Goal: Task Accomplishment & Management: Manage account settings

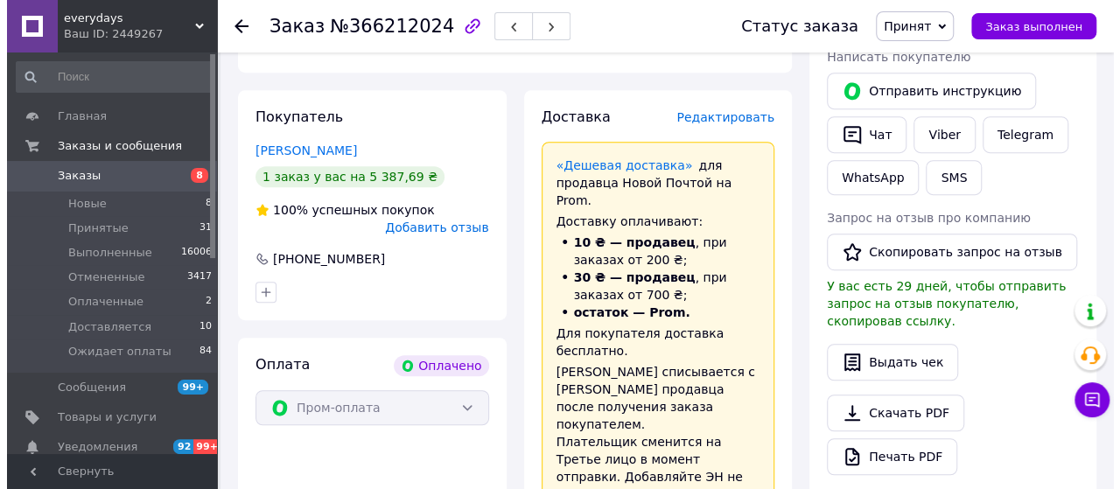
scroll to position [367, 0]
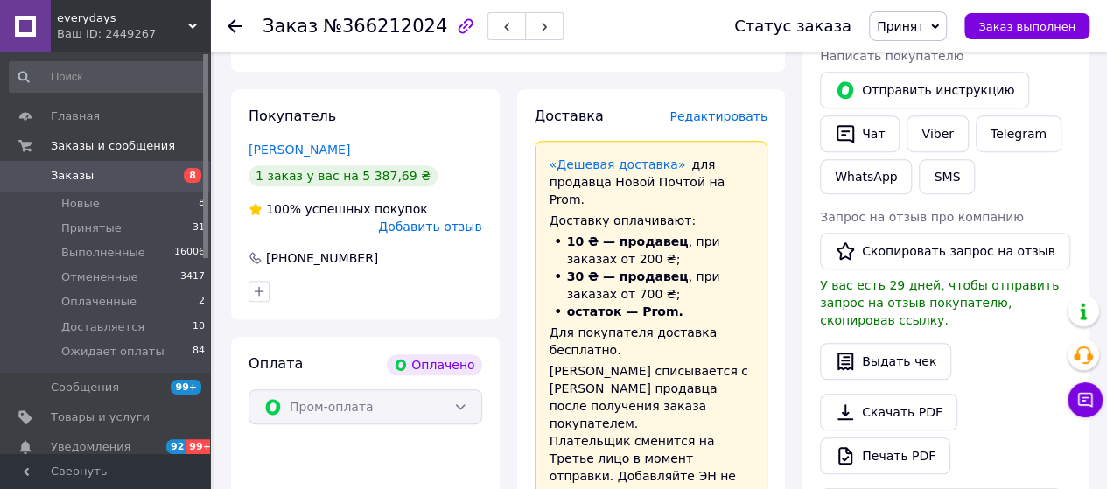
click at [703, 115] on span "Редактировать" at bounding box center [718, 116] width 98 height 14
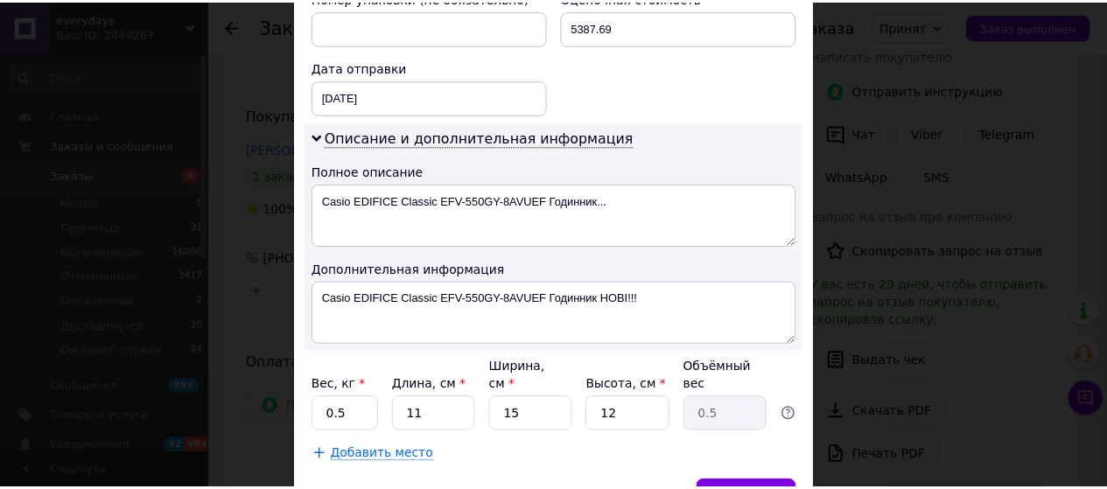
scroll to position [859, 0]
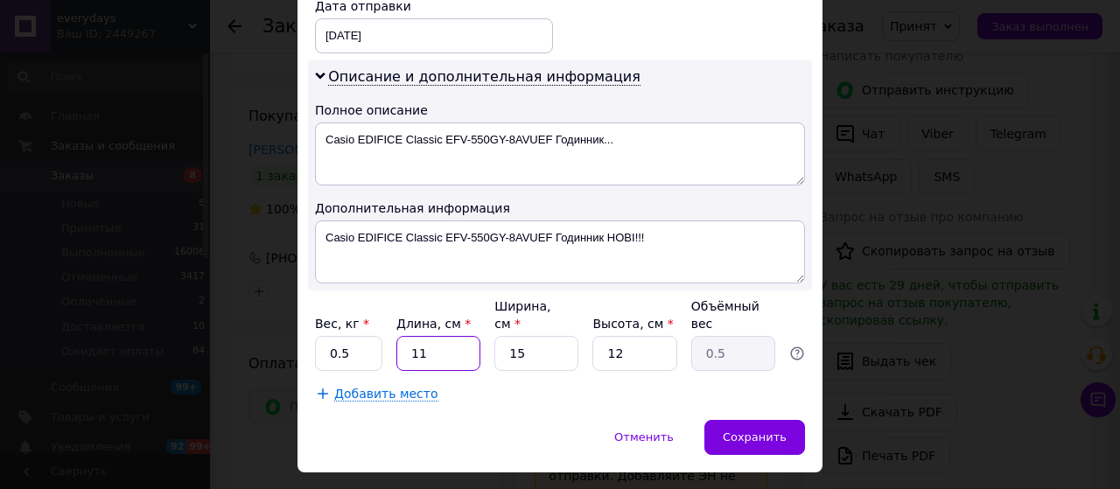
drag, startPoint x: 441, startPoint y: 309, endPoint x: 409, endPoint y: 311, distance: 31.5
click at [409, 336] on input "11" at bounding box center [438, 353] width 84 height 35
type input "1"
type input "0.1"
type input "17"
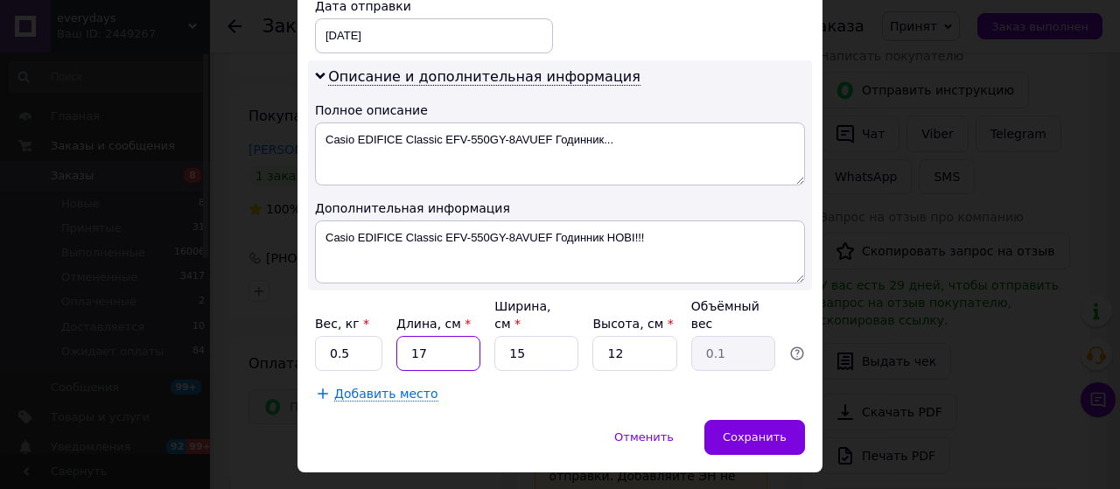
type input "0.77"
type input "17"
type input "1"
type input "0.1"
type input "12"
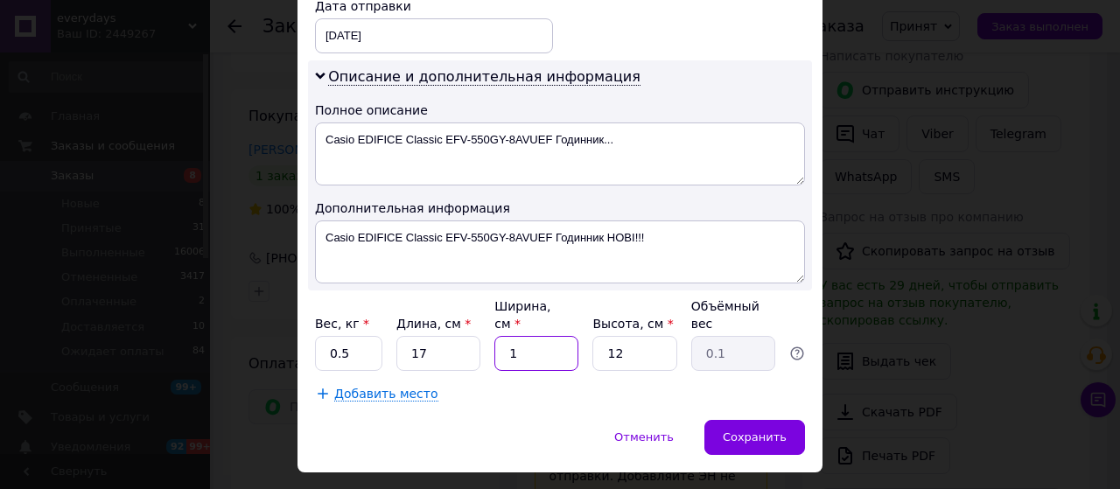
type input "0.61"
type input "12"
type input "1"
type input "0.1"
type input "10"
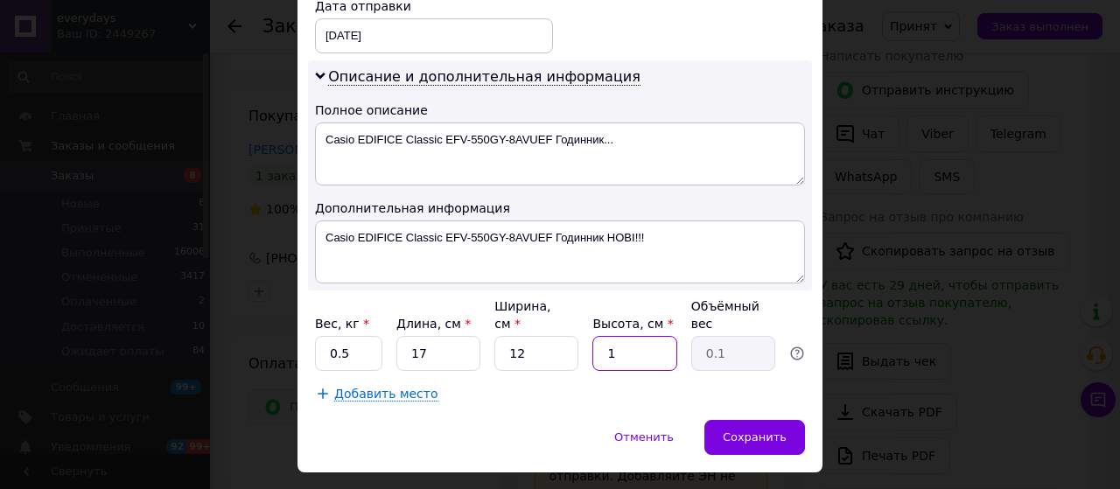
type input "0.51"
type input "10"
click at [731, 420] on div "Сохранить" at bounding box center [754, 437] width 101 height 35
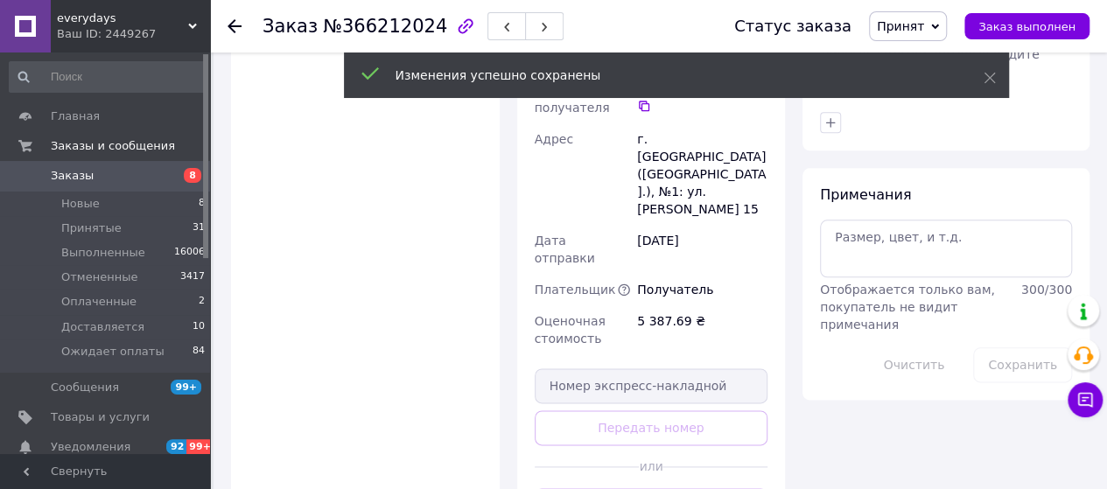
scroll to position [980, 0]
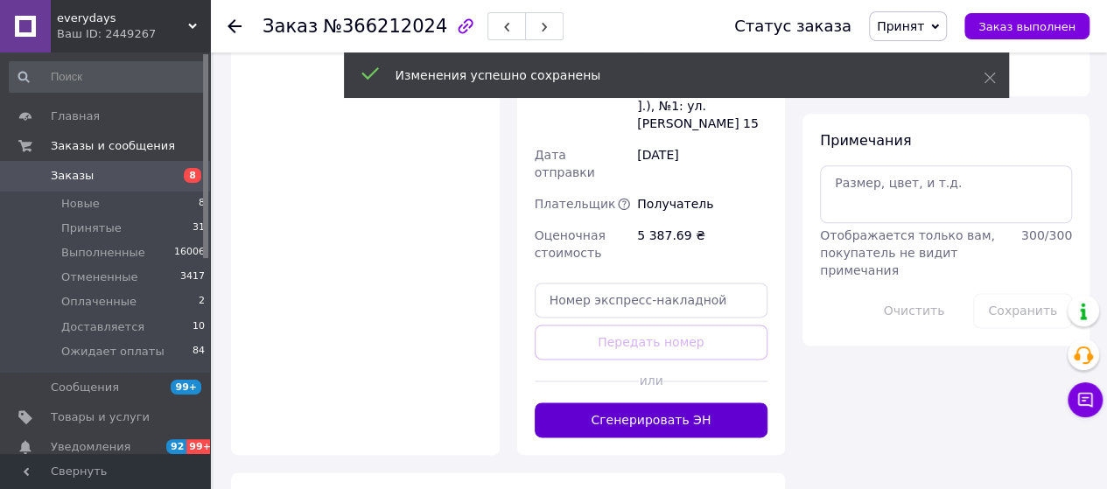
click at [674, 402] on button "Сгенерировать ЭН" at bounding box center [652, 419] width 234 height 35
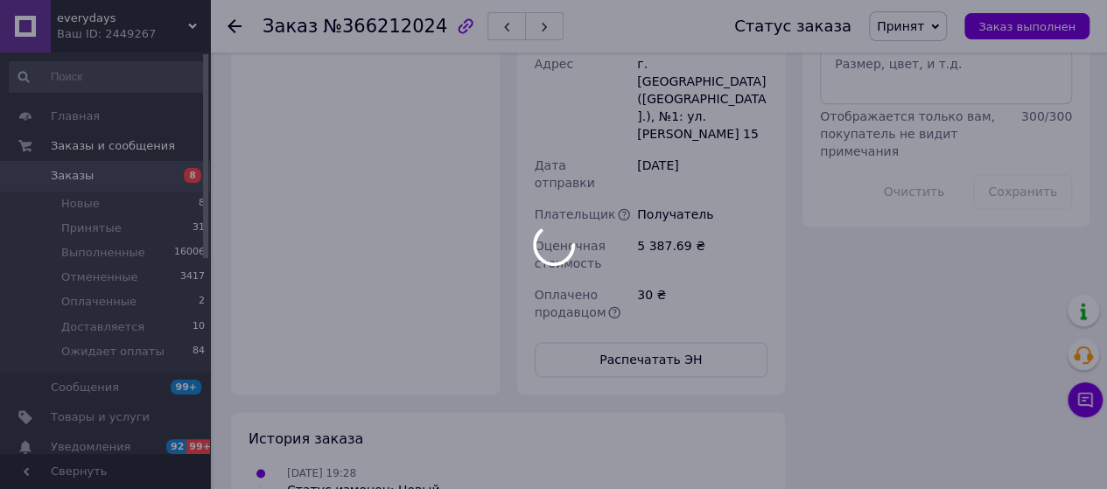
scroll to position [42, 0]
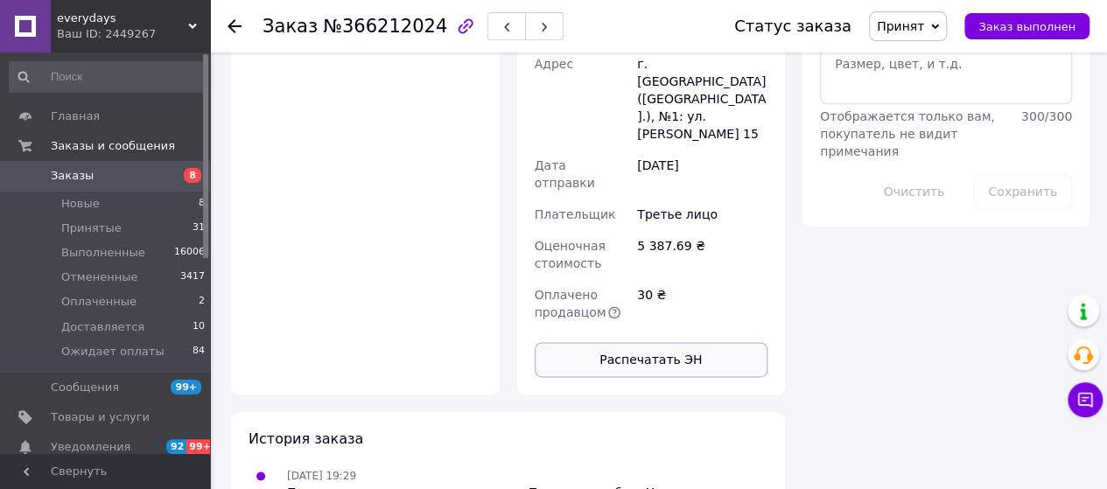
click at [679, 342] on button "Распечатать ЭН" at bounding box center [652, 359] width 234 height 35
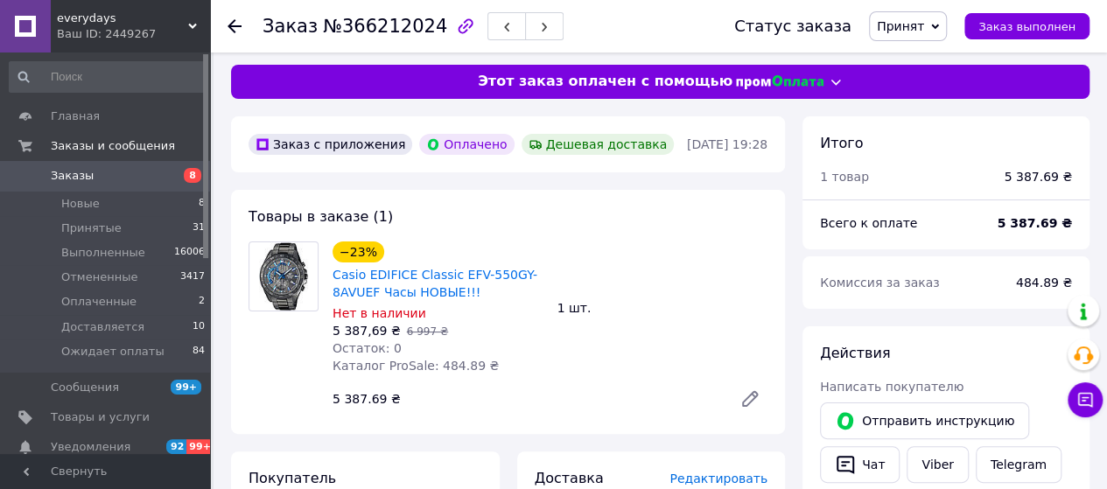
scroll to position [0, 0]
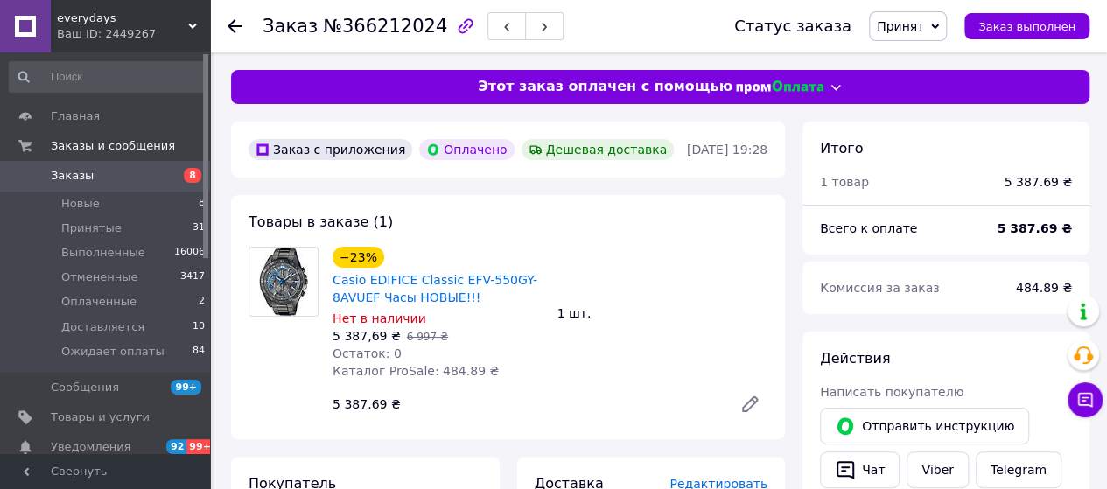
click at [138, 182] on span "Заказы" at bounding box center [106, 176] width 111 height 16
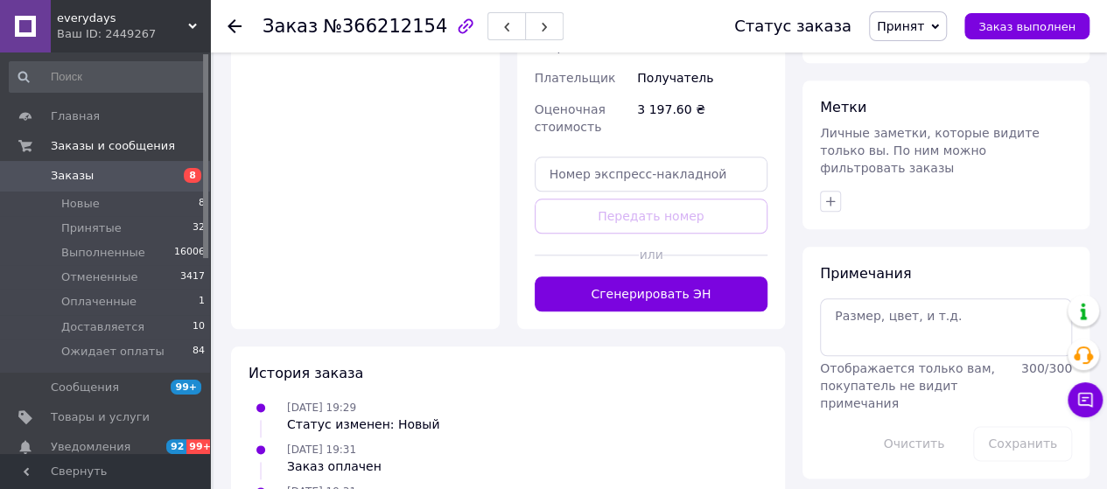
scroll to position [584, 0]
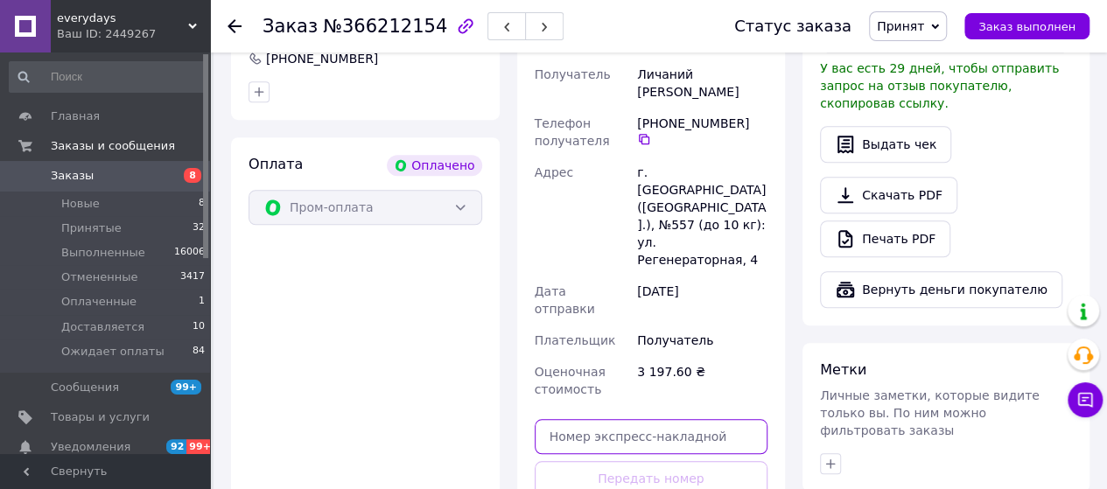
click at [656, 419] on input "text" at bounding box center [652, 436] width 234 height 35
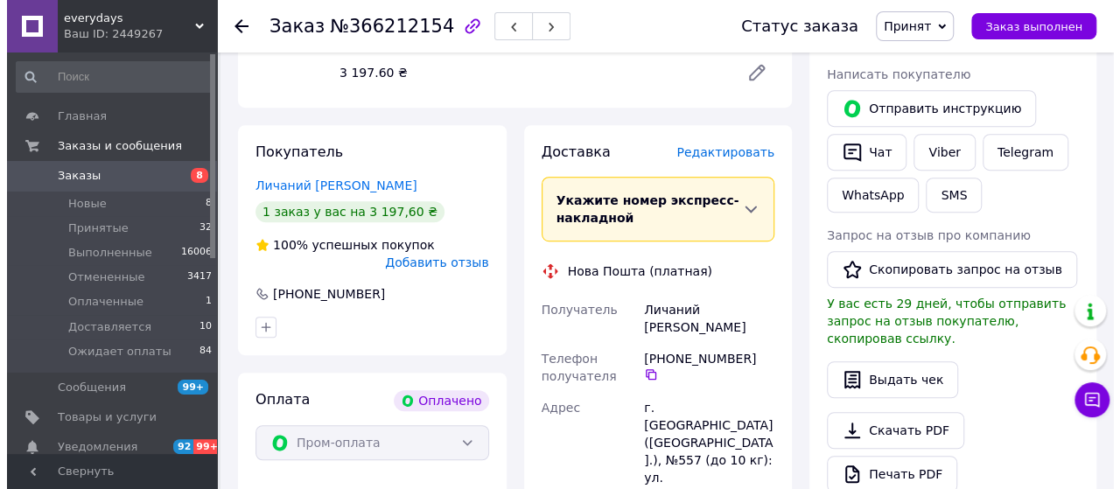
scroll to position [322, 0]
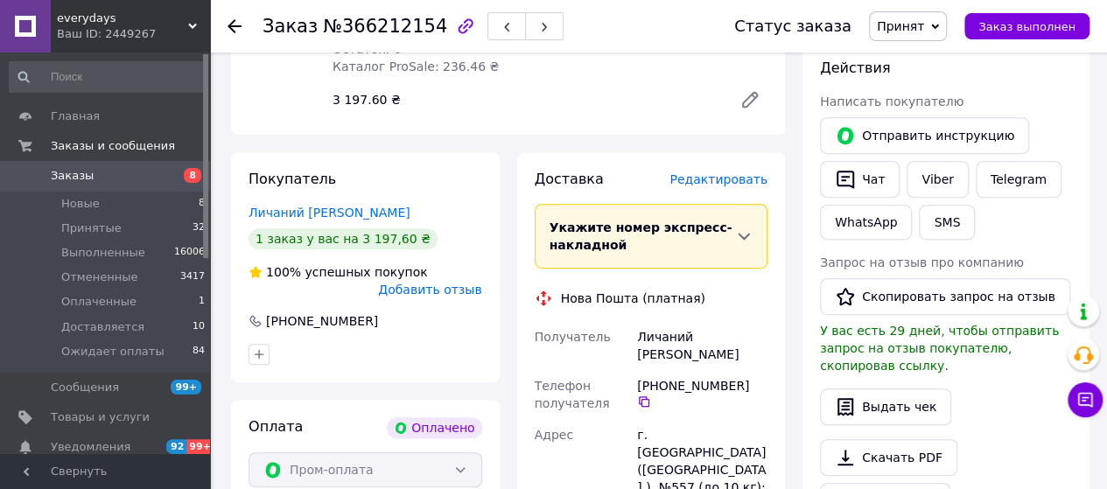
click at [738, 172] on span "Редактировать" at bounding box center [718, 179] width 98 height 14
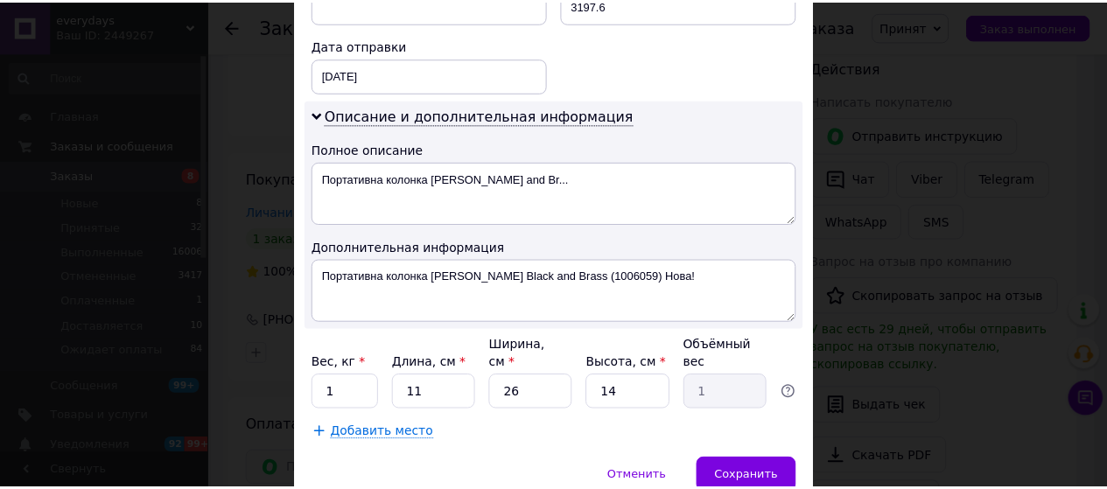
scroll to position [859, 0]
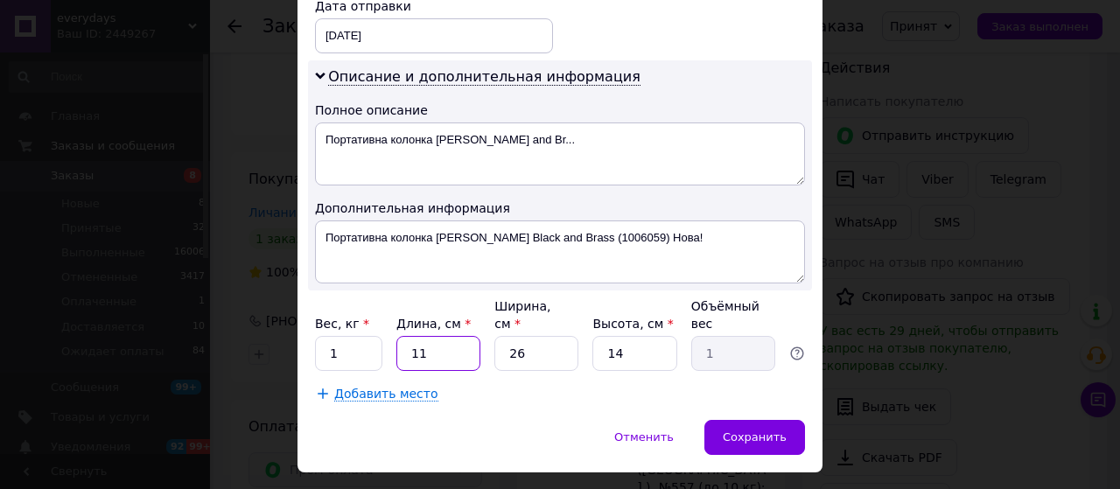
drag, startPoint x: 430, startPoint y: 317, endPoint x: 406, endPoint y: 312, distance: 24.9
click at [406, 336] on input "11" at bounding box center [438, 353] width 84 height 35
type input "0"
type input "0.1"
type input "05"
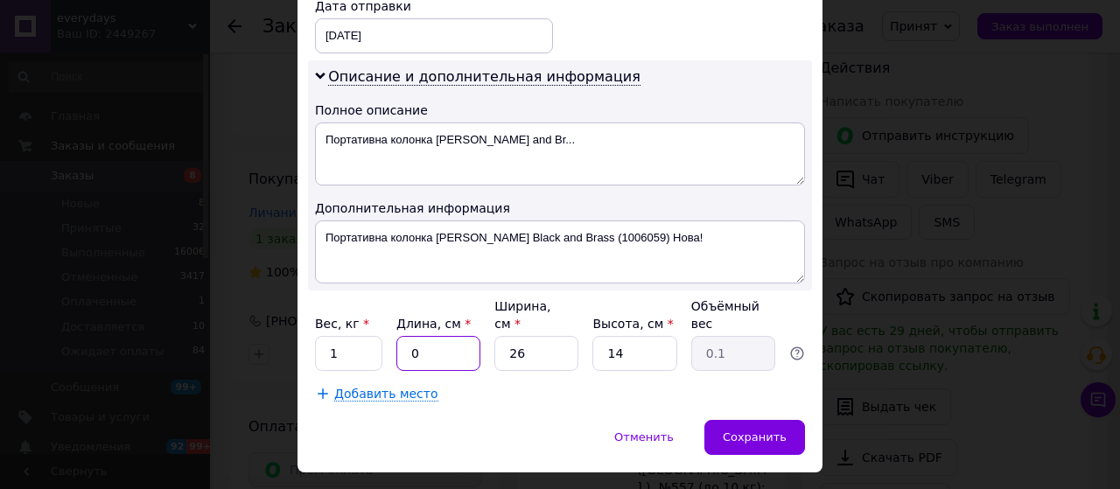
type input "0.46"
drag, startPoint x: 458, startPoint y: 315, endPoint x: 402, endPoint y: 315, distance: 56.9
click at [402, 336] on input "05" at bounding box center [438, 353] width 84 height 35
type input "1"
type input "0.1"
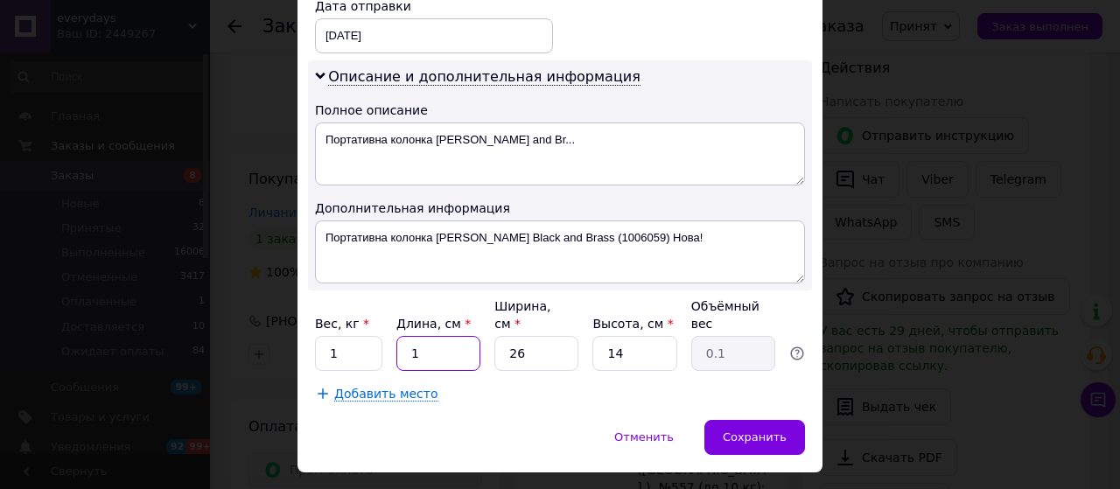
type input "17"
type input "1.55"
type input "17"
type input "1"
type input "0.1"
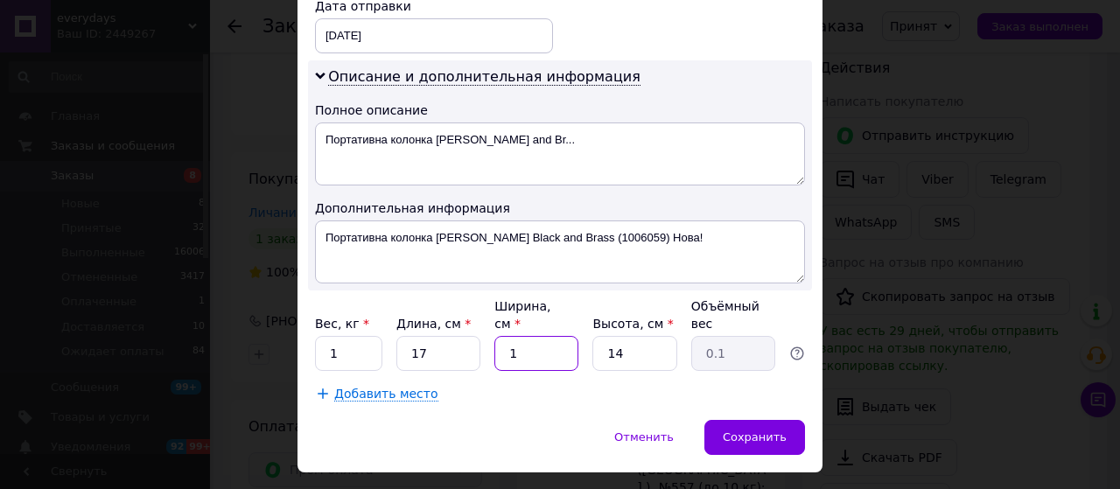
type input "12"
type input "0.71"
type input "12"
type input "1"
type input "0.1"
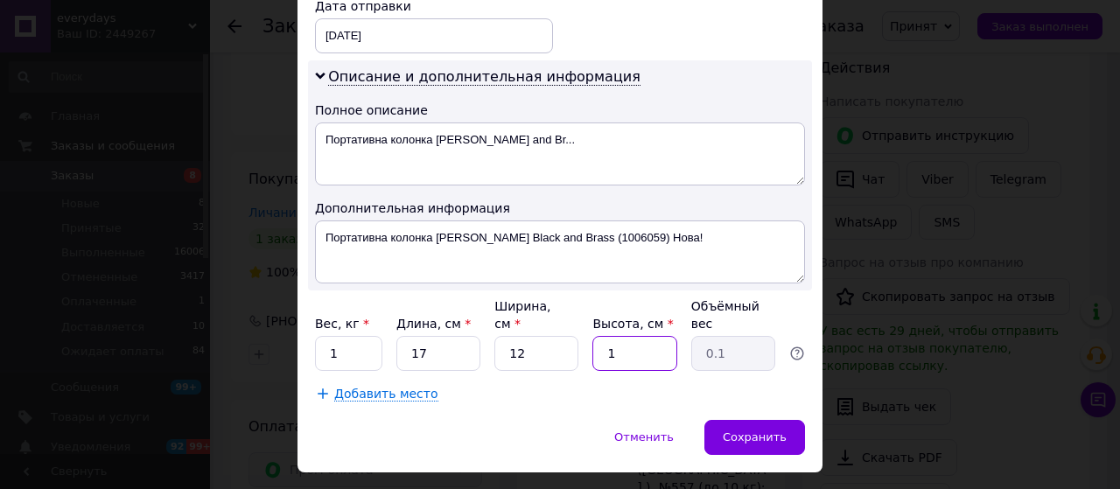
type input "10"
type input "0.51"
type input "10"
click at [733, 420] on div "Сохранить" at bounding box center [754, 437] width 101 height 35
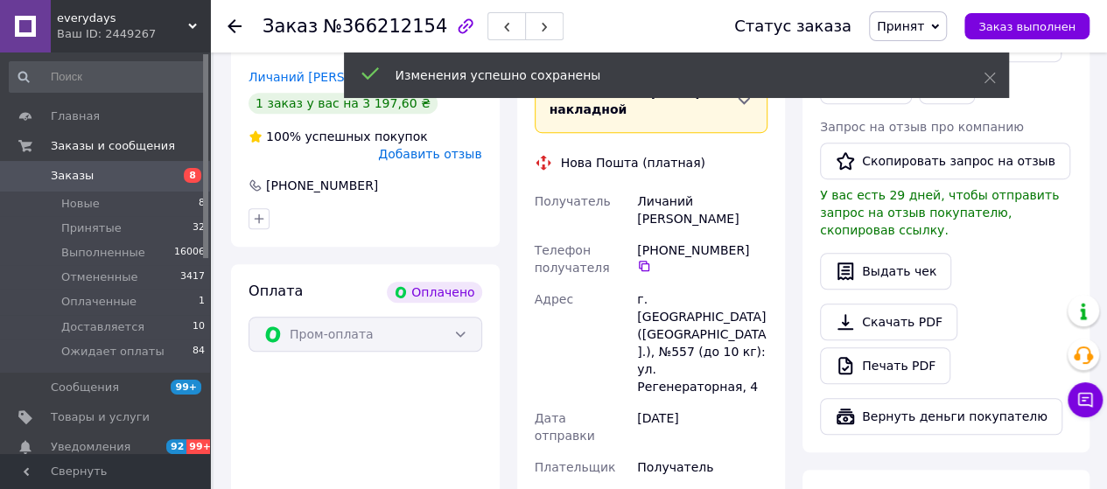
scroll to position [672, 0]
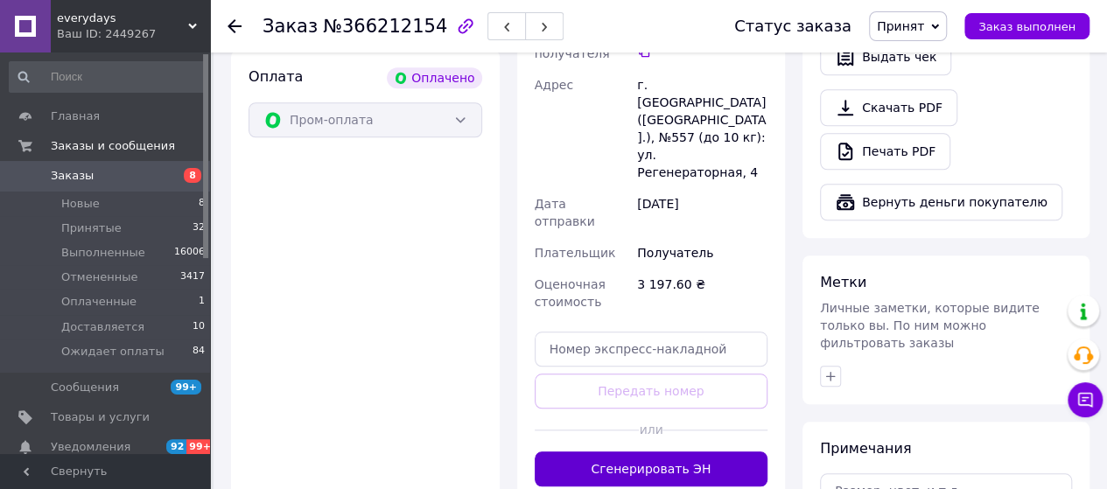
click at [681, 451] on button "Сгенерировать ЭН" at bounding box center [652, 468] width 234 height 35
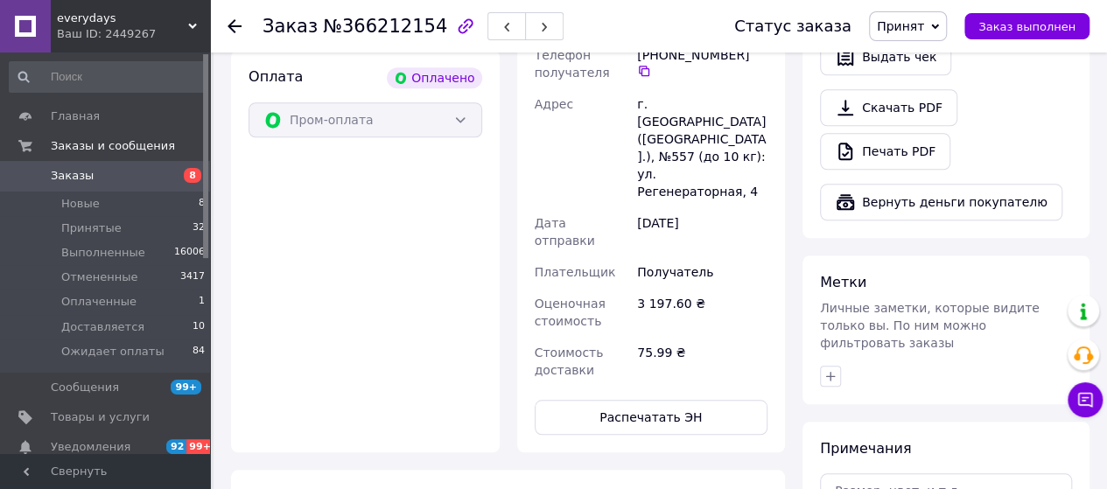
click at [676, 400] on button "Распечатать ЭН" at bounding box center [652, 417] width 234 height 35
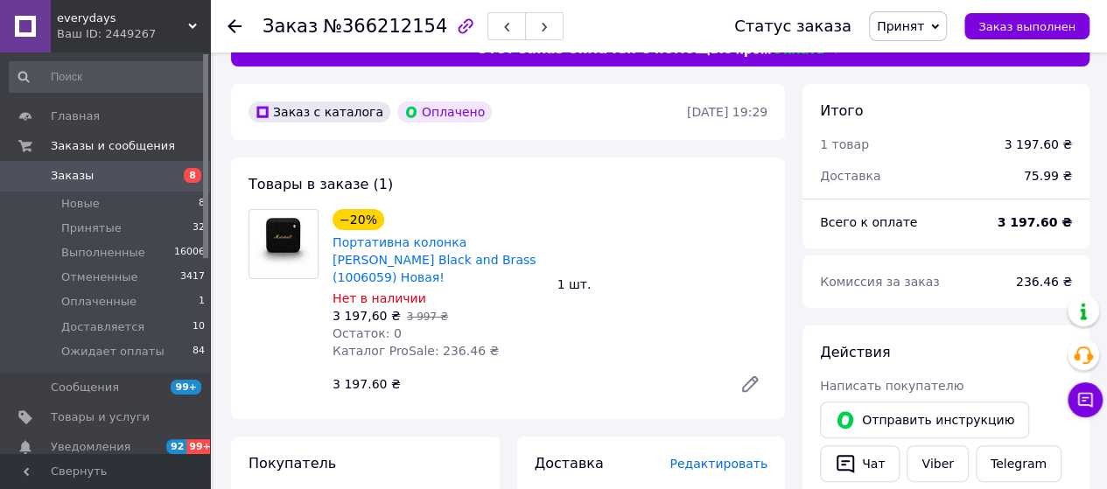
scroll to position [0, 0]
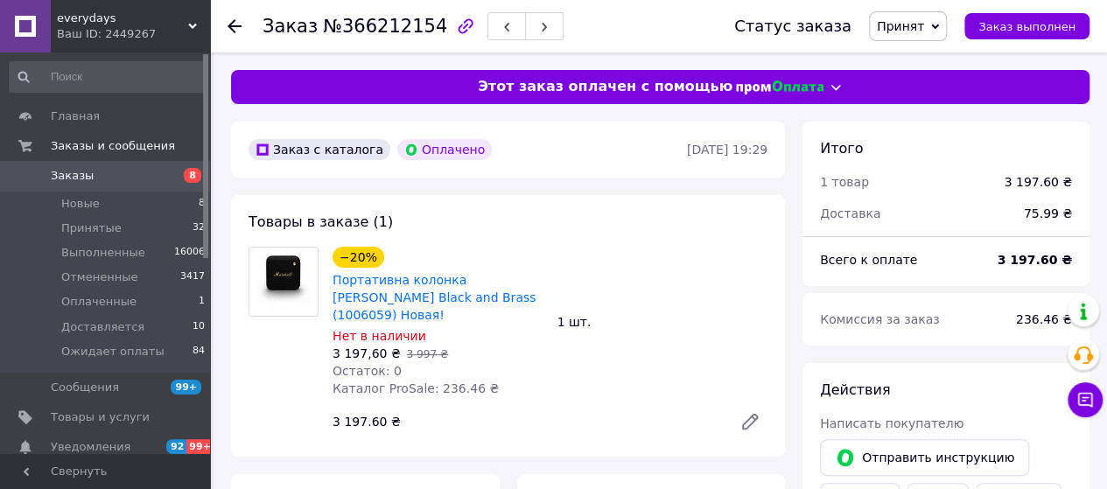
click at [121, 179] on span "Заказы" at bounding box center [106, 176] width 111 height 16
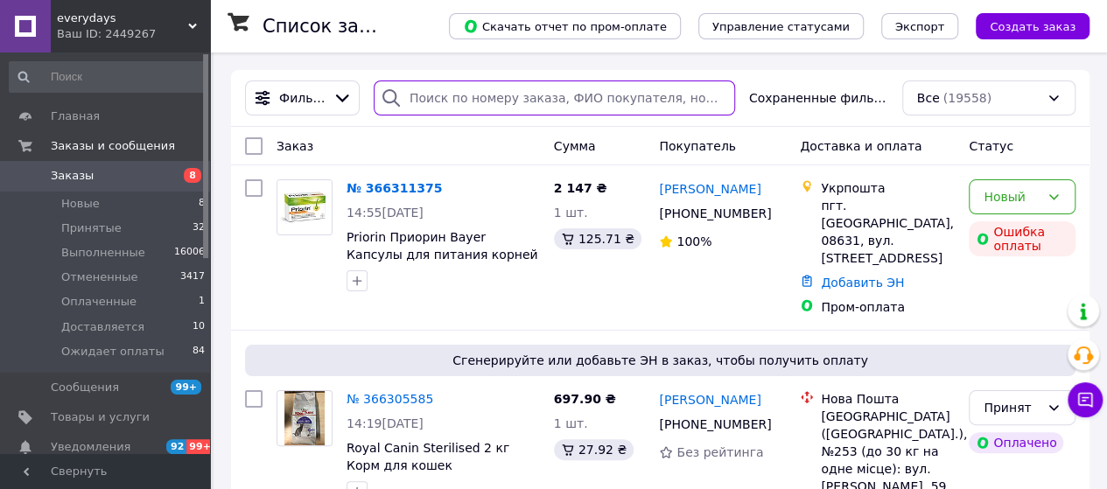
click at [450, 102] on input "search" at bounding box center [554, 97] width 361 height 35
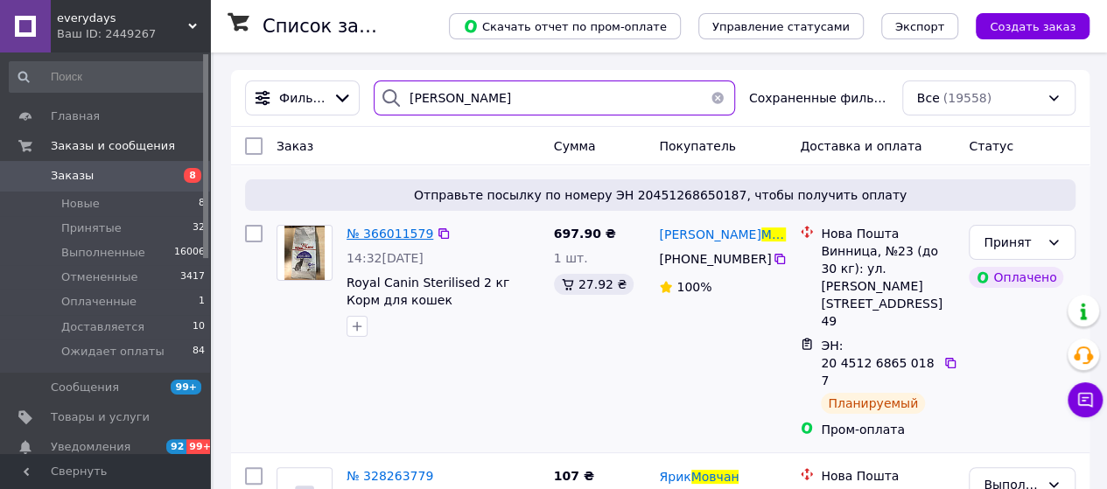
type input "мовчан"
click at [367, 232] on span "№ 366011579" at bounding box center [389, 234] width 87 height 14
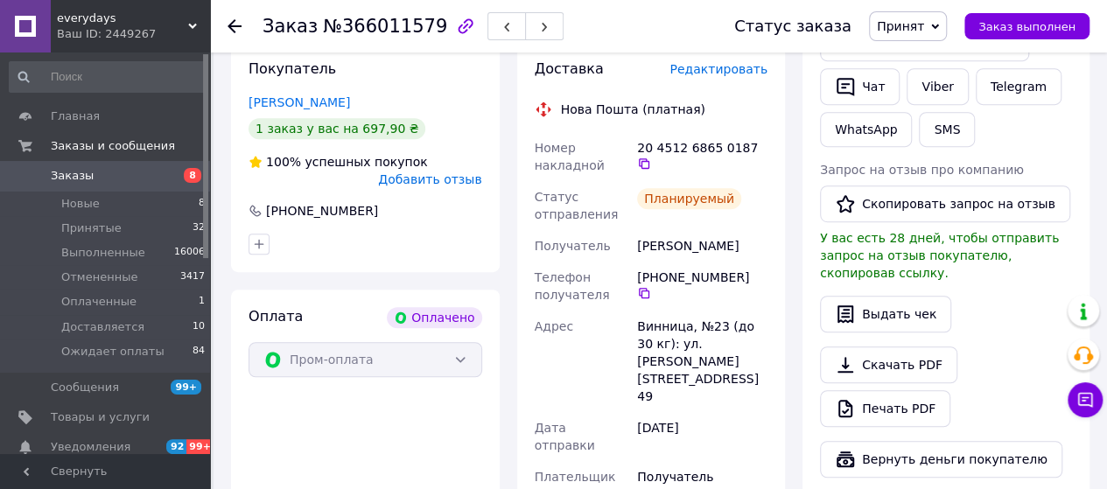
scroll to position [262, 0]
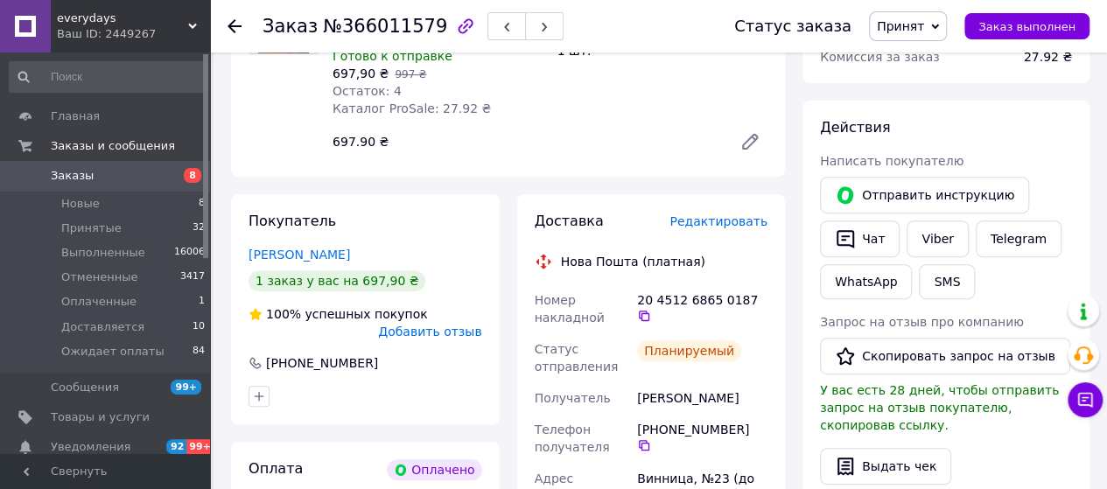
click at [736, 226] on span "Редактировать" at bounding box center [718, 221] width 98 height 14
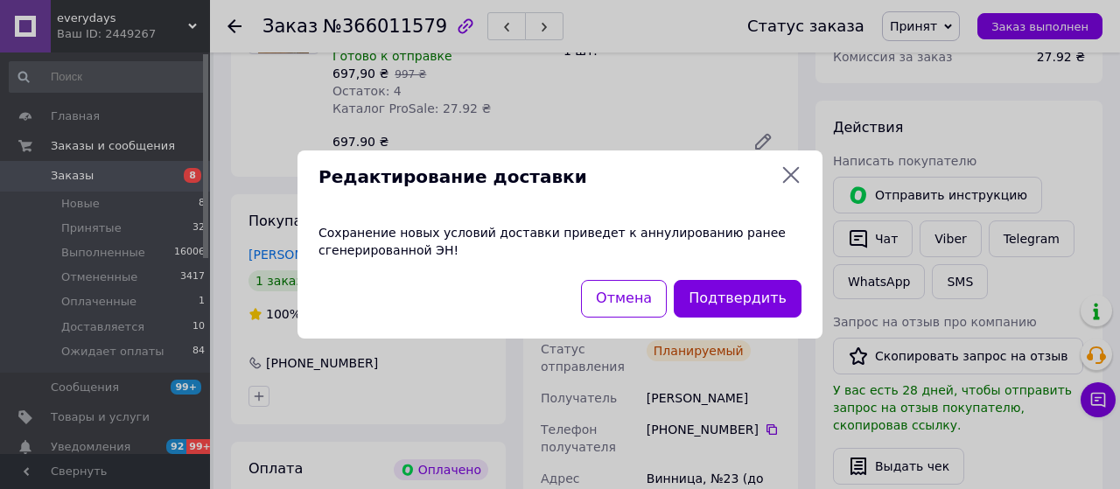
click at [791, 173] on icon at bounding box center [791, 175] width 17 height 17
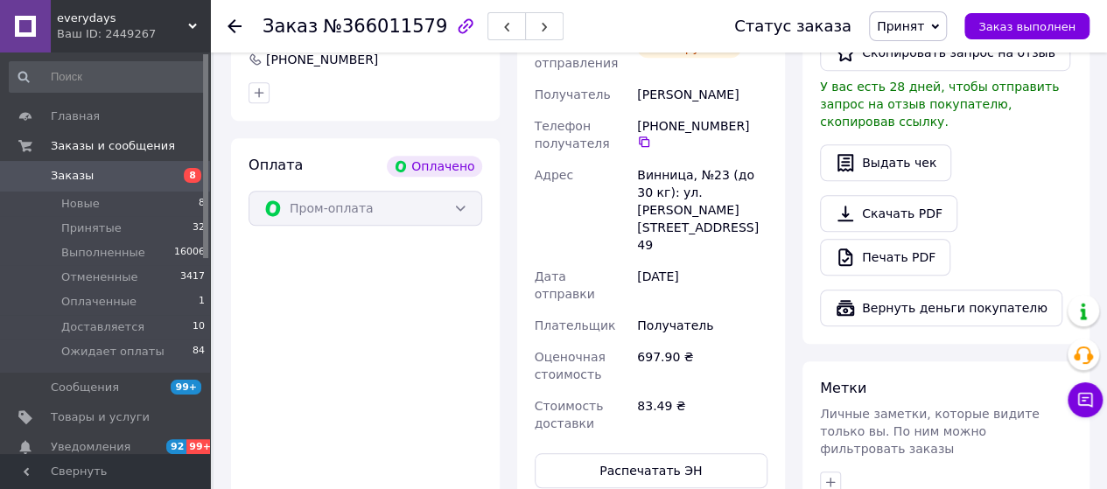
scroll to position [602, 0]
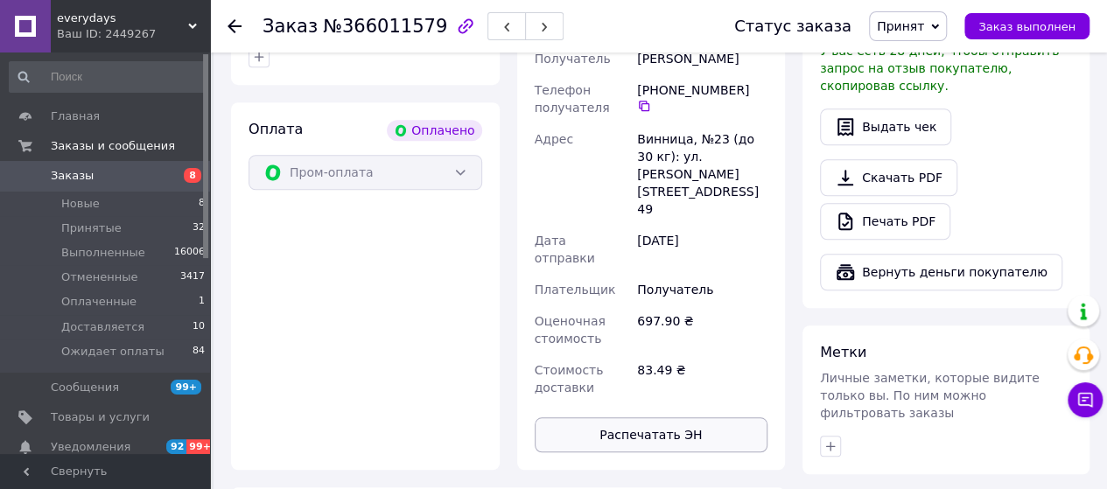
click at [673, 417] on button "Распечатать ЭН" at bounding box center [652, 434] width 234 height 35
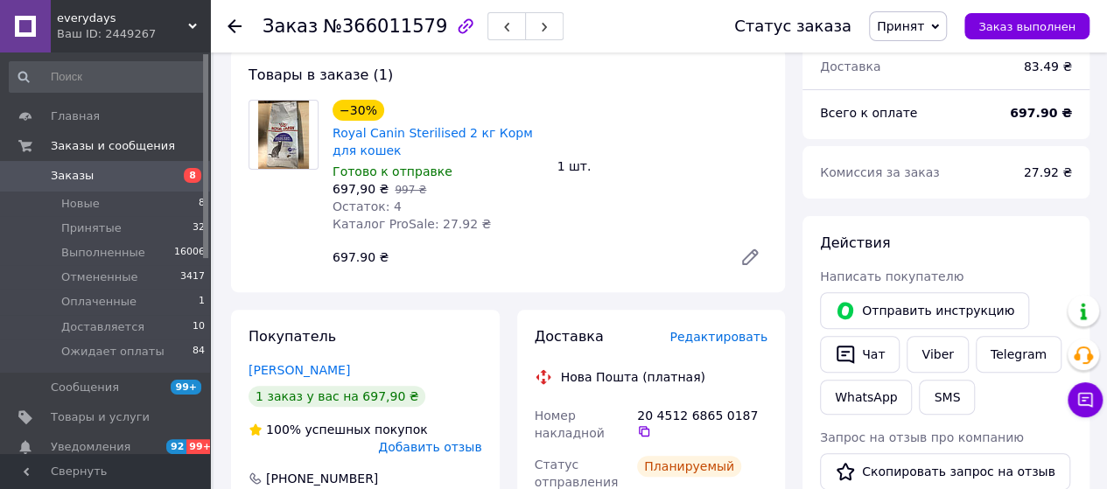
scroll to position [175, 0]
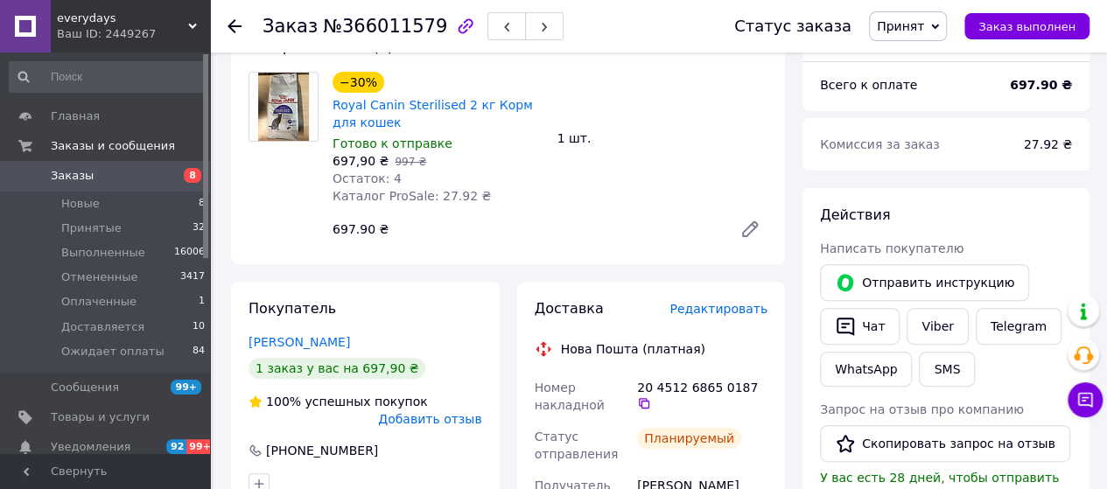
click at [113, 171] on span "Заказы" at bounding box center [106, 176] width 111 height 16
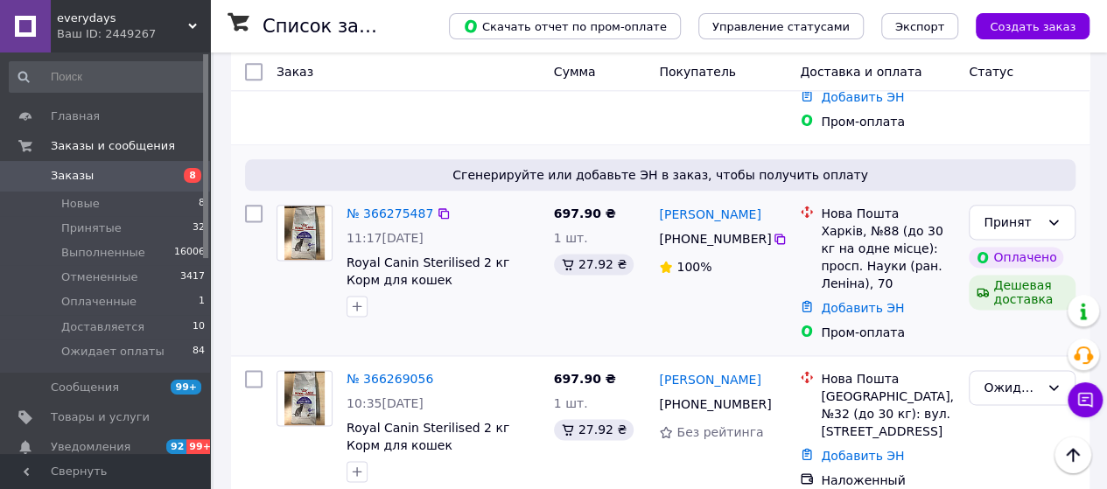
scroll to position [1050, 0]
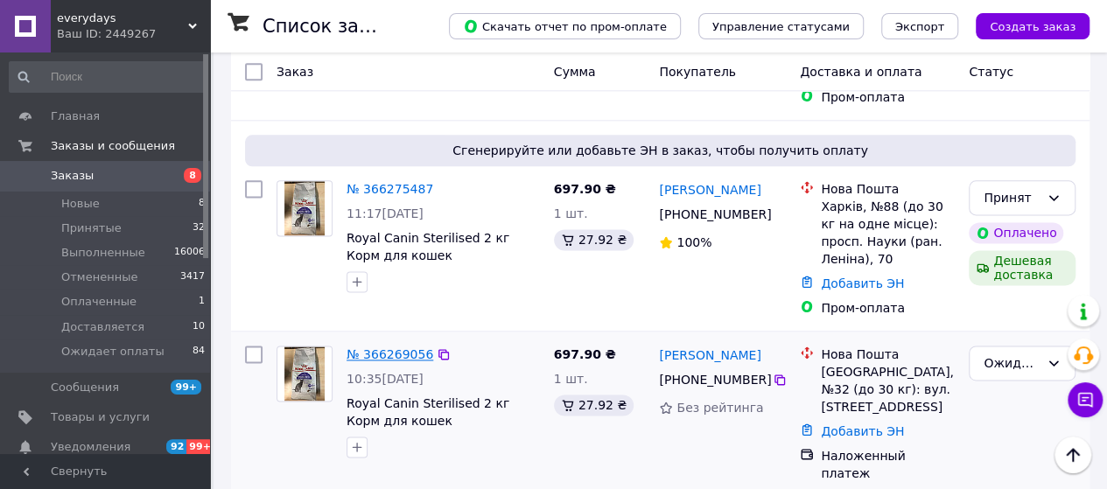
click at [401, 347] on link "№ 366269056" at bounding box center [389, 354] width 87 height 14
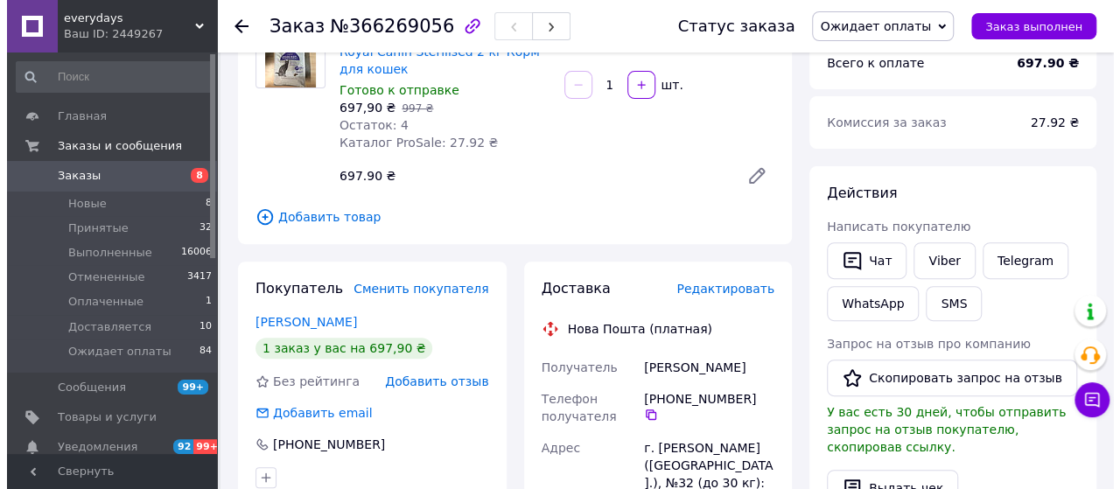
scroll to position [175, 0]
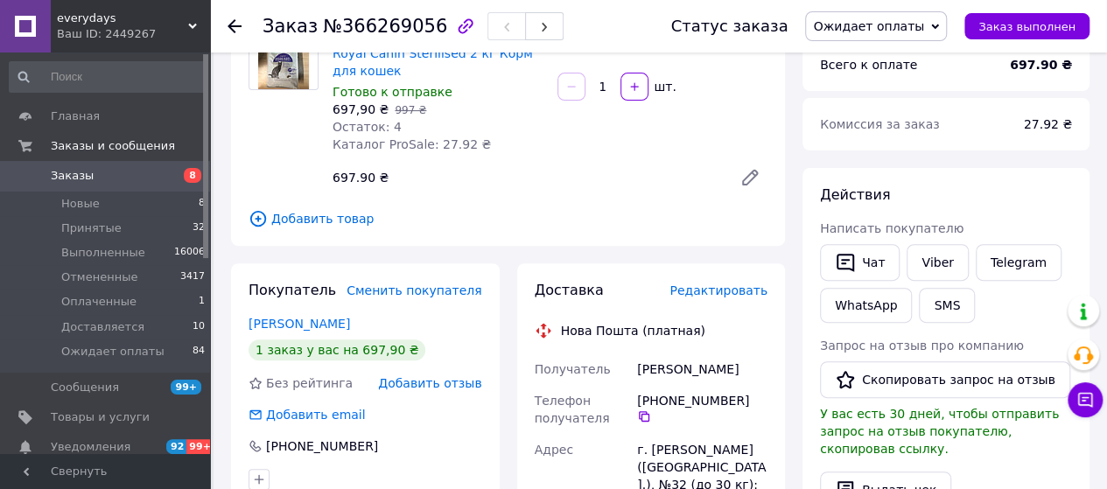
click at [733, 297] on span "Редактировать" at bounding box center [718, 290] width 98 height 14
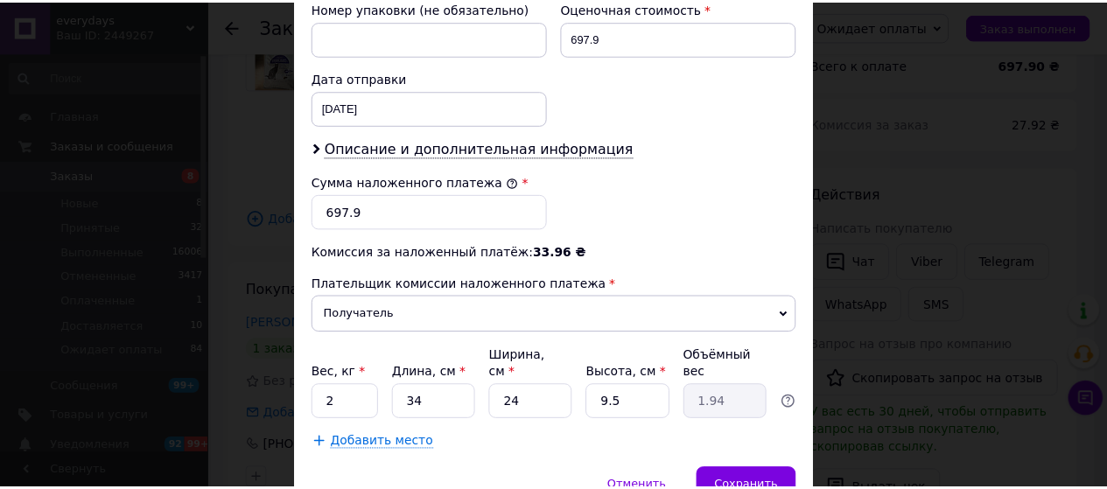
scroll to position [836, 0]
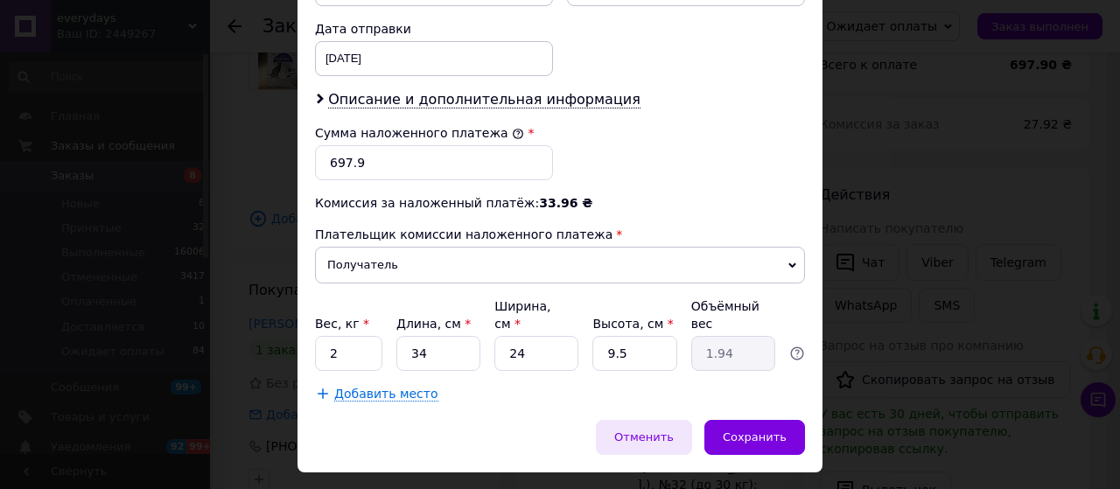
click at [660, 430] on span "Отменить" at bounding box center [643, 436] width 59 height 13
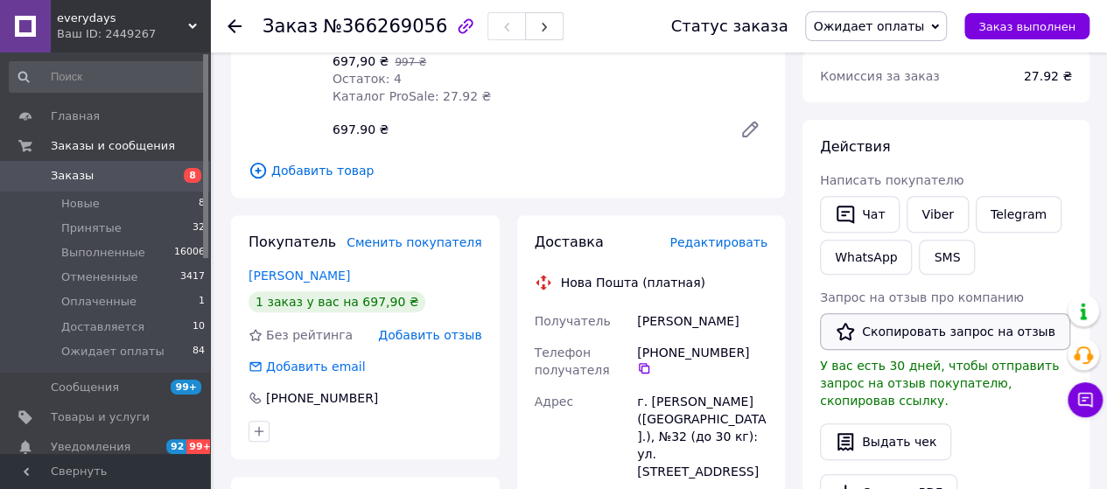
scroll to position [787, 0]
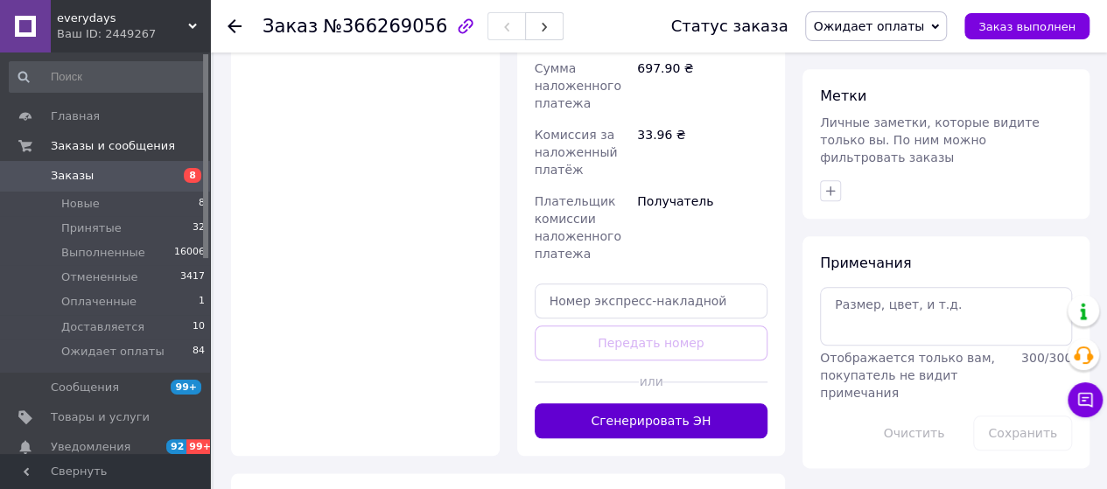
click at [674, 403] on button "Сгенерировать ЭН" at bounding box center [652, 420] width 234 height 35
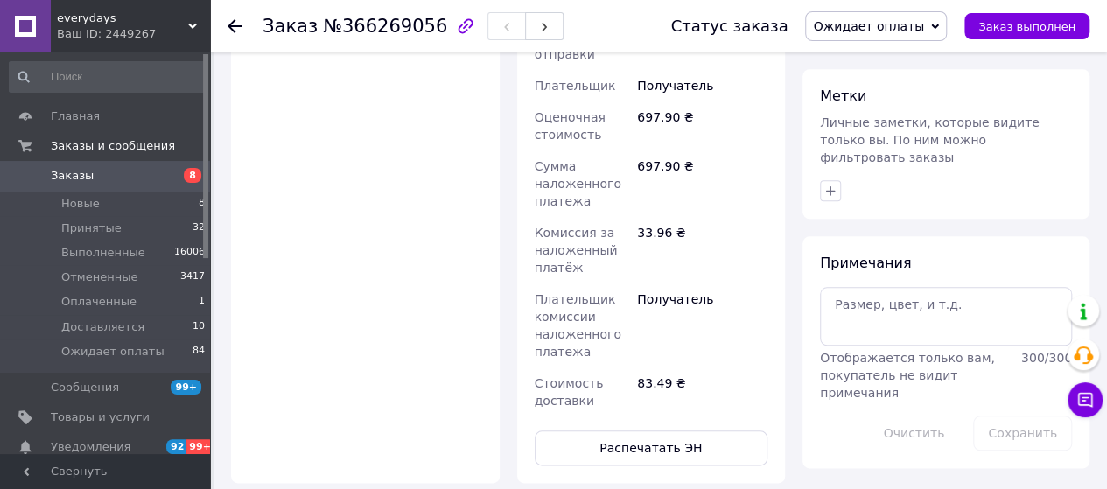
click at [674, 414] on div "Доставка Редактировать Нова Пошта (платная) Номер накладной 20 4512 6918 9005  …" at bounding box center [651, 67] width 269 height 832
click at [663, 430] on button "Распечатать ЭН" at bounding box center [652, 447] width 234 height 35
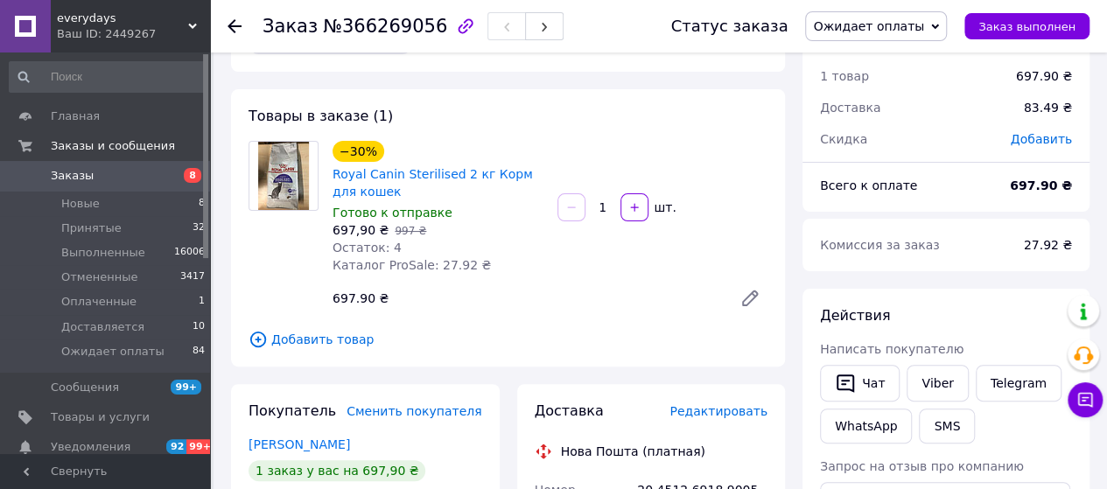
scroll to position [0, 0]
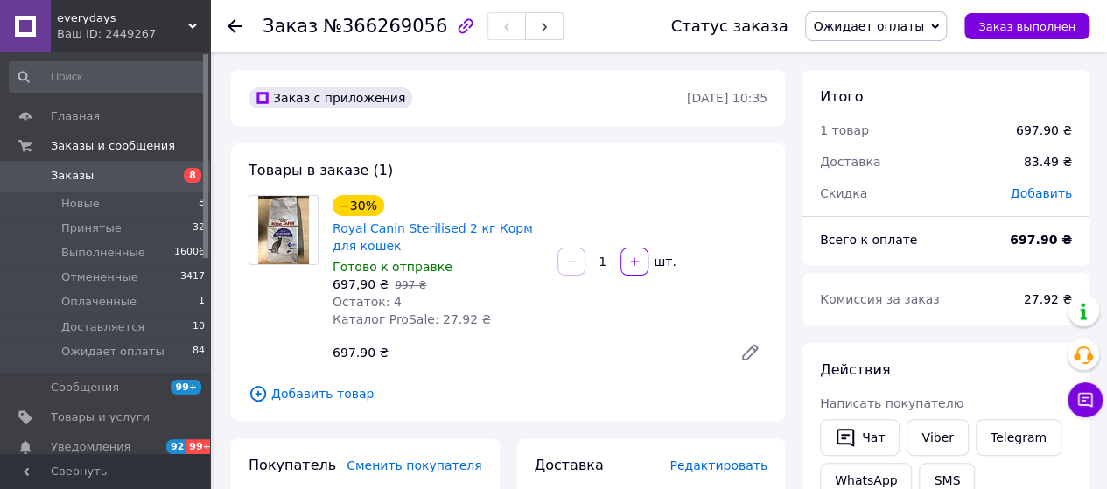
click at [89, 181] on span "Заказы" at bounding box center [106, 176] width 111 height 16
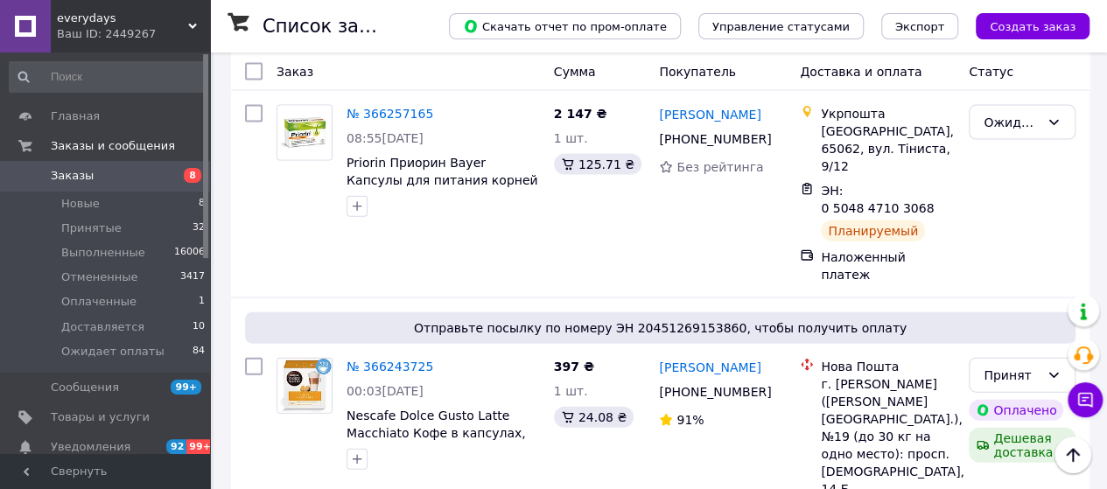
scroll to position [1925, 0]
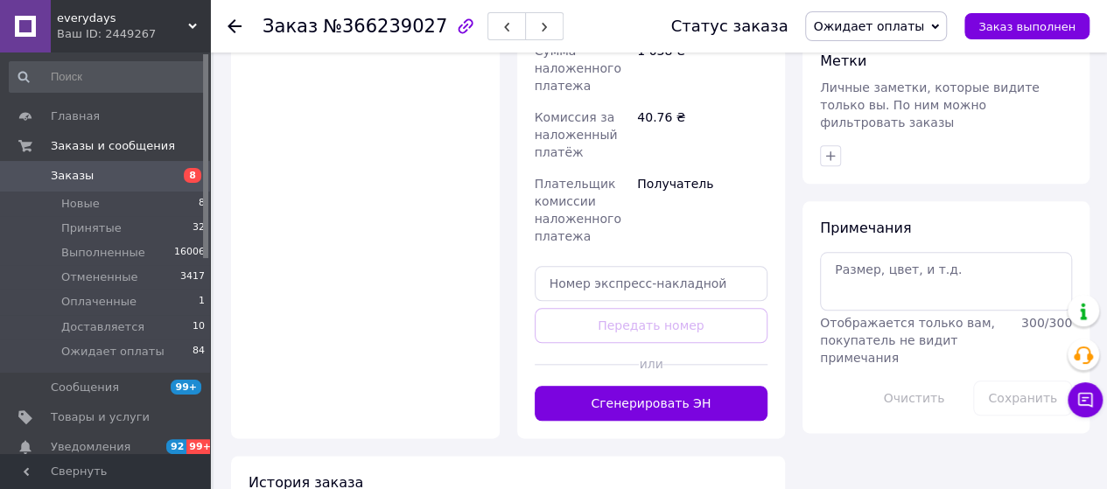
scroll to position [899, 0]
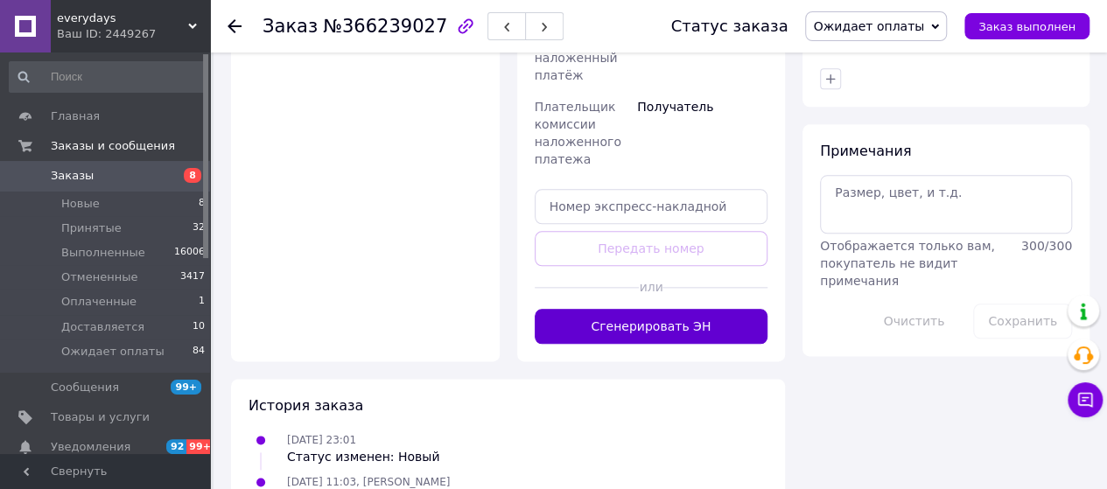
click at [699, 309] on button "Сгенерировать ЭН" at bounding box center [652, 326] width 234 height 35
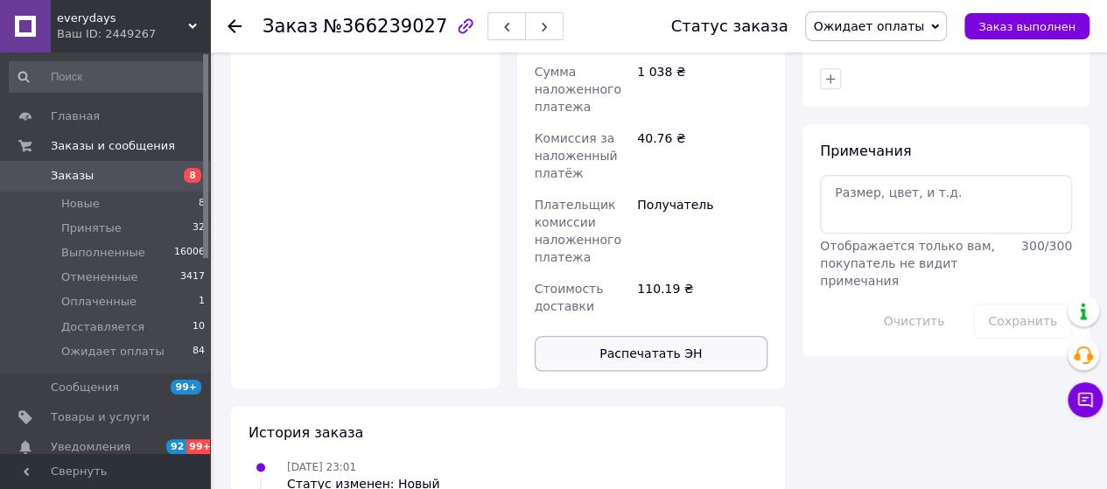
click at [659, 336] on button "Распечатать ЭН" at bounding box center [652, 353] width 234 height 35
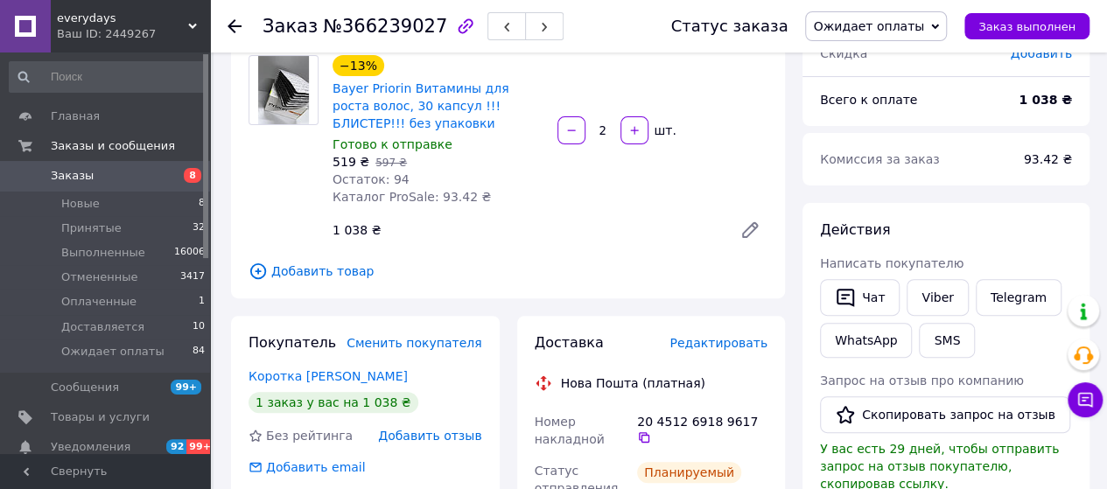
scroll to position [0, 0]
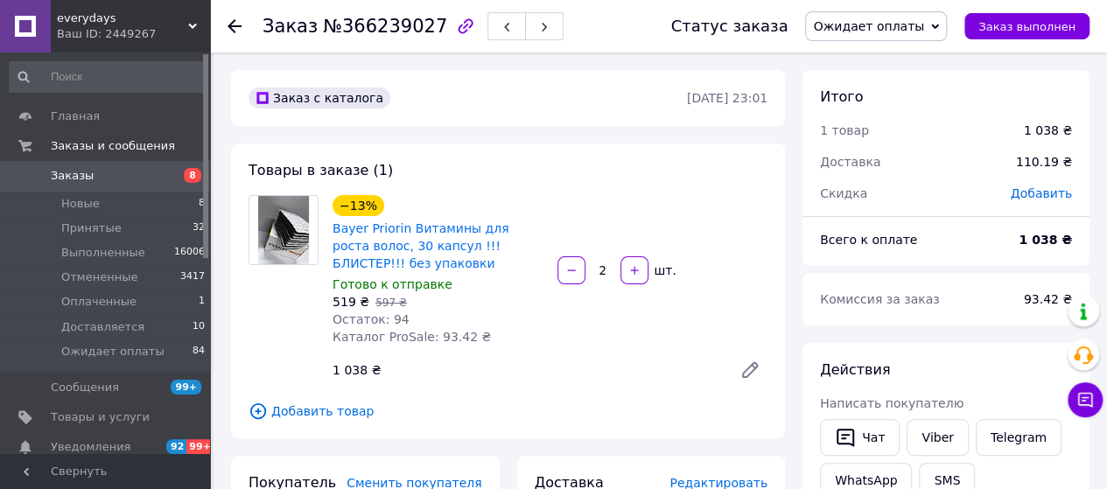
click at [96, 179] on span "Заказы" at bounding box center [106, 176] width 111 height 16
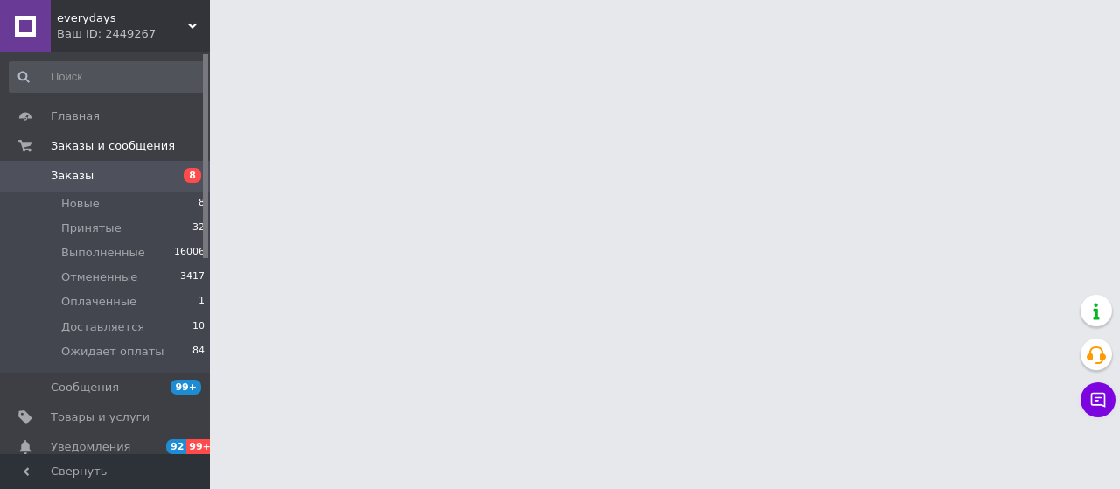
click at [380, 44] on html "everydays Ваш ID: 2449267 Сайт everydays Кабинет покупателя Проверить состояние…" at bounding box center [560, 22] width 1120 height 44
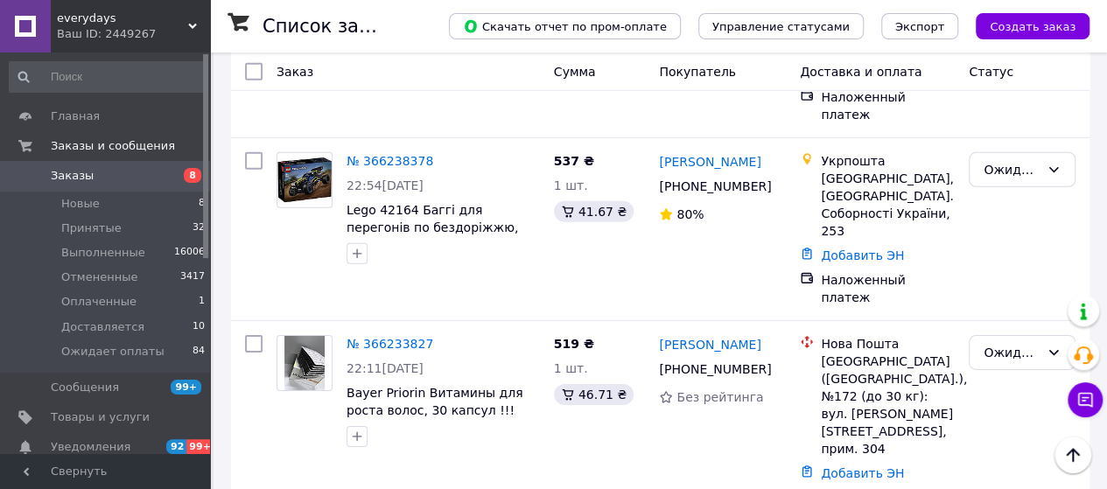
scroll to position [2625, 0]
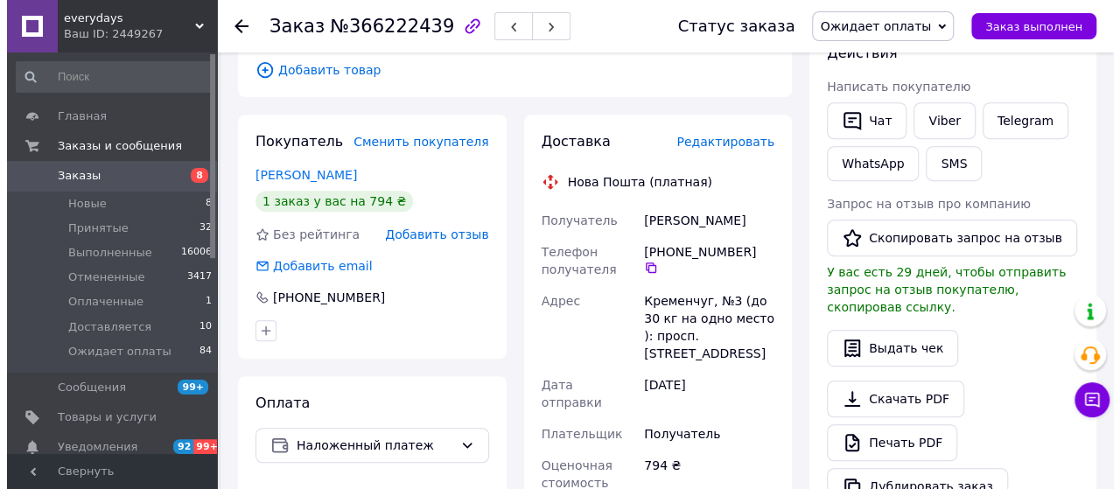
scroll to position [276, 0]
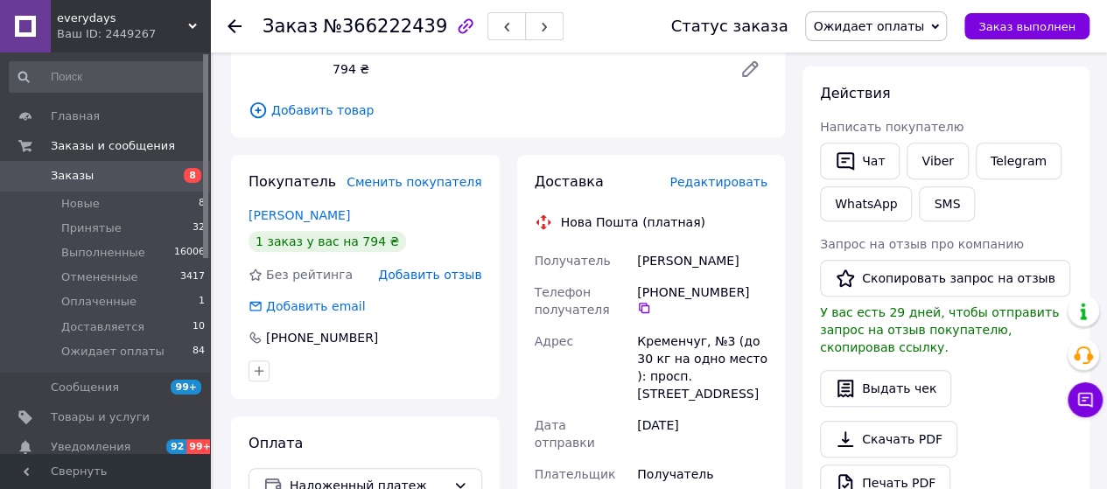
click at [713, 175] on span "Редактировать" at bounding box center [718, 182] width 98 height 14
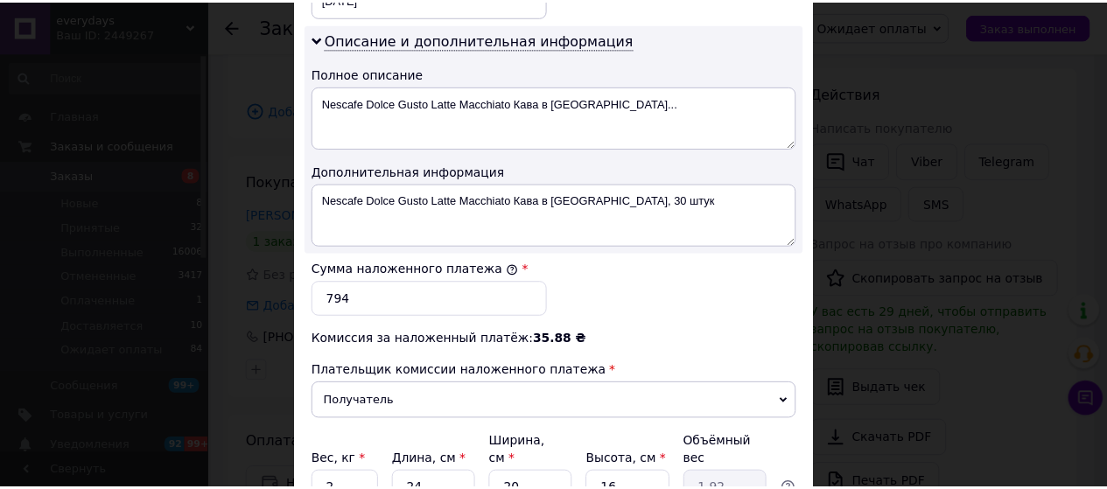
scroll to position [962, 0]
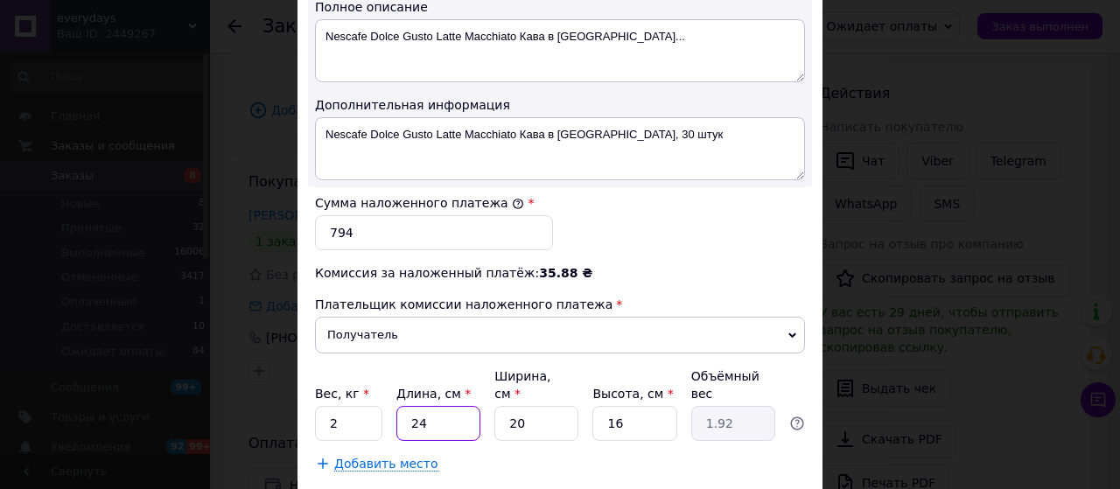
drag, startPoint x: 427, startPoint y: 370, endPoint x: 402, endPoint y: 370, distance: 24.5
click at [402, 406] on input "24" at bounding box center [438, 423] width 84 height 35
type input "3"
type input "0.24"
type input "32"
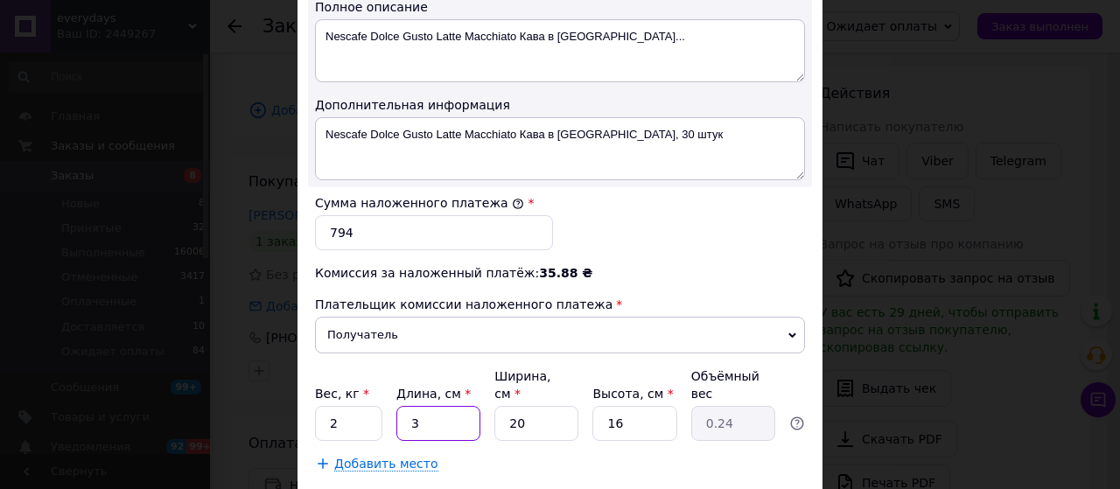
type input "2.56"
type input "32"
type input "1"
type input "0.13"
type input "16"
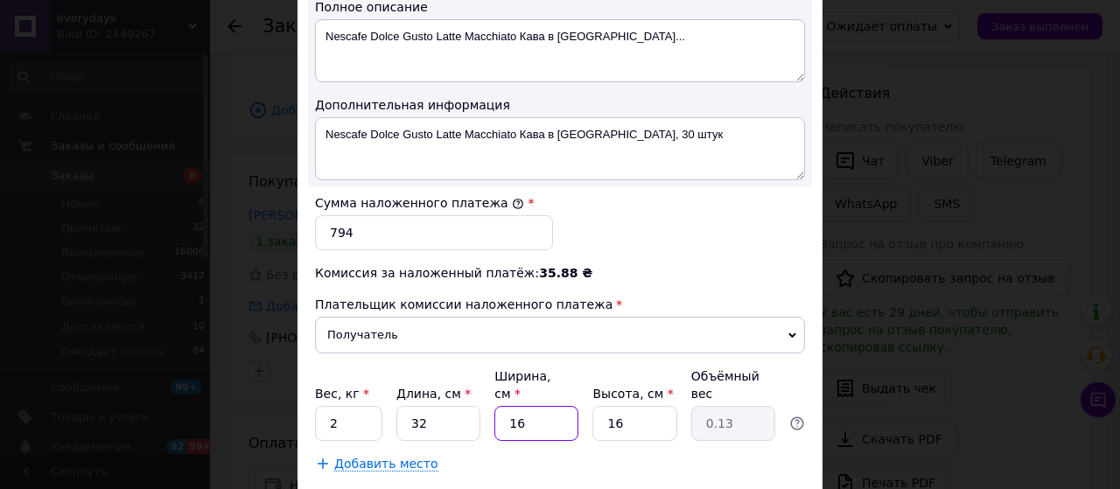
type input "2.05"
type input "16"
type input "1"
type input "0.13"
type input "16"
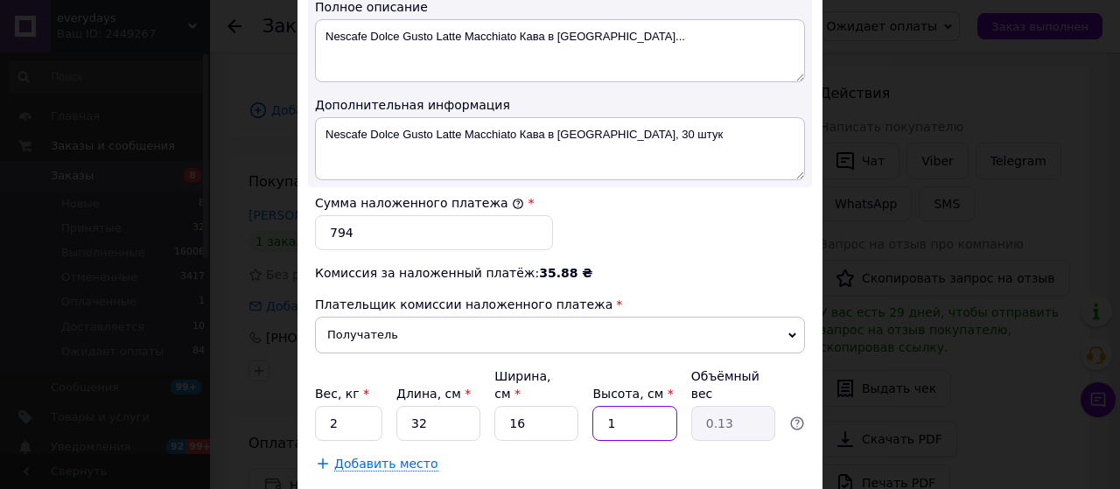
type input "2.05"
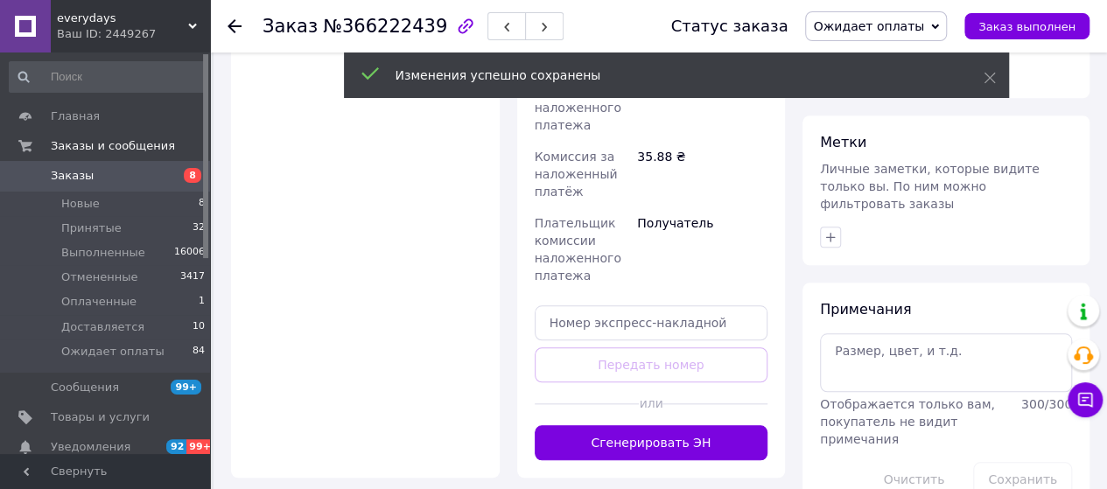
scroll to position [801, 0]
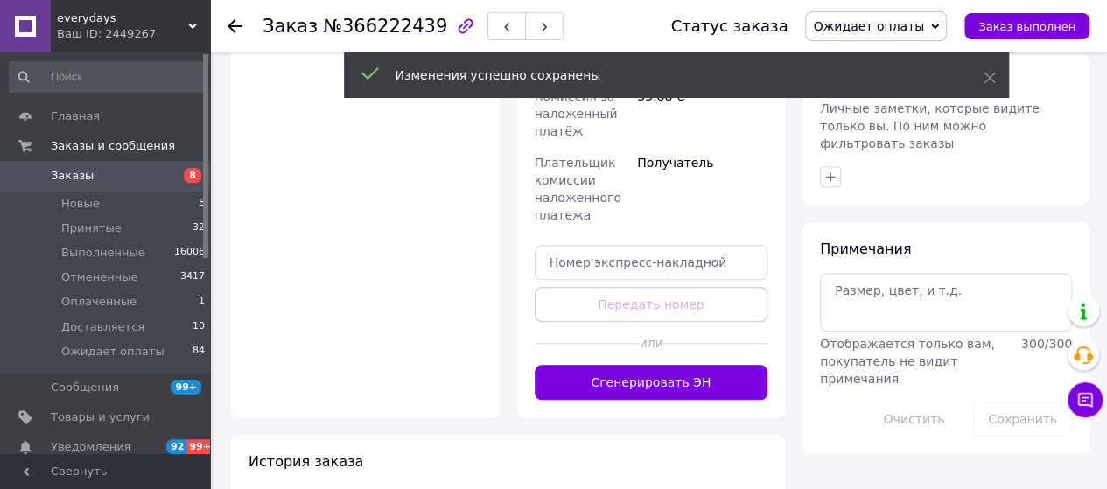
click at [658, 365] on button "Сгенерировать ЭН" at bounding box center [652, 382] width 234 height 35
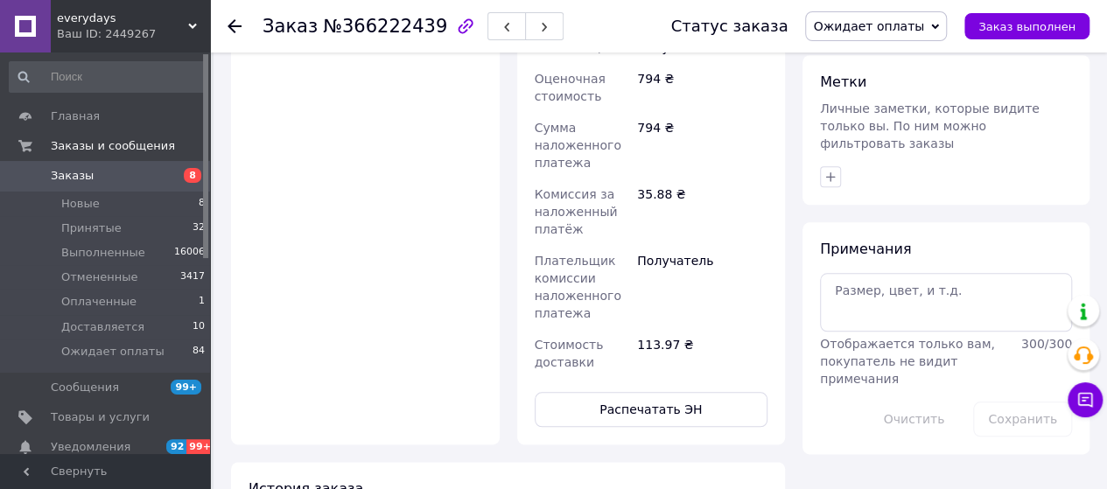
click at [650, 392] on button "Распечатать ЭН" at bounding box center [652, 409] width 234 height 35
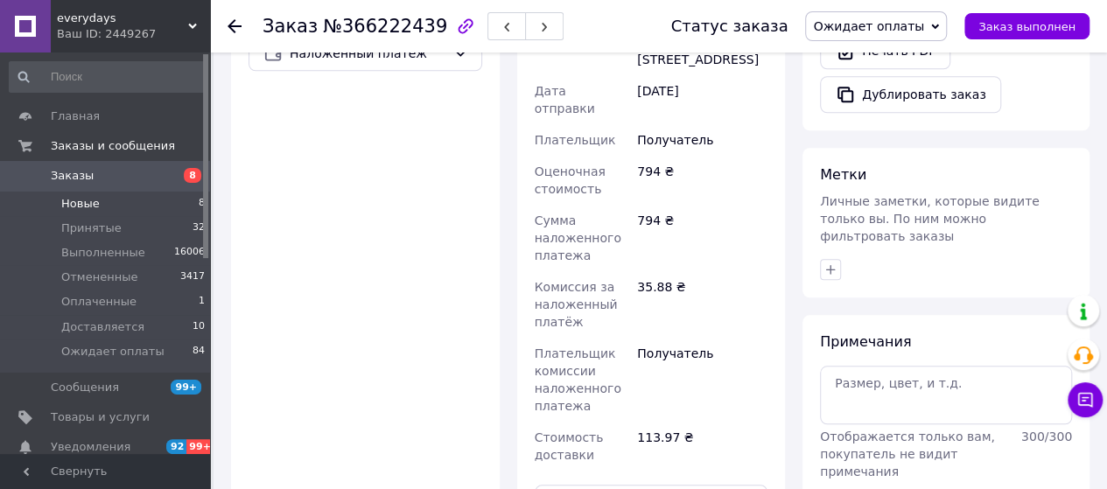
scroll to position [539, 0]
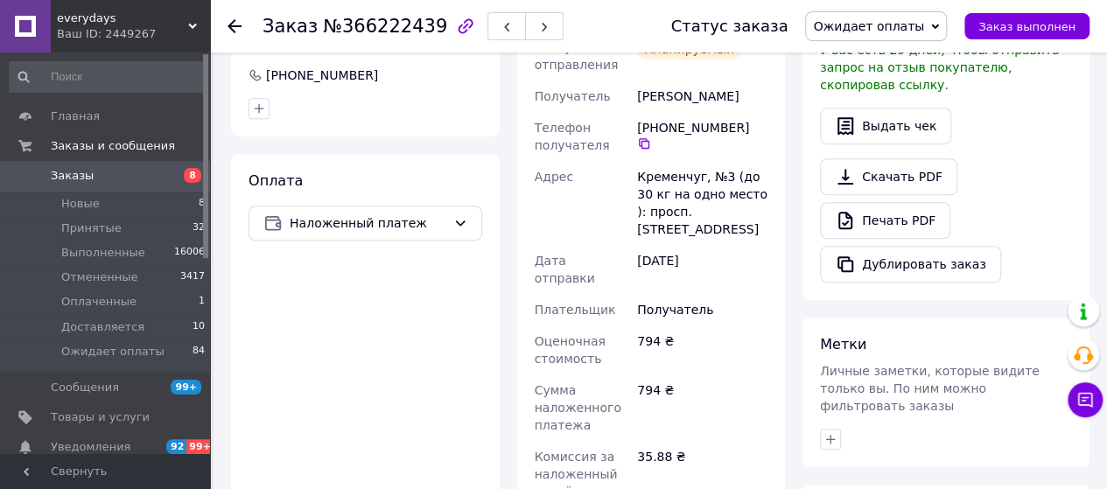
click at [65, 173] on span "Заказы" at bounding box center [72, 176] width 43 height 16
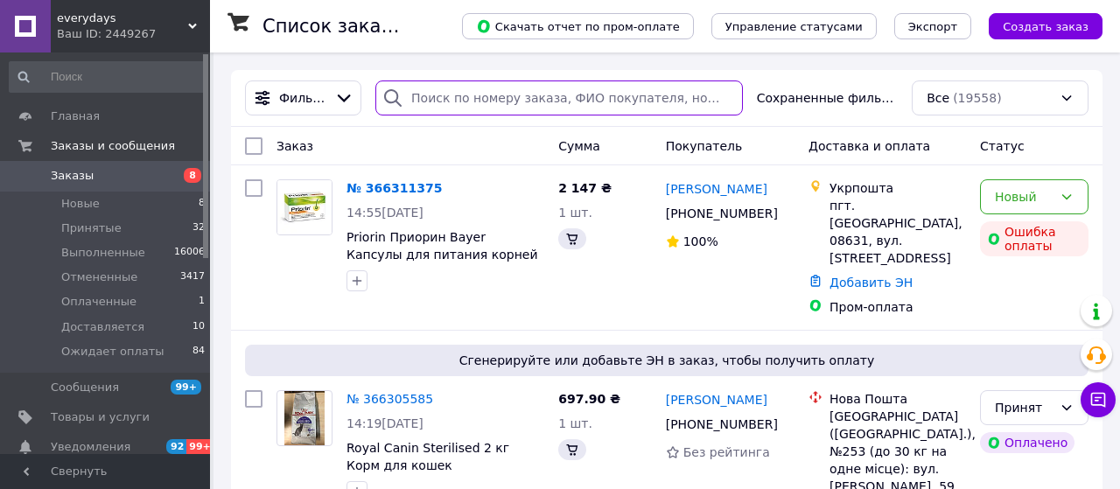
click at [448, 99] on input "search" at bounding box center [558, 97] width 367 height 35
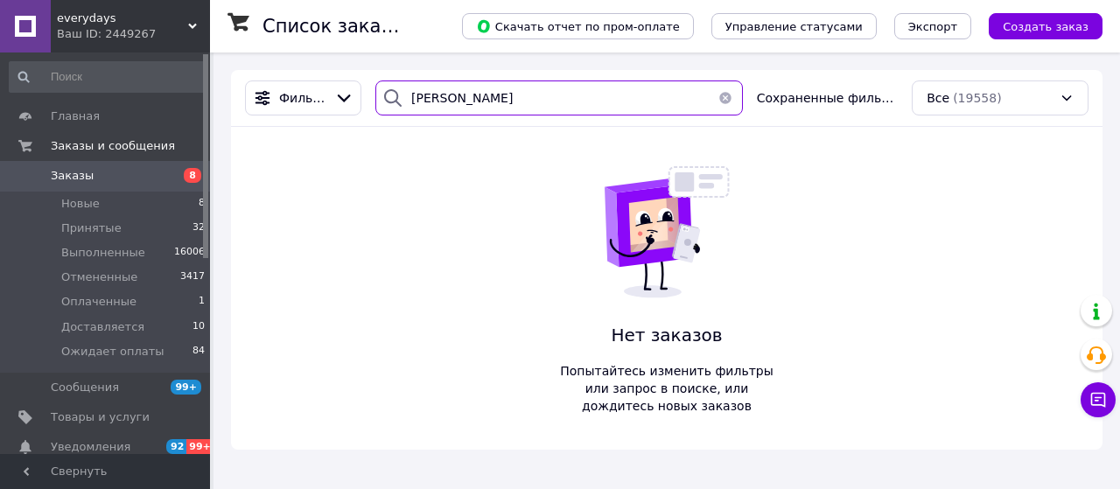
click at [459, 95] on input "фарений" at bounding box center [558, 97] width 367 height 35
click at [458, 94] on input "фарен" at bounding box center [558, 97] width 367 height 35
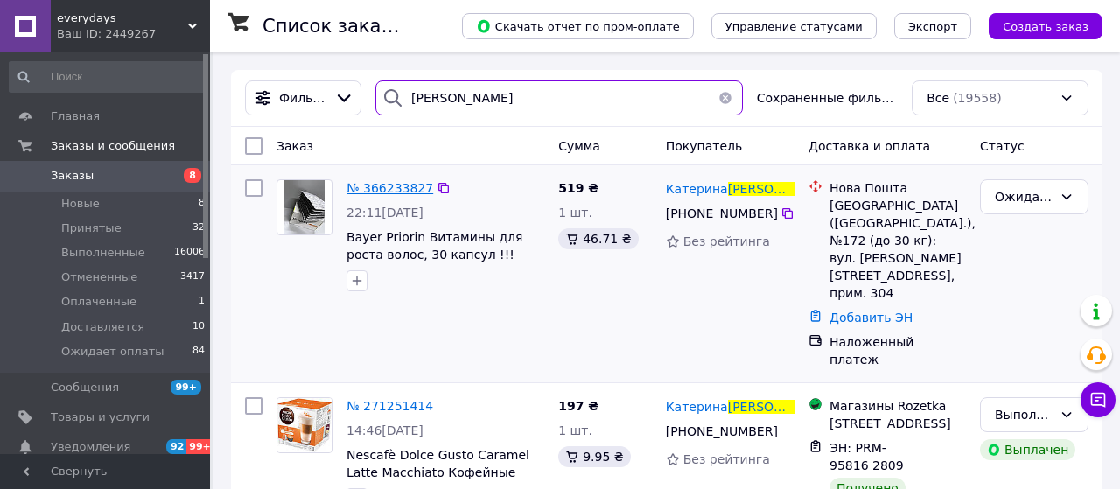
type input "фареній"
click at [380, 186] on span "№ 366233827" at bounding box center [389, 188] width 87 height 14
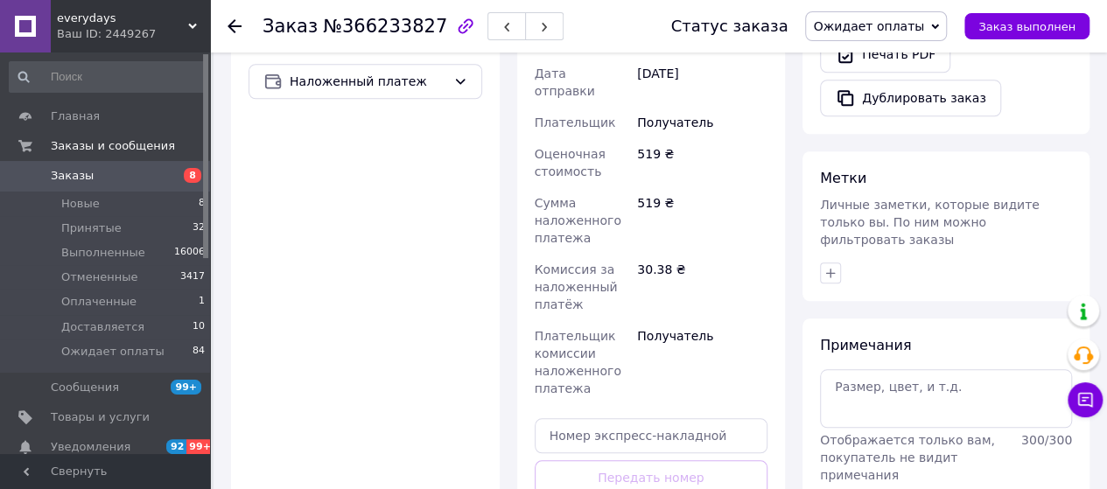
scroll to position [875, 0]
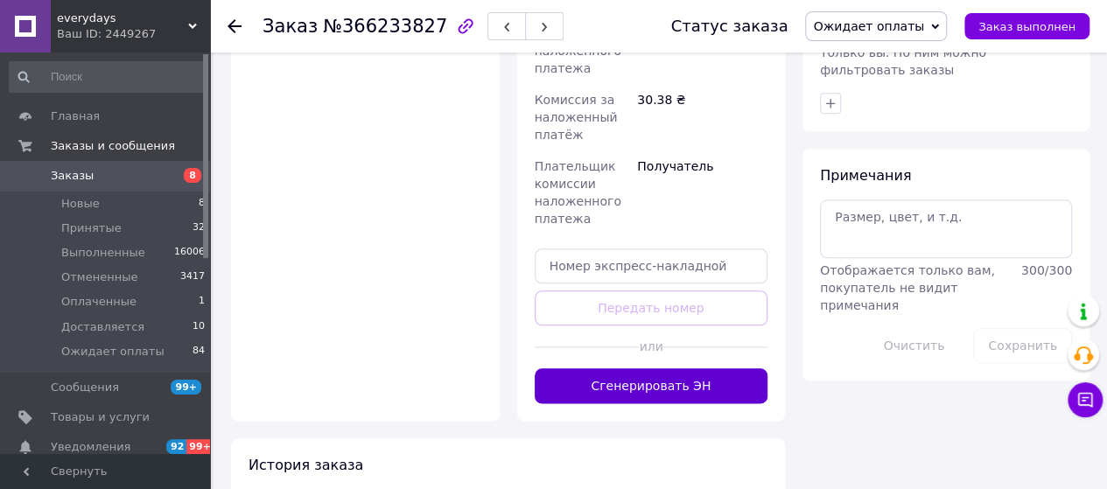
click at [614, 368] on button "Сгенерировать ЭН" at bounding box center [652, 385] width 234 height 35
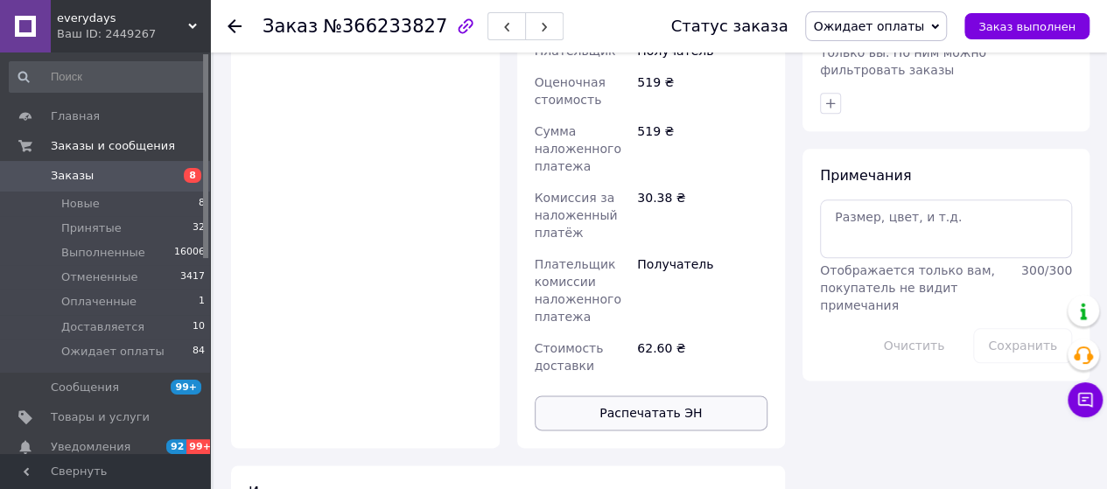
click at [633, 395] on button "Распечатать ЭН" at bounding box center [652, 412] width 234 height 35
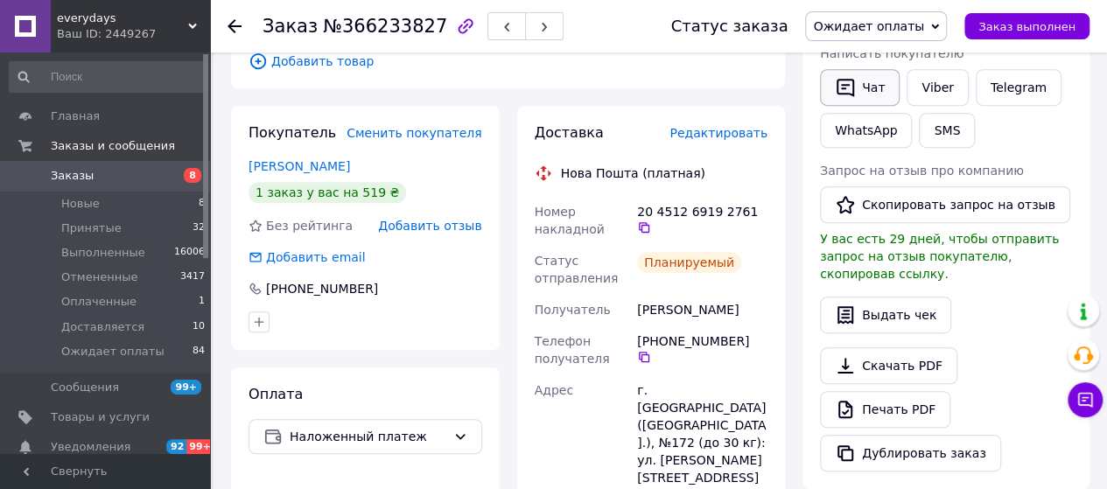
scroll to position [0, 0]
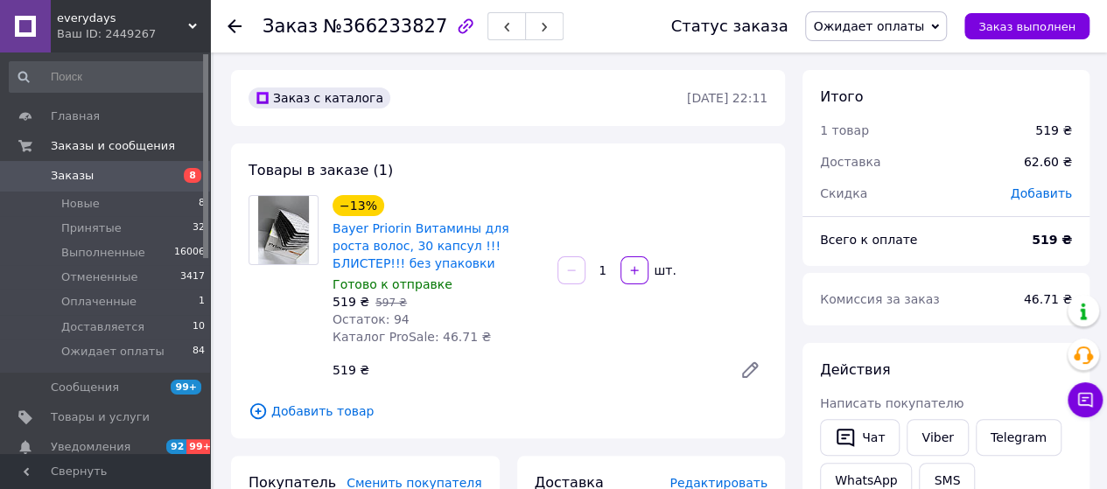
click at [126, 168] on span "Заказы" at bounding box center [106, 176] width 111 height 16
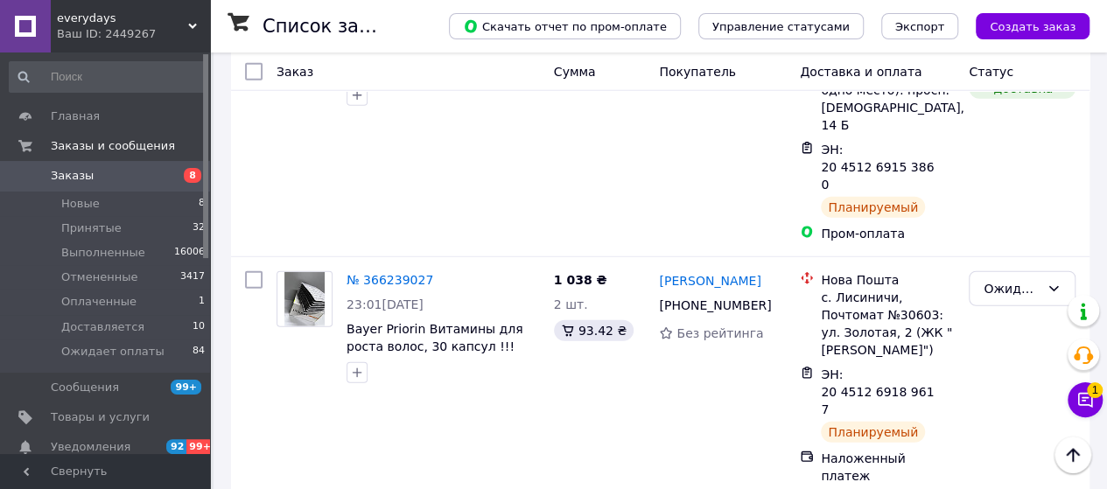
scroll to position [2187, 0]
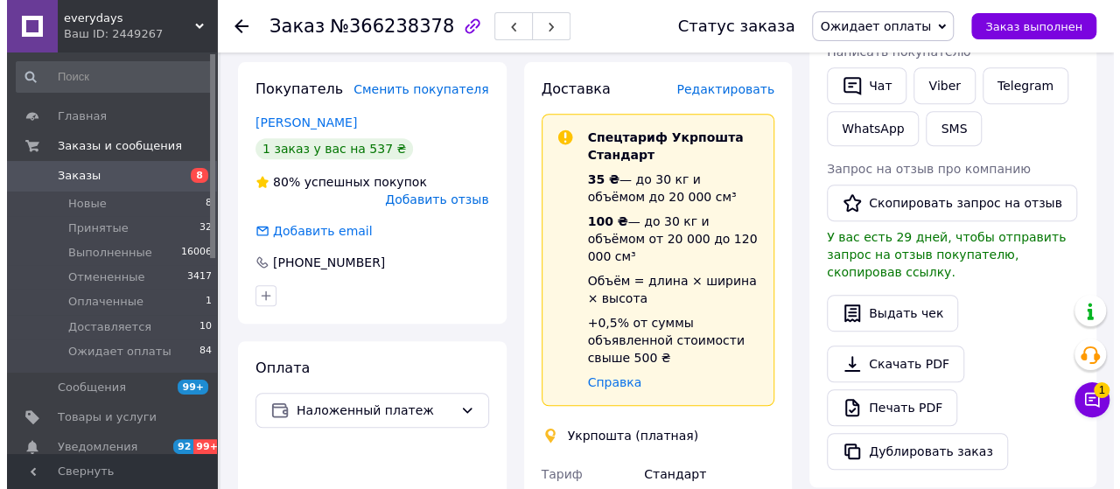
scroll to position [274, 0]
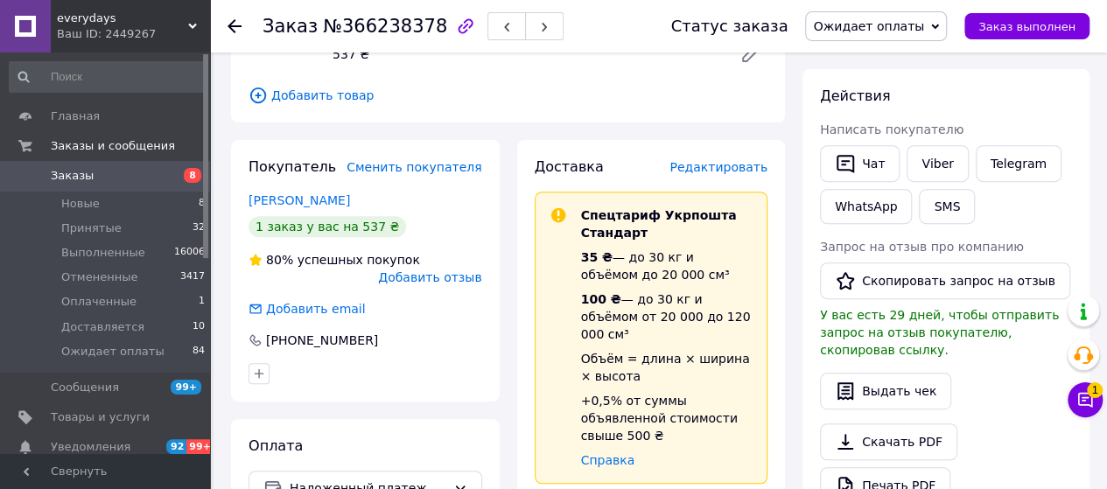
click at [731, 172] on span "Редактировать" at bounding box center [718, 167] width 98 height 14
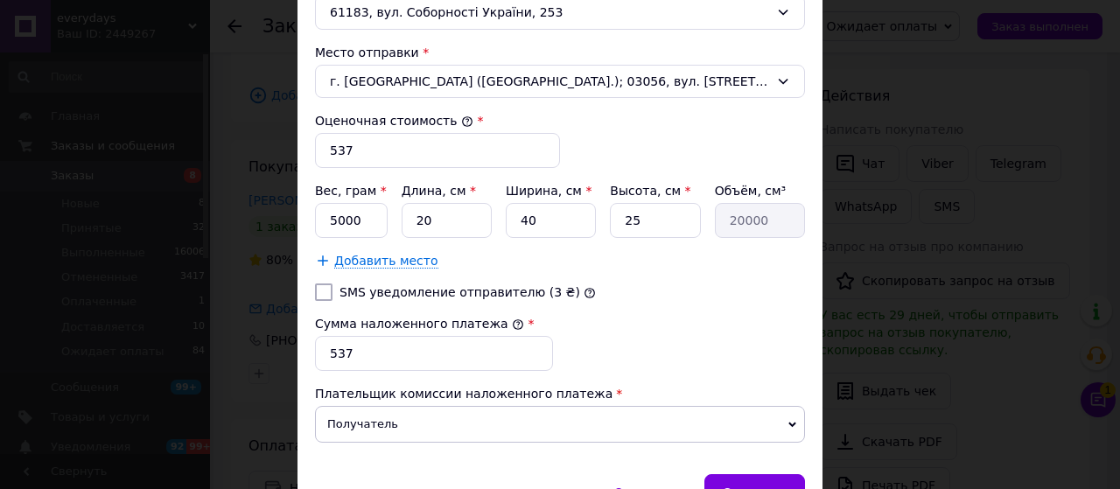
scroll to position [563, 0]
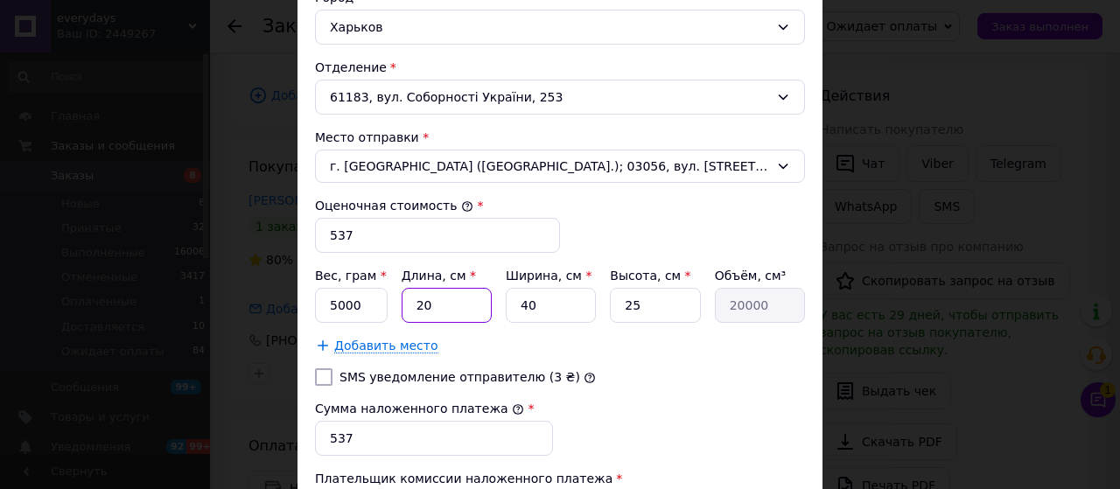
drag, startPoint x: 432, startPoint y: 292, endPoint x: 411, endPoint y: 290, distance: 21.2
click at [411, 290] on input "20" at bounding box center [447, 305] width 90 height 35
type input "2"
type input "2000"
type input "24"
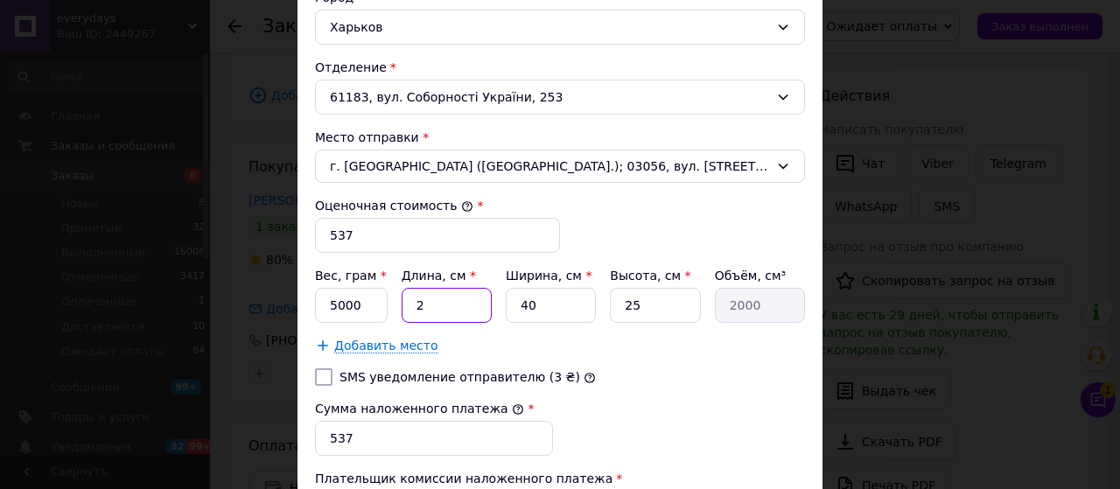
type input "24000"
type input "24"
type input "1"
type input "600"
type input "17"
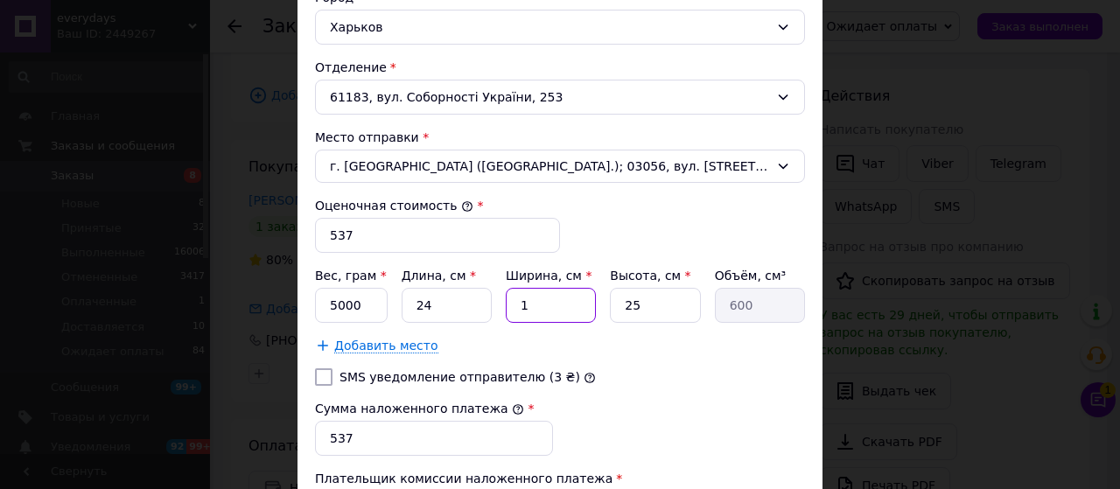
type input "10200"
type input "17"
type input "1"
type input "408"
type input "10"
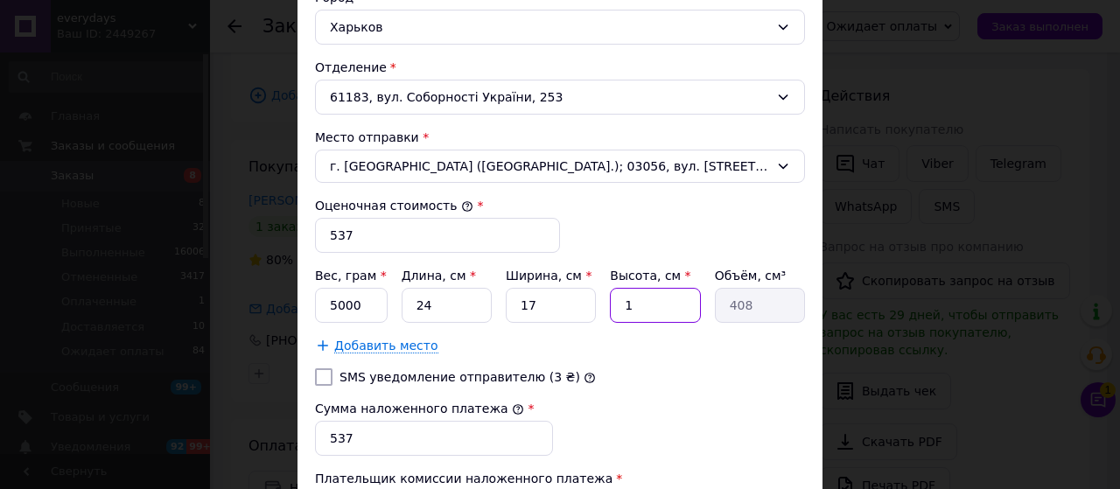
type input "4080"
type input "10"
drag, startPoint x: 374, startPoint y: 297, endPoint x: 328, endPoint y: 294, distance: 45.6
click at [328, 294] on input "5000" at bounding box center [351, 305] width 73 height 35
type input "2000"
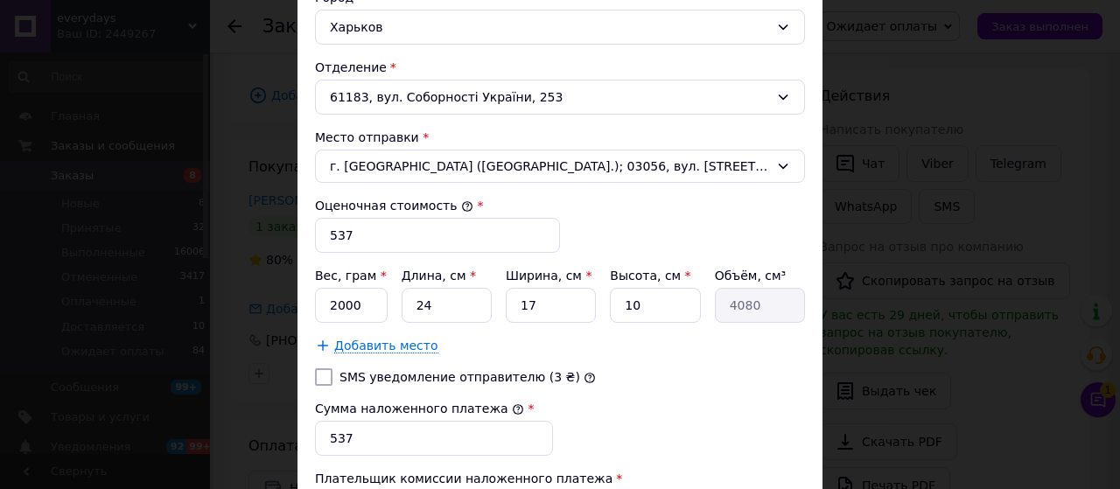
click at [724, 346] on div "Добавить место" at bounding box center [560, 345] width 490 height 17
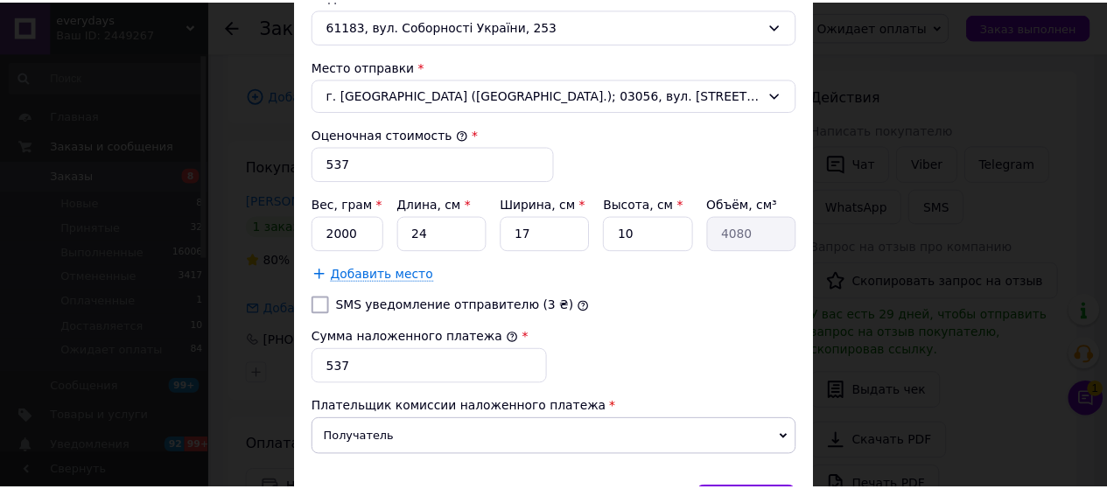
scroll to position [738, 0]
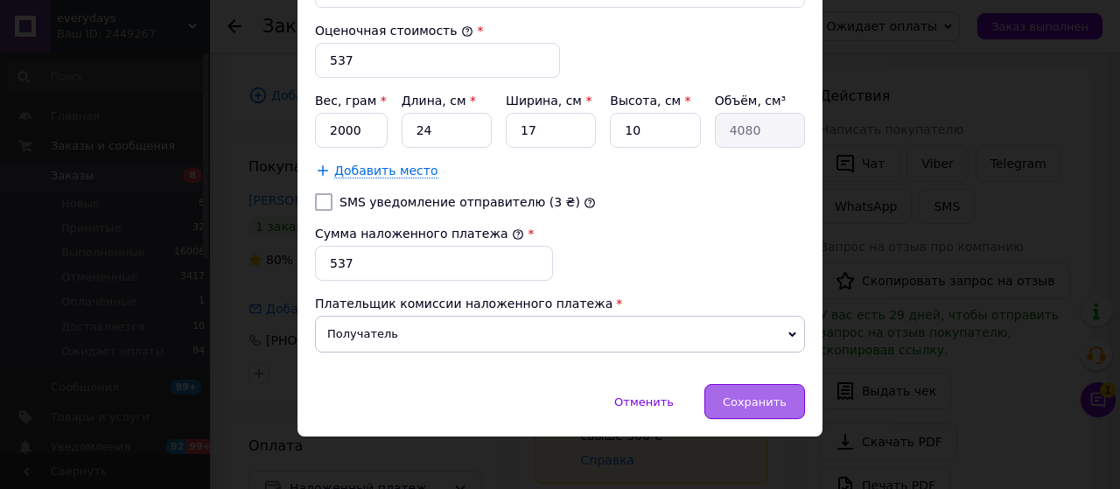
click at [787, 401] on div "Сохранить" at bounding box center [754, 401] width 101 height 35
click at [784, 398] on div "Сохранить" at bounding box center [754, 401] width 101 height 35
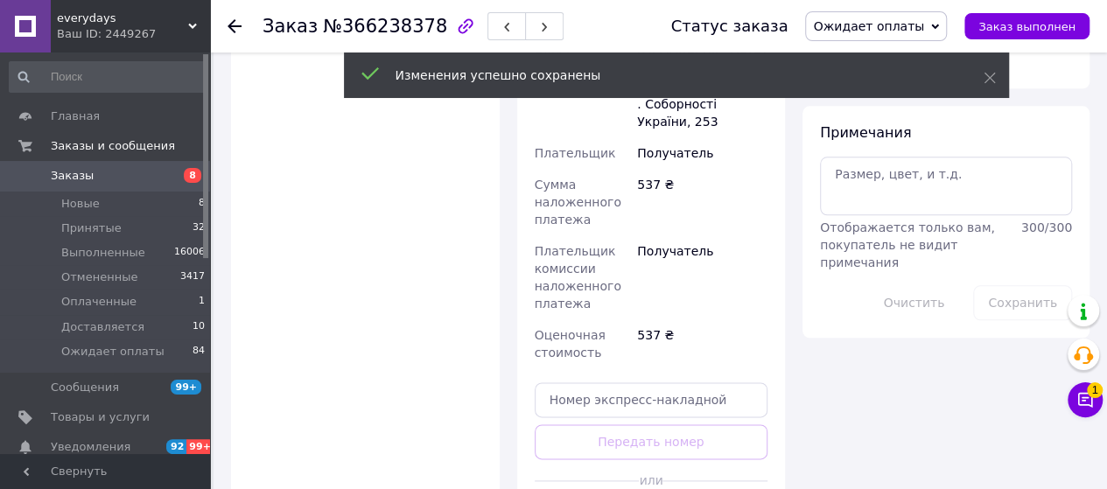
scroll to position [974, 0]
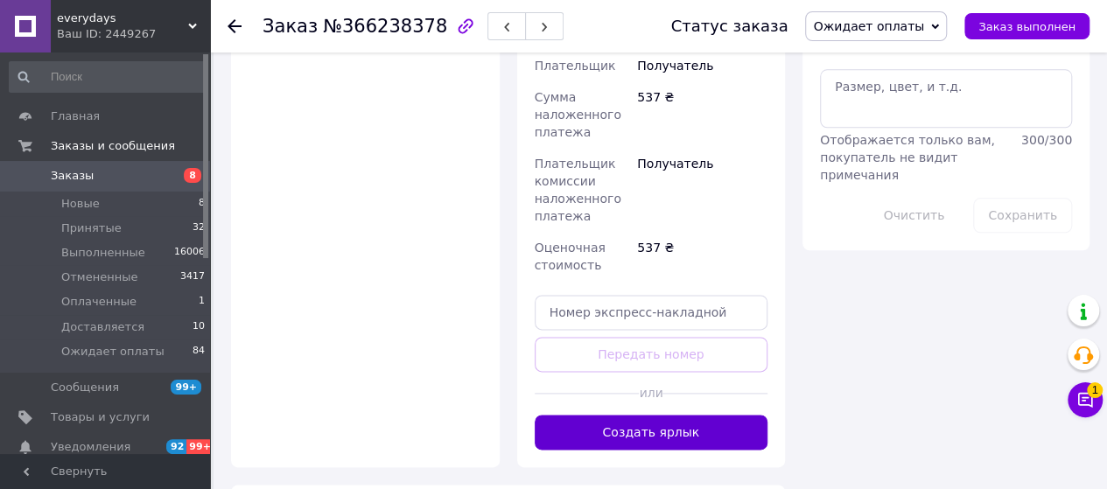
click at [661, 415] on button "Создать ярлык" at bounding box center [652, 432] width 234 height 35
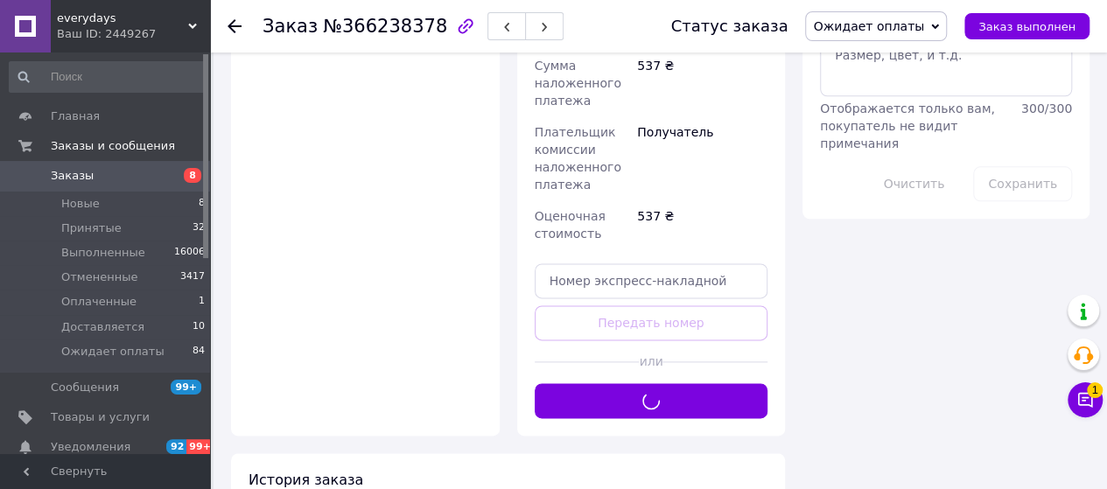
scroll to position [1061, 0]
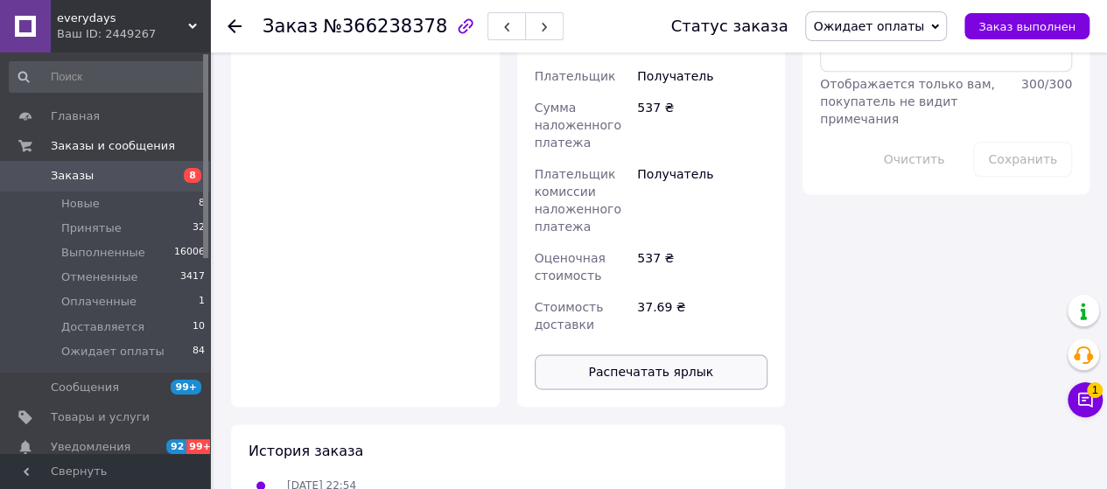
click at [665, 354] on button "Распечатать ярлык" at bounding box center [652, 371] width 234 height 35
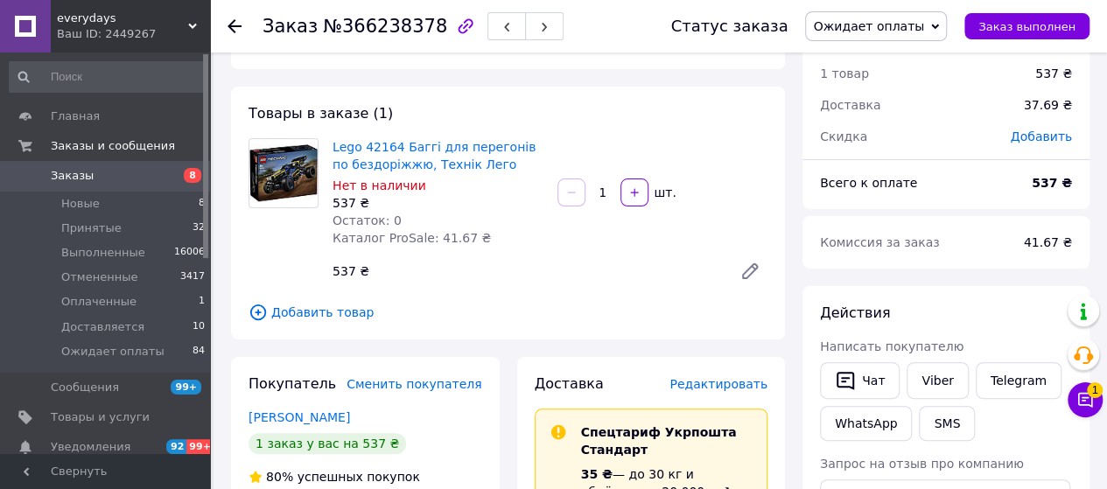
scroll to position [0, 0]
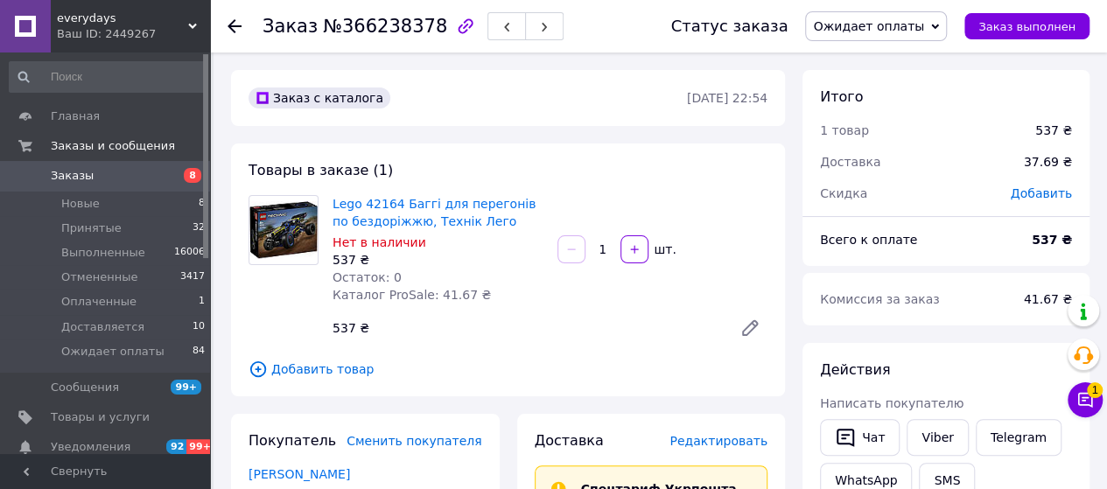
click at [86, 171] on span "Заказы" at bounding box center [72, 176] width 43 height 16
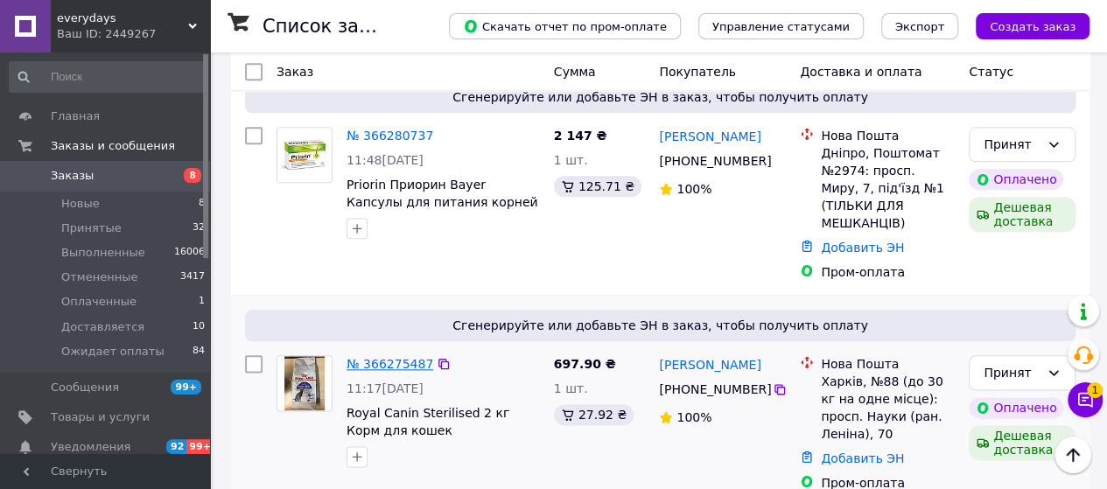
click at [366, 357] on link "№ 366275487" at bounding box center [389, 364] width 87 height 14
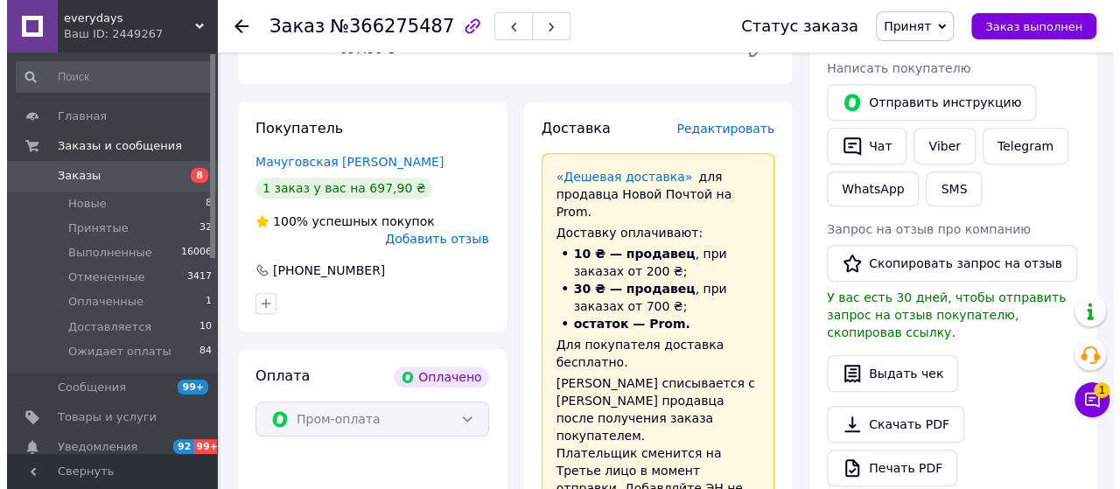
scroll to position [262, 0]
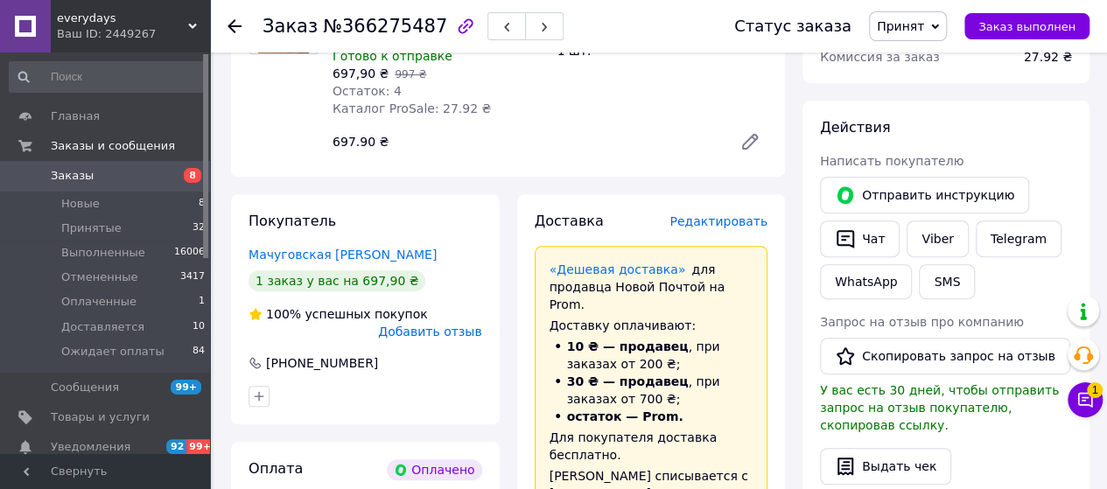
click at [720, 216] on span "Редактировать" at bounding box center [718, 221] width 98 height 14
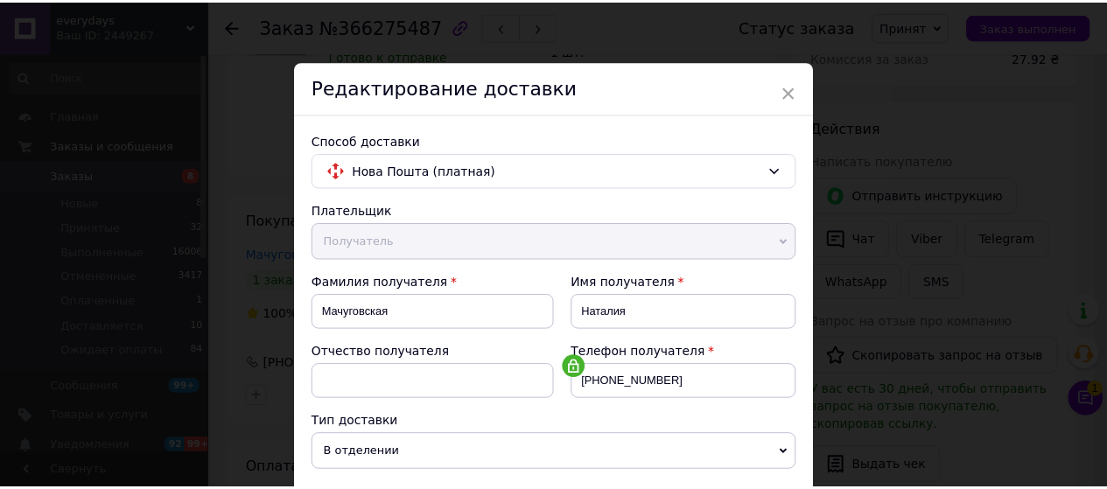
scroll to position [665, 0]
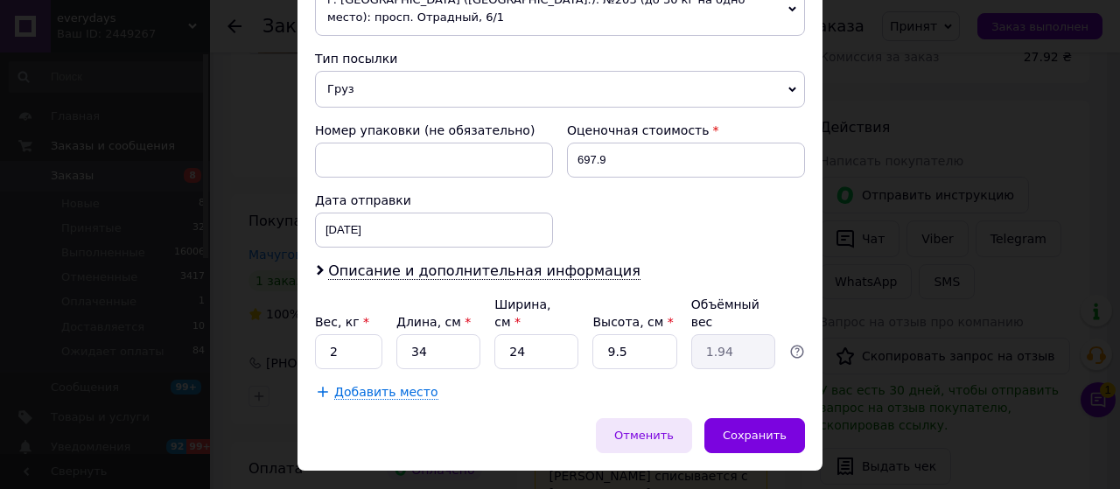
click at [667, 429] on span "Отменить" at bounding box center [643, 435] width 59 height 13
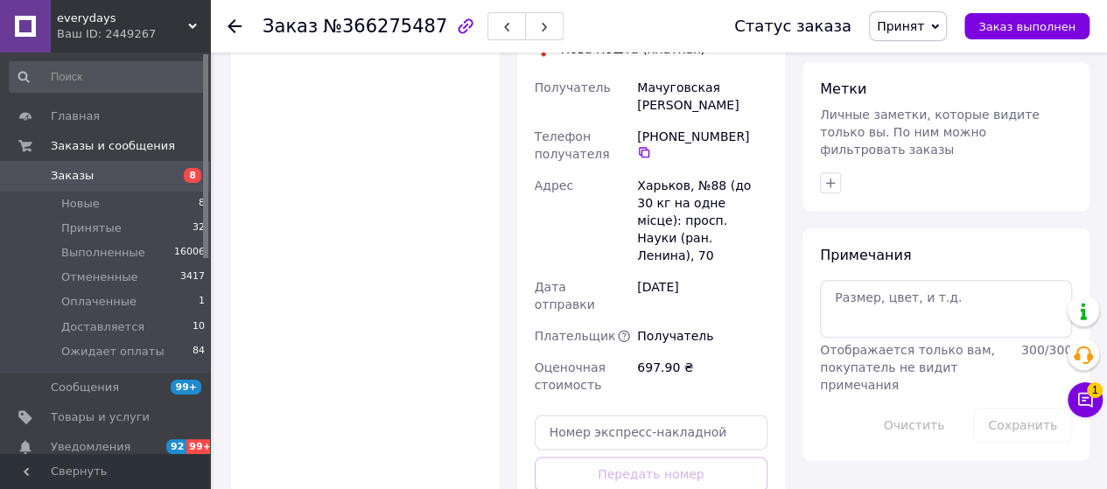
scroll to position [875, 0]
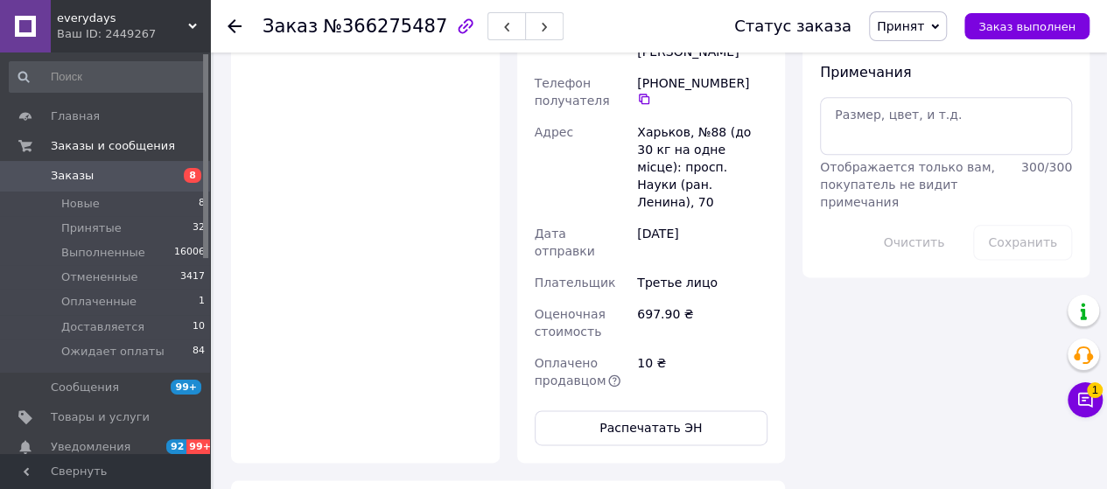
scroll to position [1050, 0]
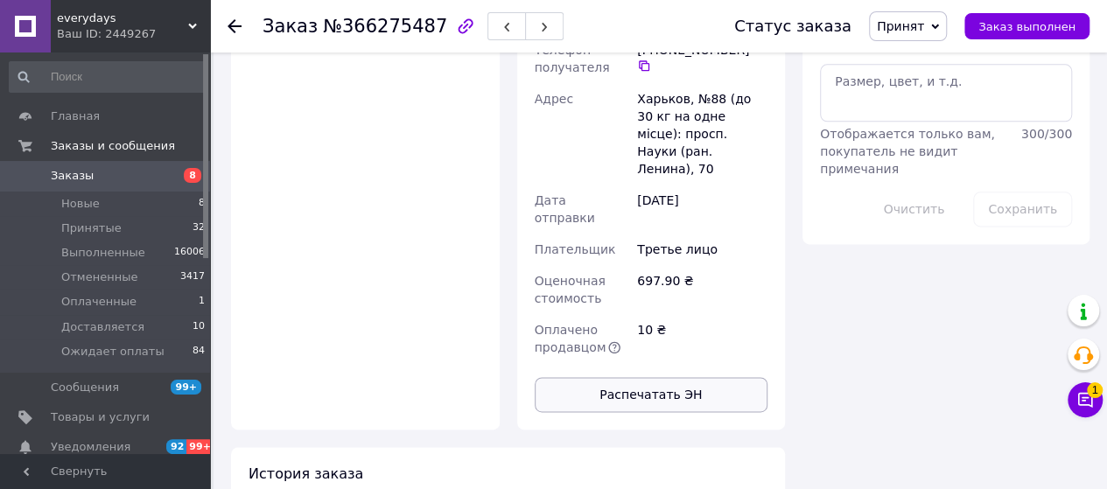
click at [682, 377] on button "Распечатать ЭН" at bounding box center [652, 394] width 234 height 35
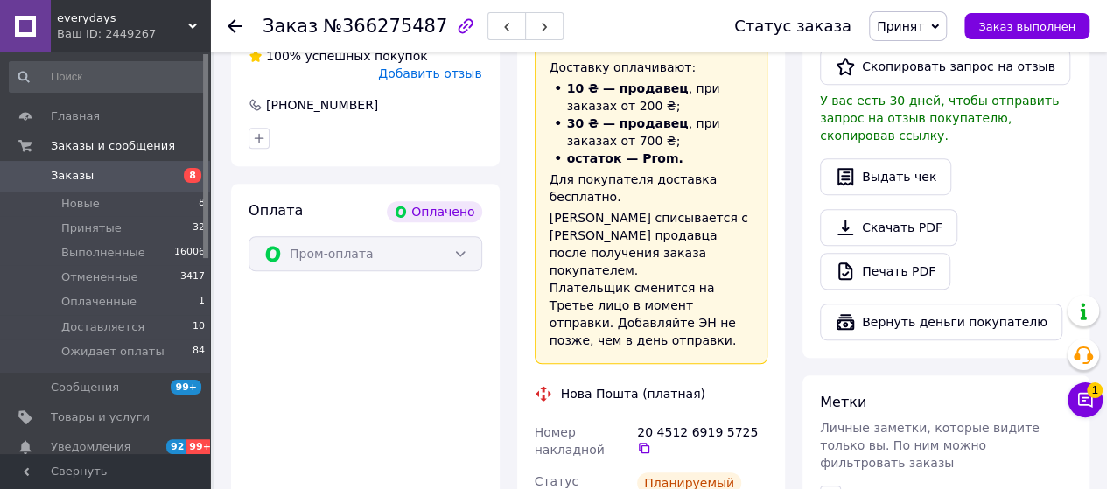
scroll to position [0, 0]
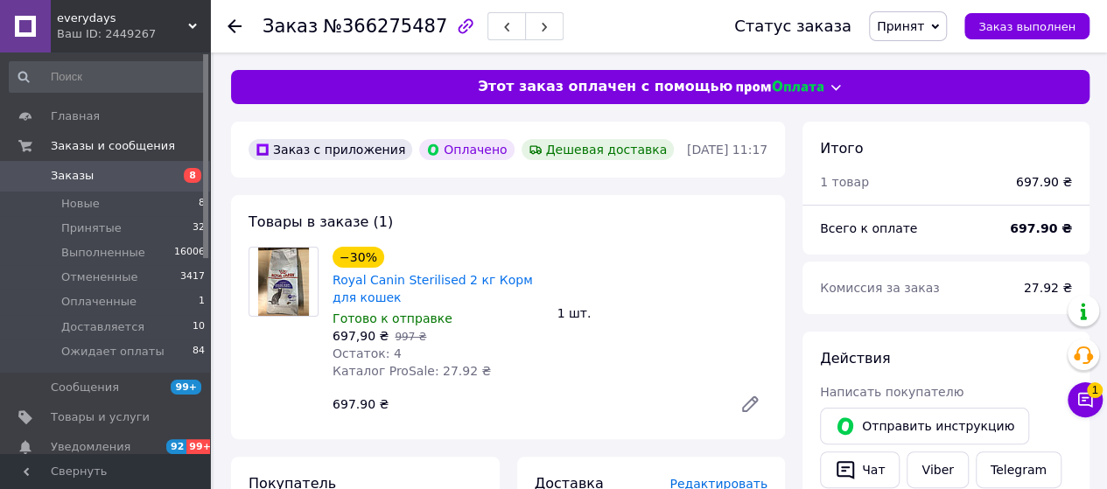
click at [131, 173] on span "Заказы" at bounding box center [106, 176] width 111 height 16
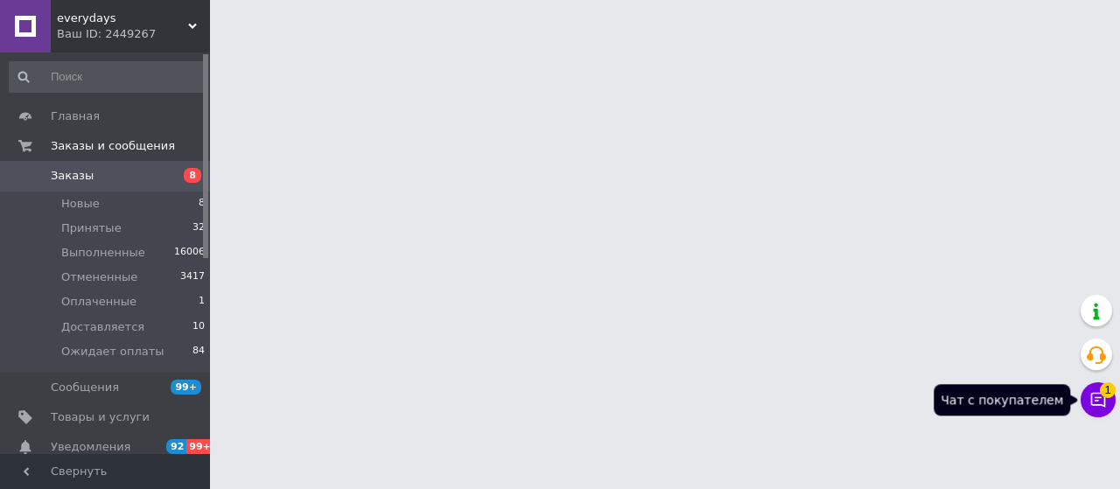
click at [1104, 394] on span "1" at bounding box center [1108, 390] width 16 height 16
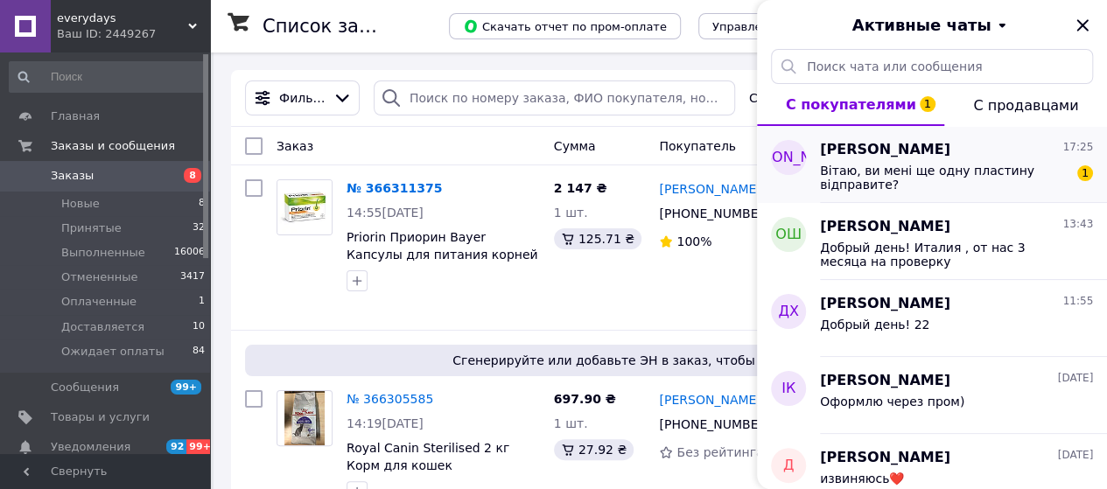
click at [960, 174] on span "Вітаю, ви мені ще одну пластину відправите?" at bounding box center [944, 178] width 248 height 28
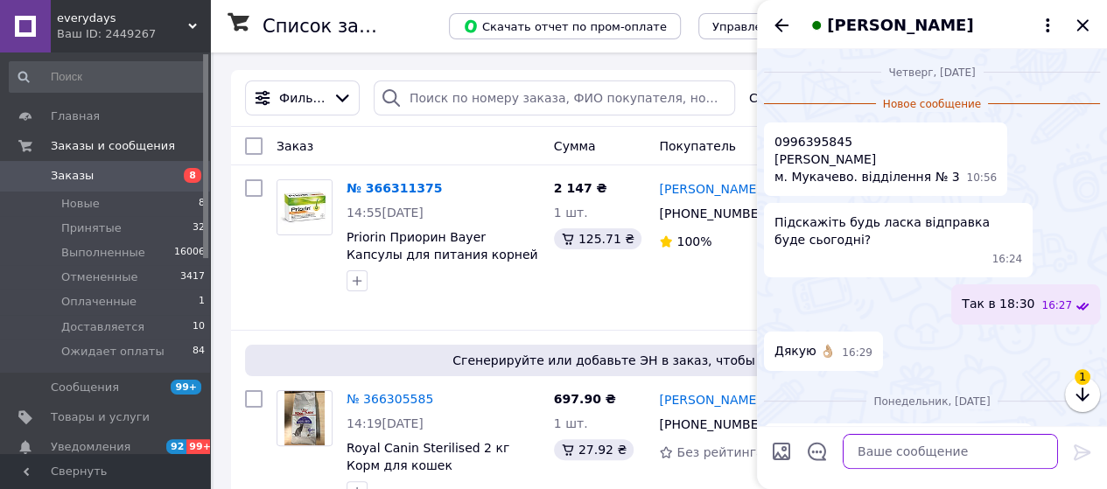
click at [900, 456] on textarea at bounding box center [950, 450] width 215 height 35
type textarea "Ви за одну"
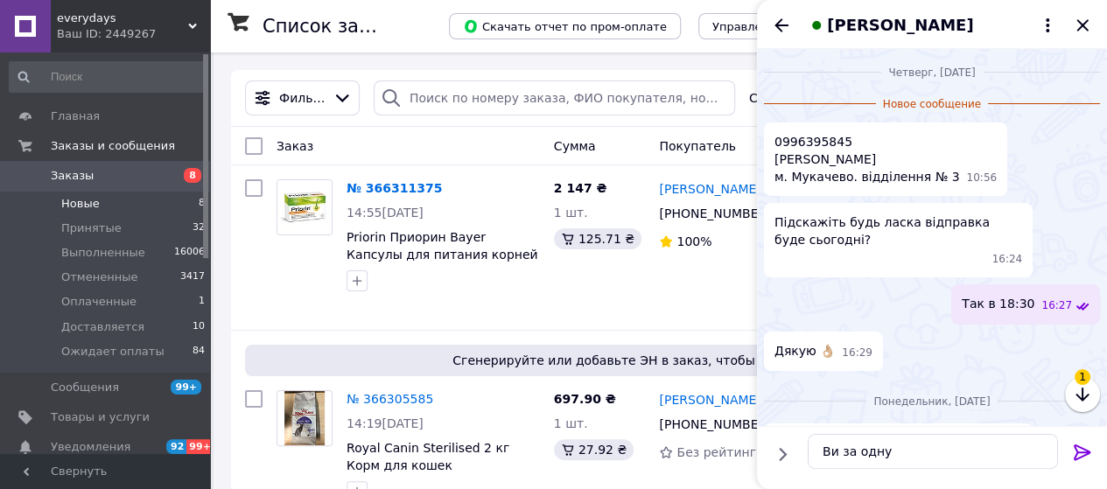
click at [184, 192] on li "Новые 8" at bounding box center [107, 204] width 215 height 24
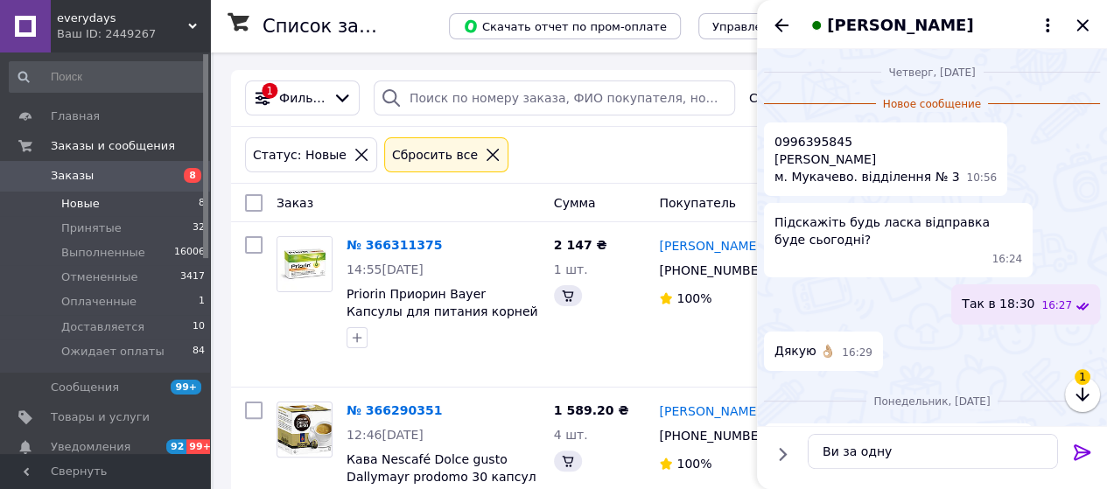
click at [155, 167] on link "Заказы 8" at bounding box center [107, 176] width 215 height 30
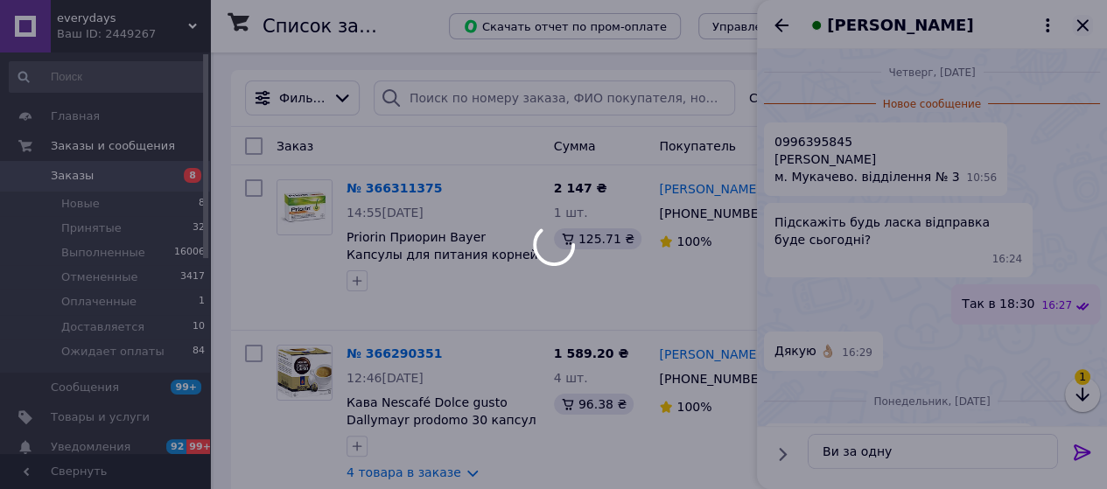
click at [1076, 22] on icon "Закрыть" at bounding box center [1082, 25] width 21 height 21
click at [1081, 25] on icon "Закрыть" at bounding box center [1081, 24] width 11 height 11
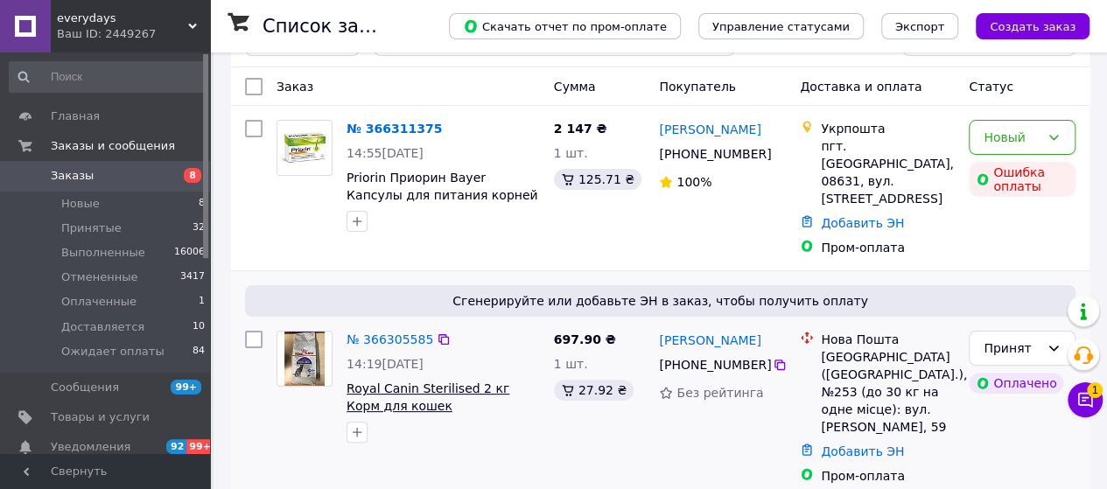
scroll to position [87, 0]
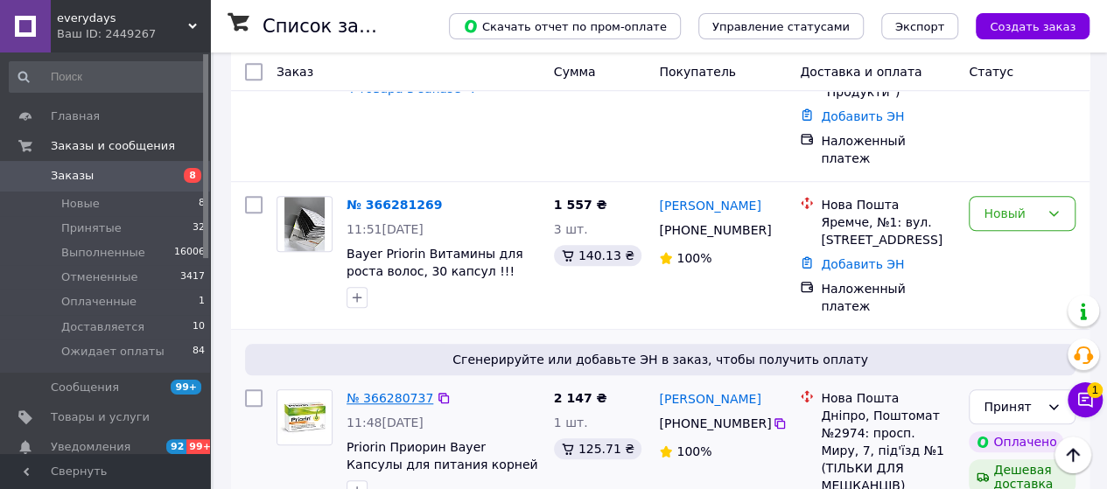
click at [392, 391] on link "№ 366280737" at bounding box center [389, 398] width 87 height 14
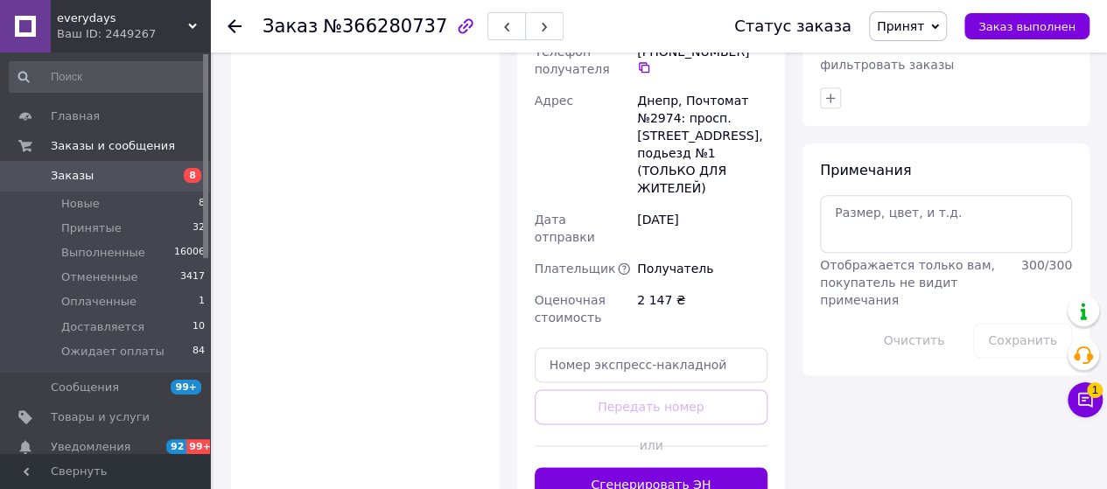
scroll to position [1137, 0]
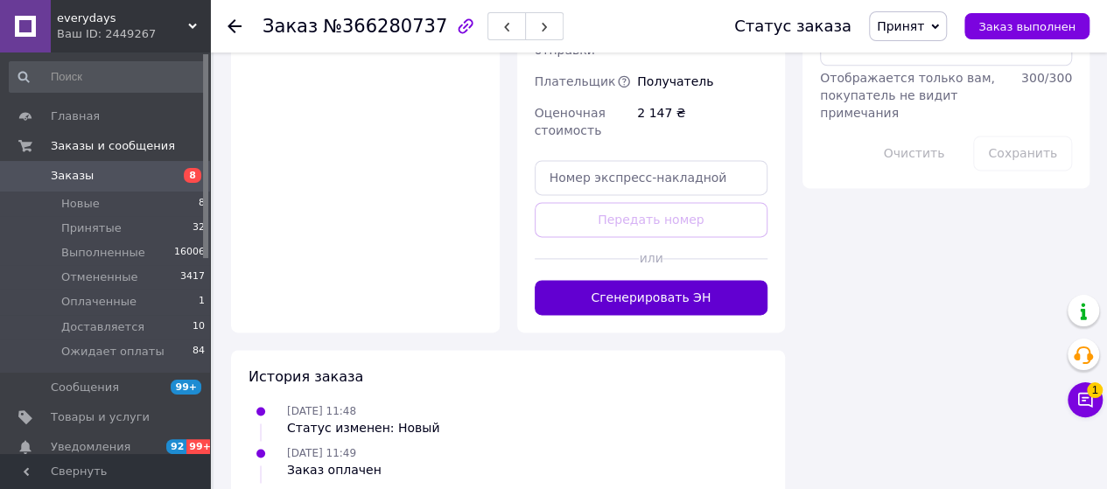
click at [646, 280] on button "Сгенерировать ЭН" at bounding box center [652, 297] width 234 height 35
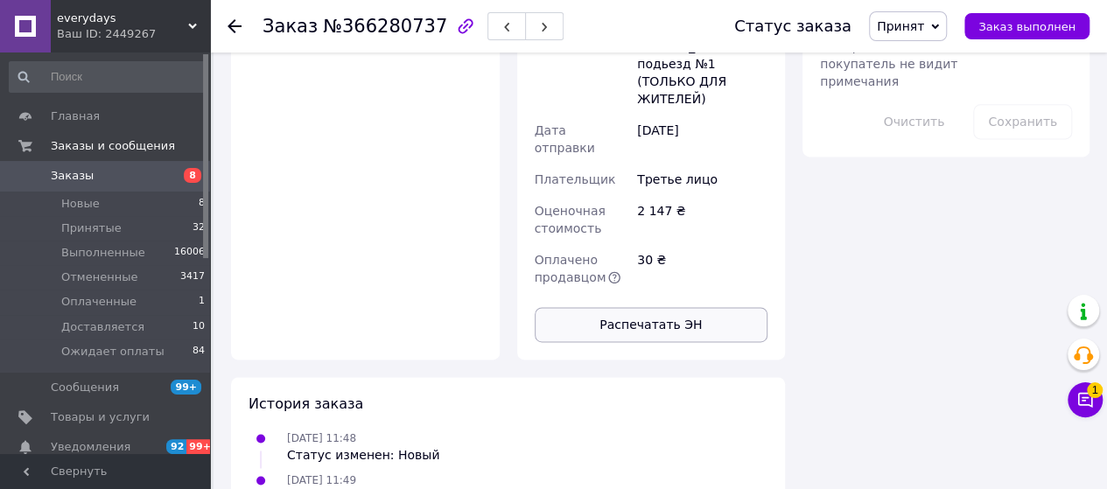
click at [685, 307] on button "Распечатать ЭН" at bounding box center [652, 324] width 234 height 35
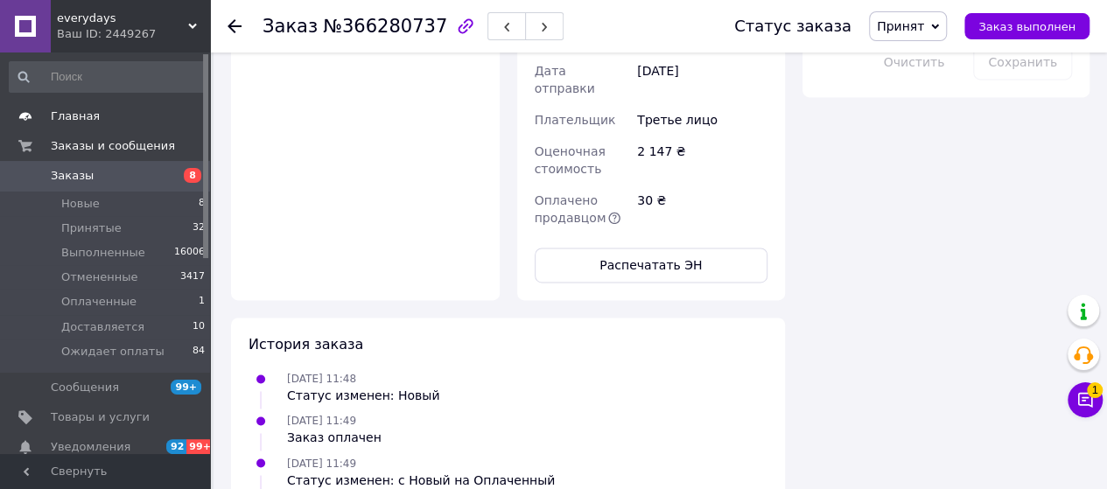
scroll to position [1225, 0]
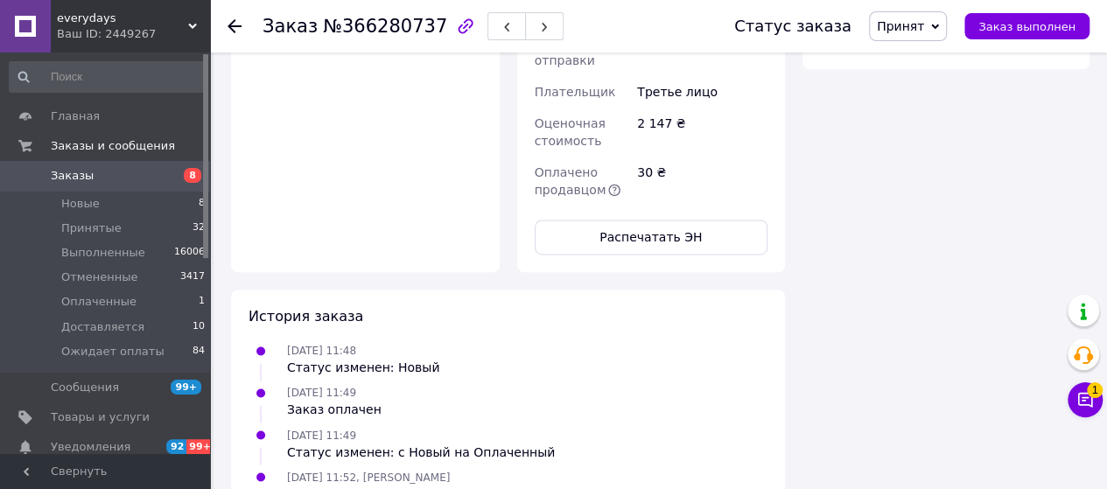
click at [101, 167] on link "Заказы 8" at bounding box center [107, 176] width 215 height 30
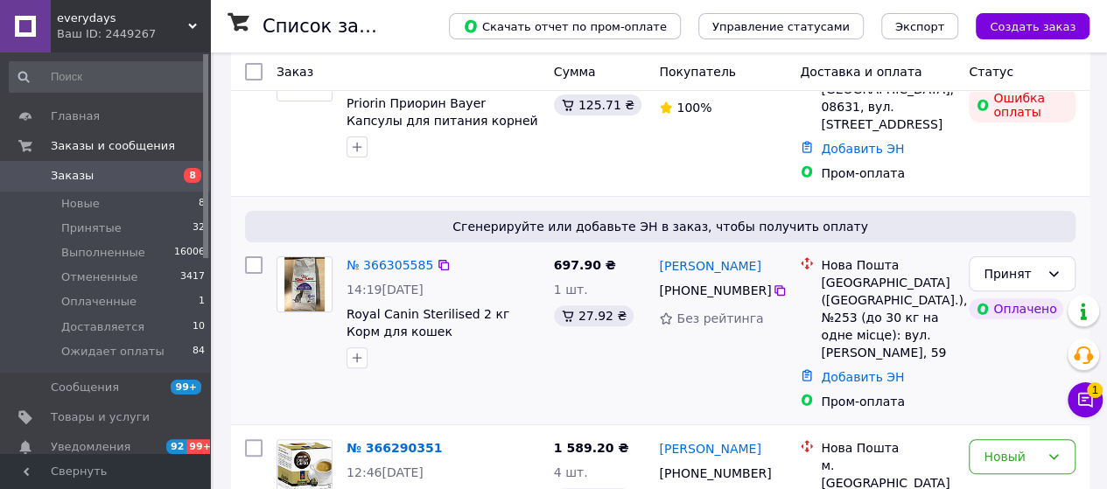
scroll to position [175, 0]
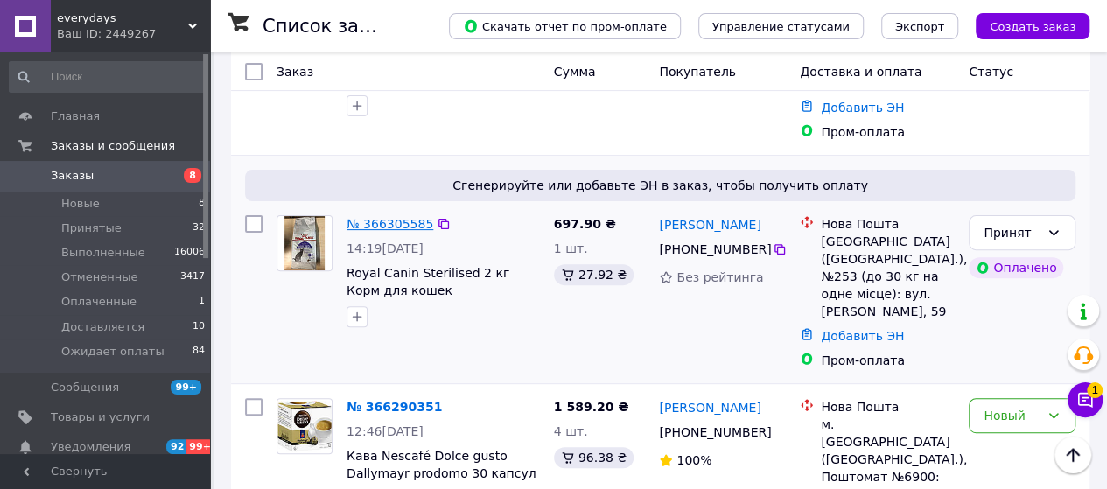
click at [379, 217] on link "№ 366305585" at bounding box center [389, 224] width 87 height 14
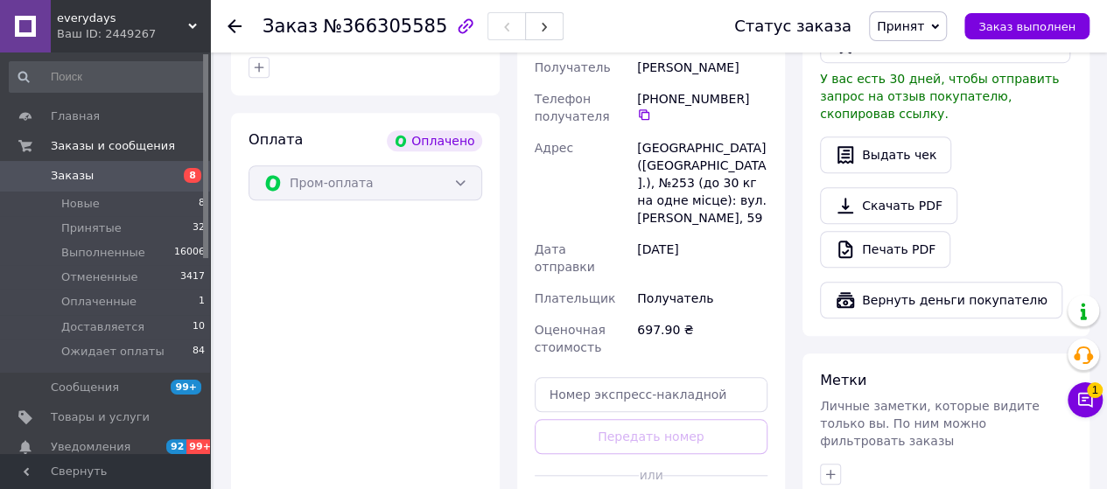
scroll to position [867, 0]
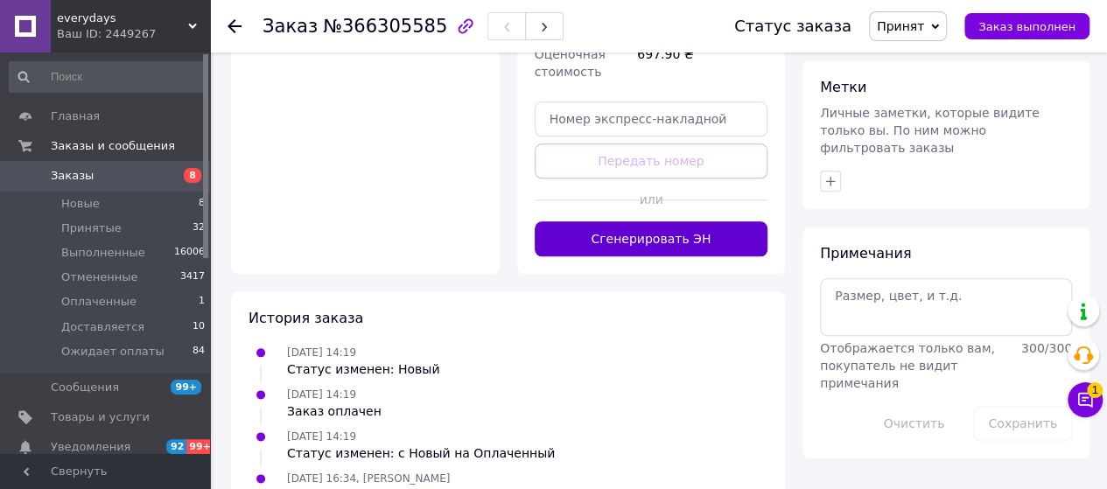
click at [682, 221] on button "Сгенерировать ЭН" at bounding box center [652, 238] width 234 height 35
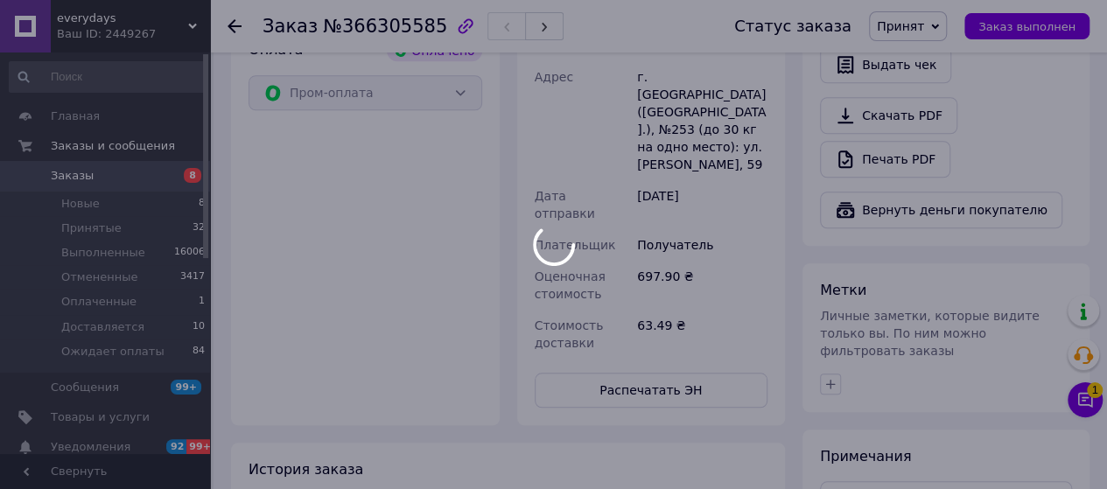
scroll to position [692, 0]
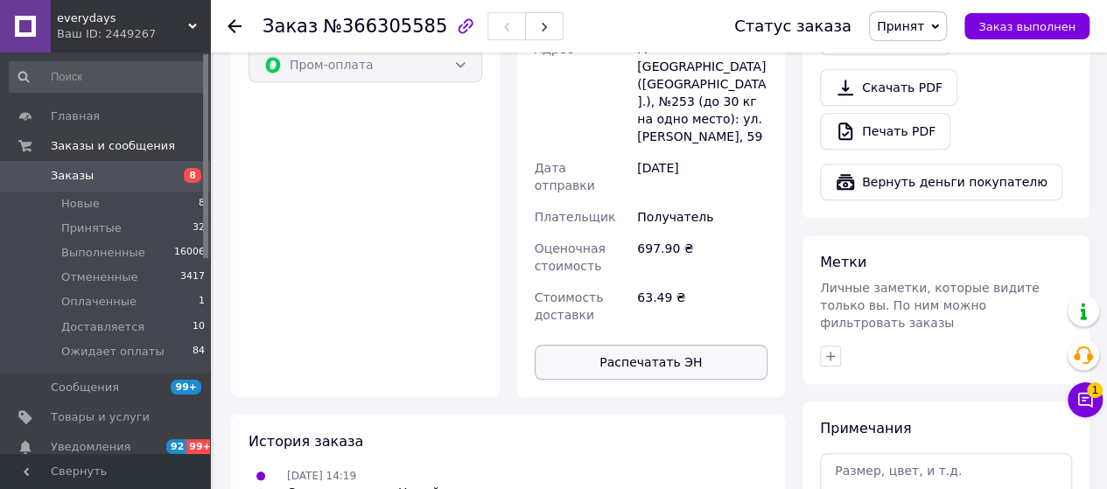
click at [646, 345] on button "Распечатать ЭН" at bounding box center [652, 362] width 234 height 35
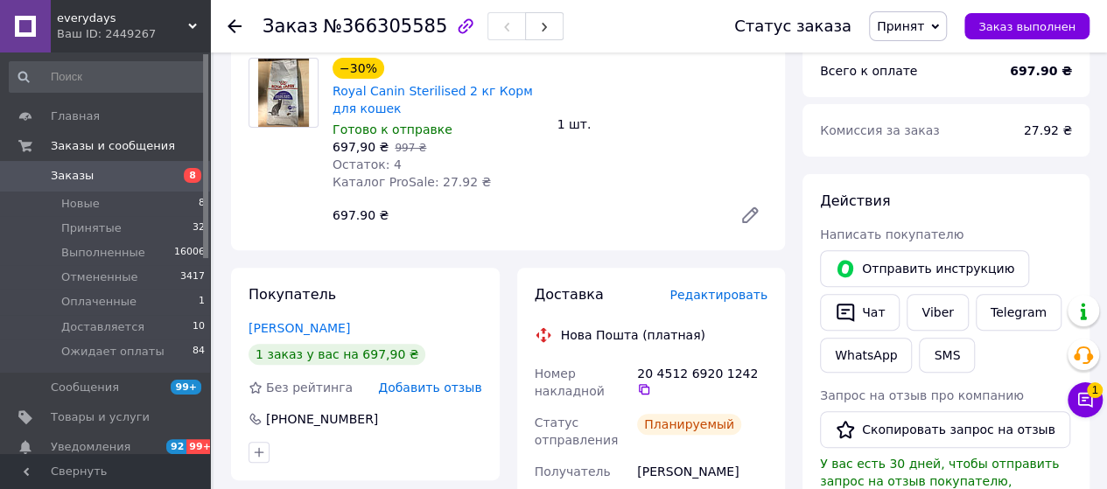
scroll to position [0, 0]
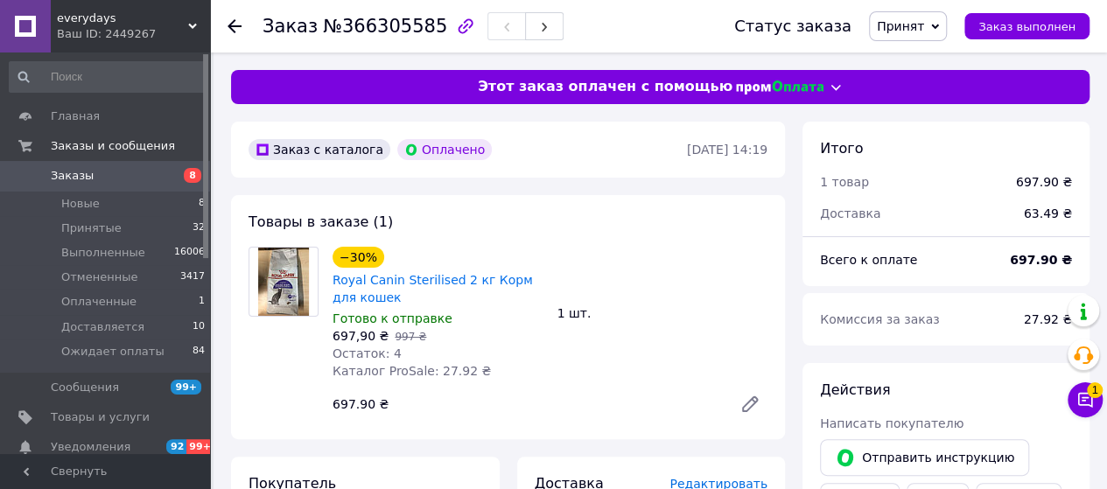
click at [71, 181] on span "Заказы" at bounding box center [72, 176] width 43 height 16
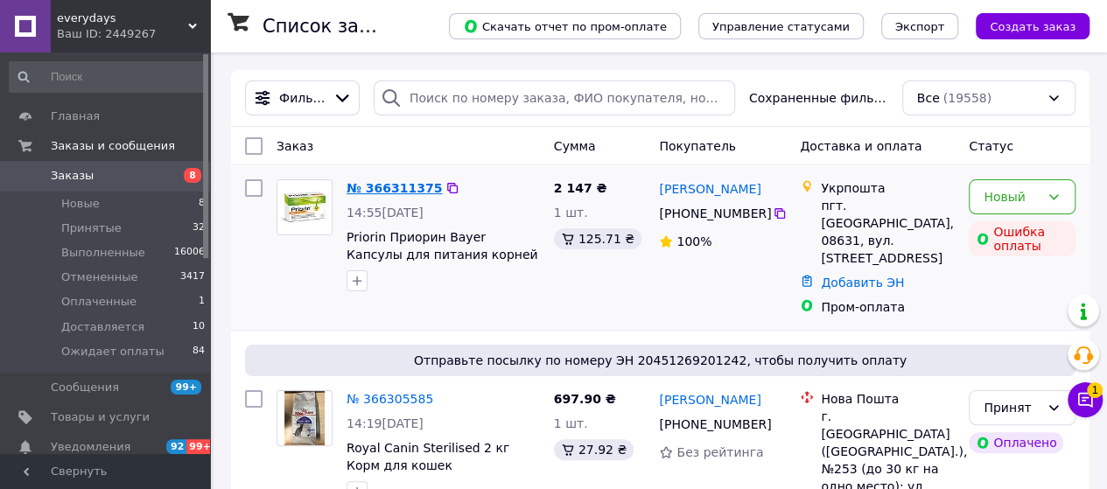
click at [371, 183] on link "№ 366311375" at bounding box center [393, 188] width 95 height 14
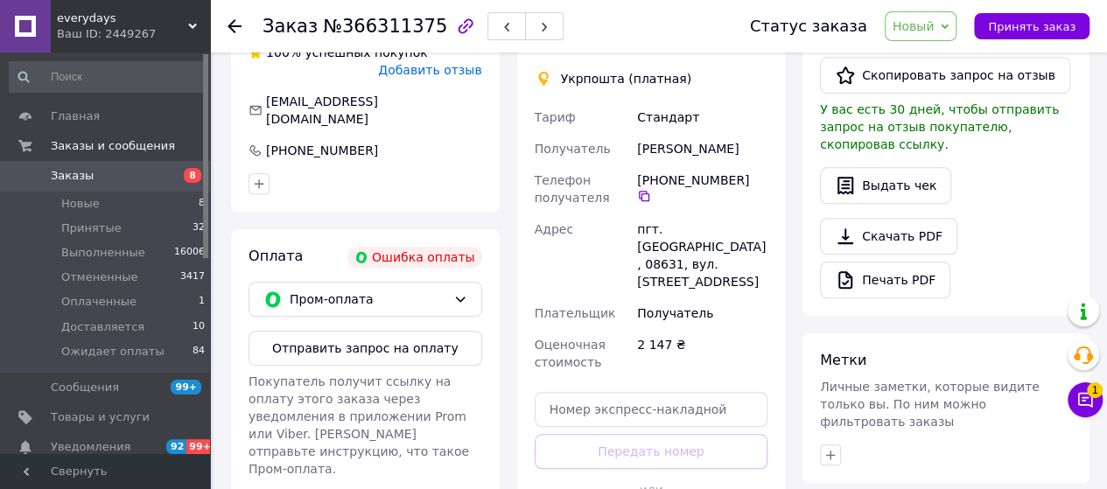
scroll to position [525, 0]
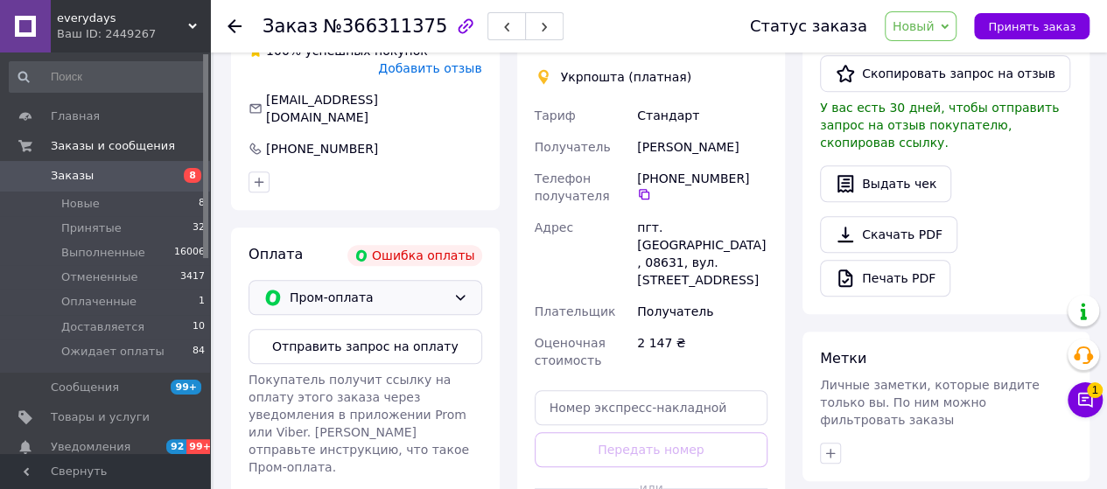
click at [384, 288] on span "Пром-оплата" at bounding box center [368, 297] width 157 height 19
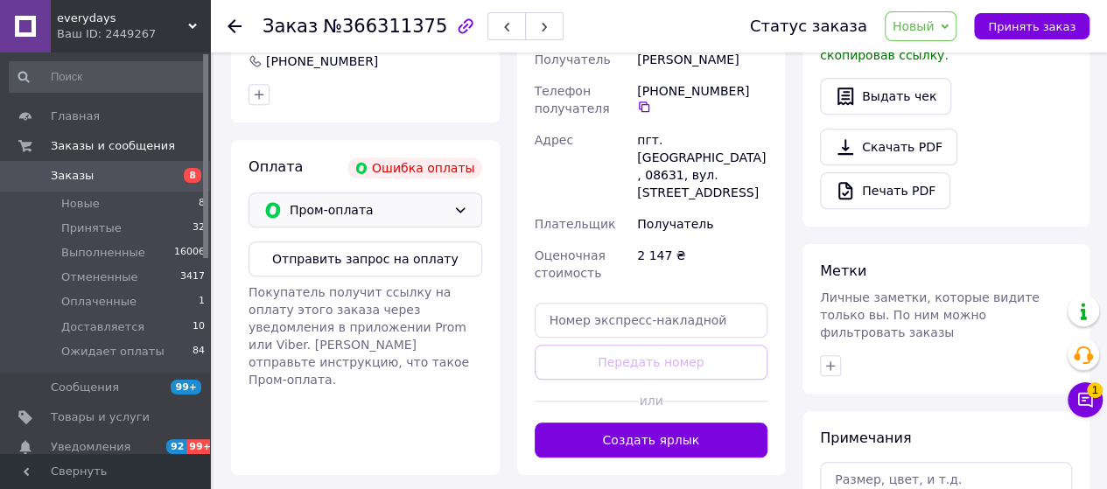
click at [372, 200] on span "Пром-оплата" at bounding box center [368, 209] width 157 height 19
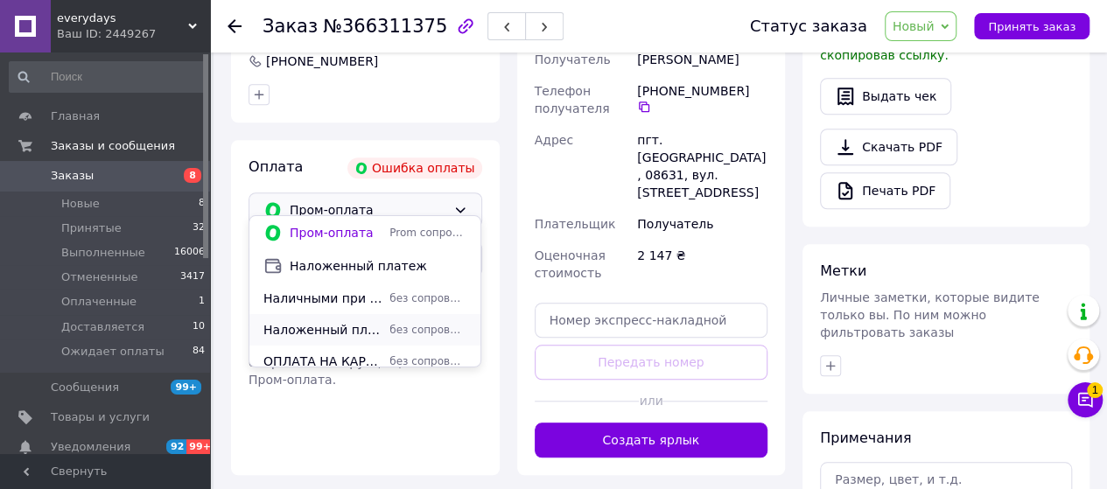
click at [350, 335] on span "Наложенный платёж по предоплате в 100 грн" at bounding box center [322, 329] width 119 height 17
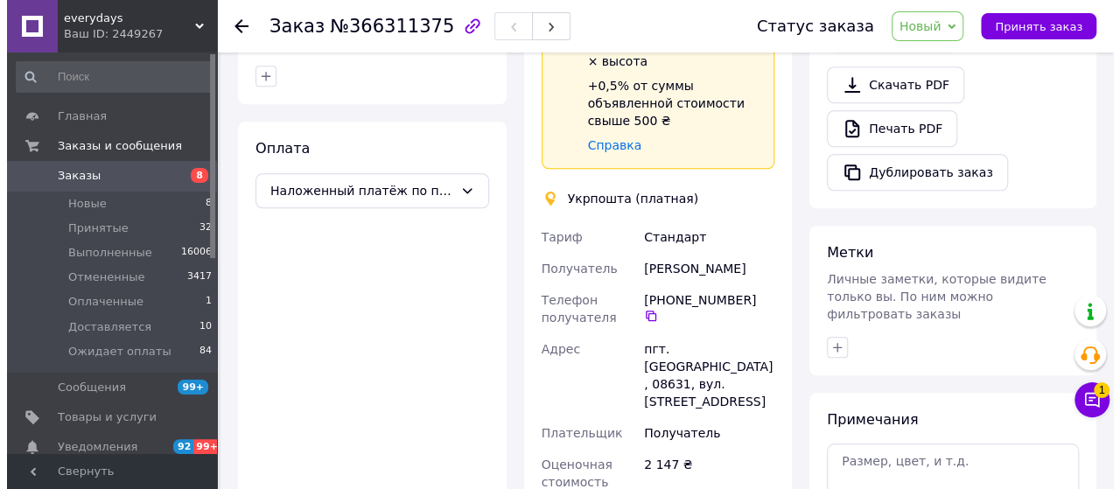
scroll to position [397, 0]
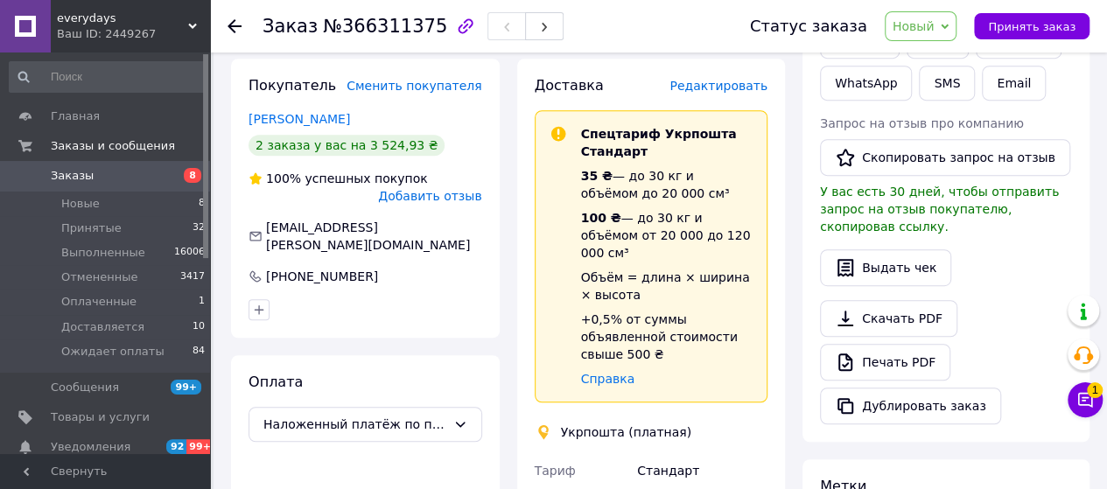
click at [730, 88] on span "Редактировать" at bounding box center [718, 86] width 98 height 14
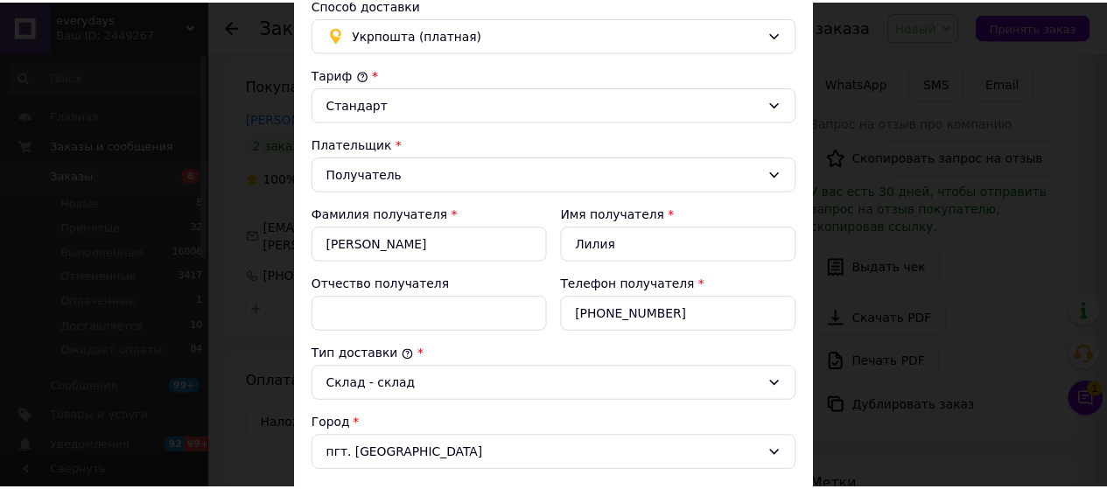
scroll to position [661, 0]
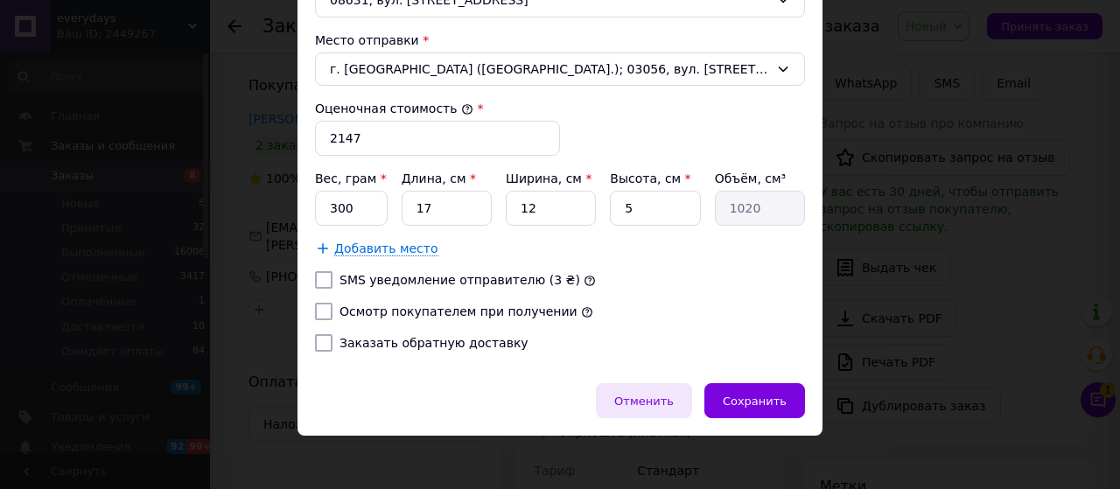
click at [677, 385] on div "Отменить" at bounding box center [644, 400] width 96 height 35
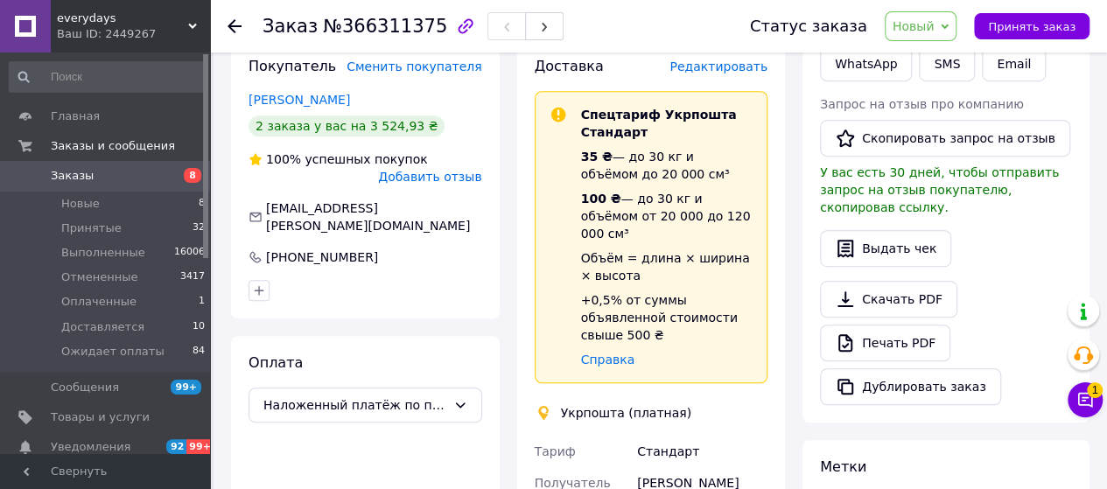
scroll to position [996, 0]
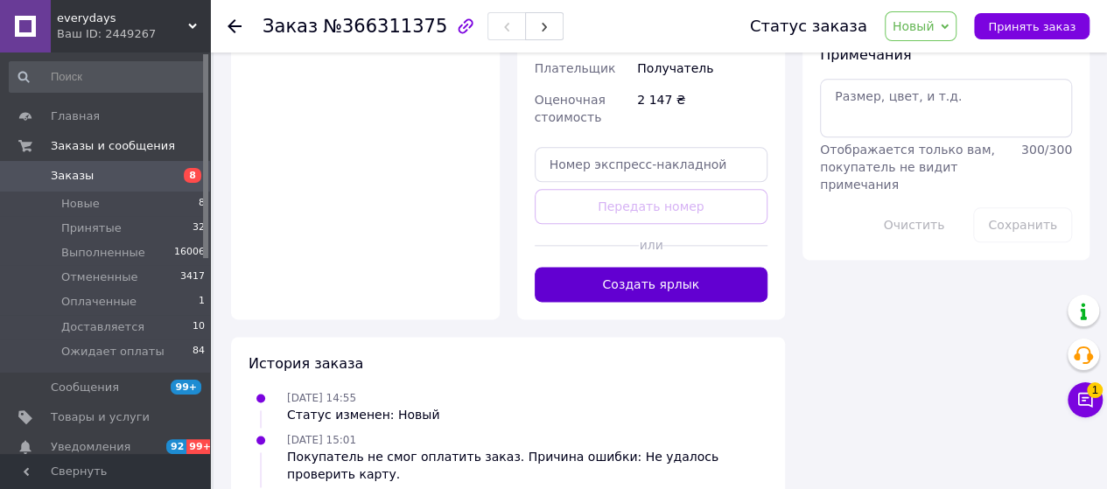
click at [643, 267] on button "Создать ярлык" at bounding box center [652, 284] width 234 height 35
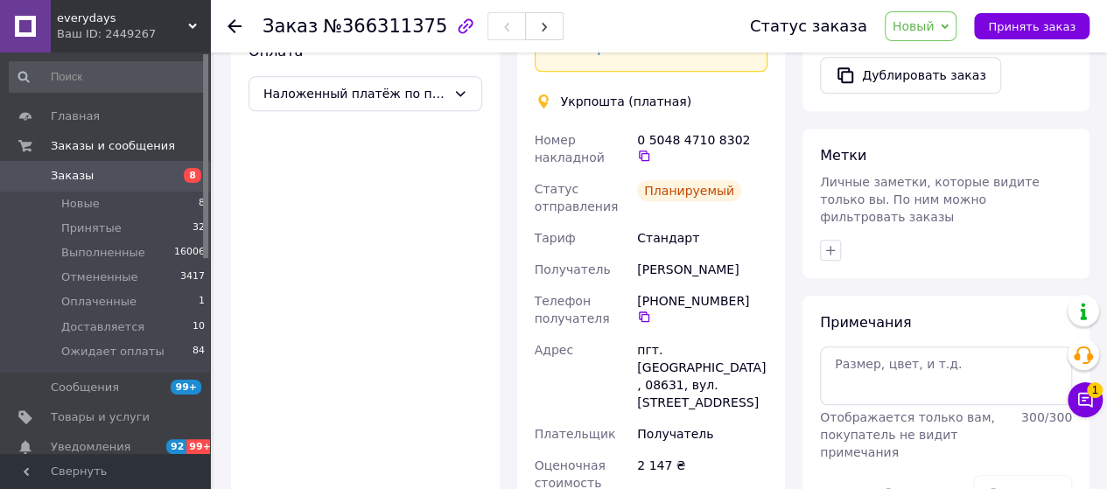
scroll to position [821, 0]
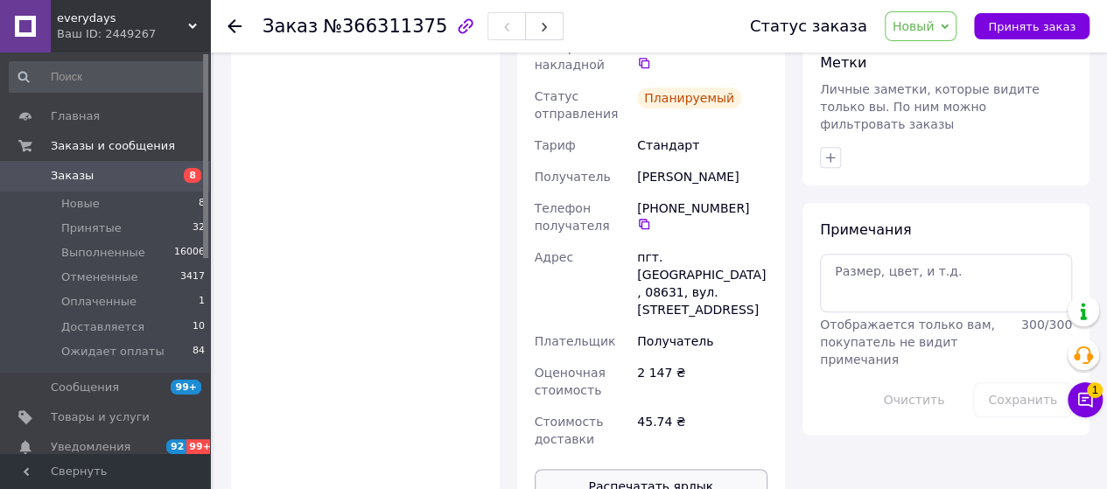
click at [660, 469] on button "Распечатать ярлык" at bounding box center [652, 486] width 234 height 35
